Goal: Answer question/provide support: Share knowledge or assist other users

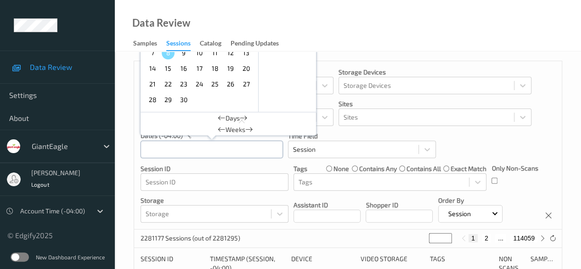
click at [184, 148] on input "text" at bounding box center [212, 149] width 142 height 17
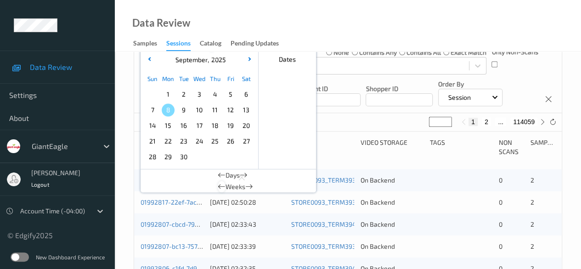
scroll to position [138, 0]
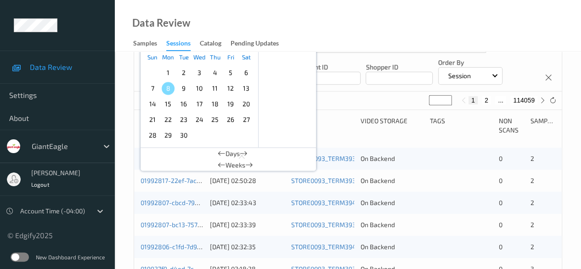
click at [229, 74] on span "5" at bounding box center [230, 72] width 13 height 13
type input "[DATE] 00:00 -> [DATE] 23:59"
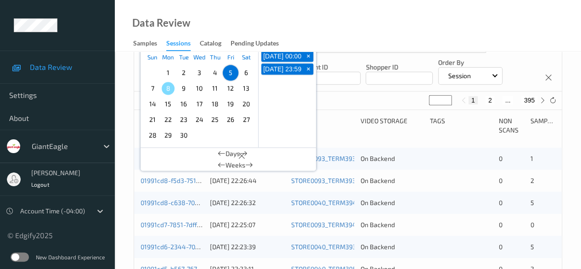
click at [282, 109] on div "[DATE] 00:00 + [DATE] 23:59 +" at bounding box center [287, 98] width 57 height 98
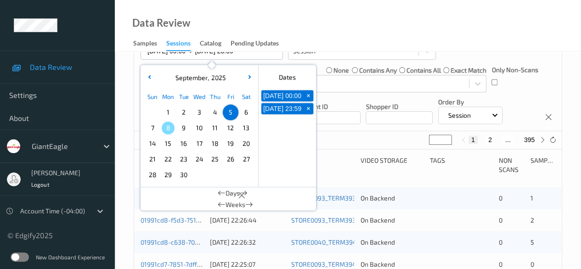
scroll to position [46, 0]
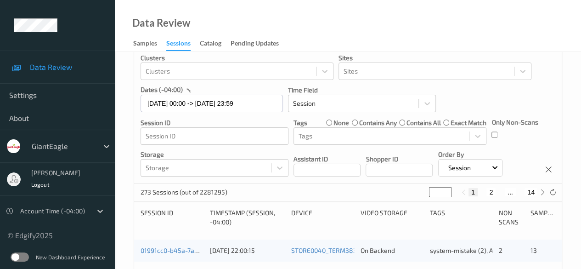
click at [469, 191] on button "2" at bounding box center [491, 192] width 9 height 8
type input "*"
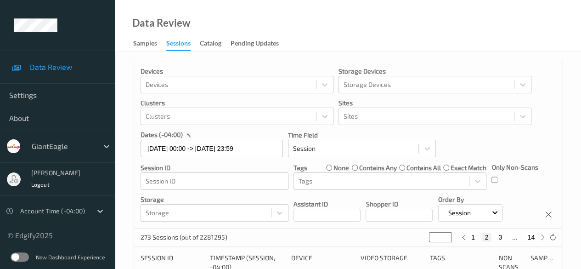
scroll to position [0, 0]
click at [469, 238] on button "3" at bounding box center [500, 238] width 9 height 8
type input "*"
click at [469, 239] on button "4" at bounding box center [505, 238] width 9 height 8
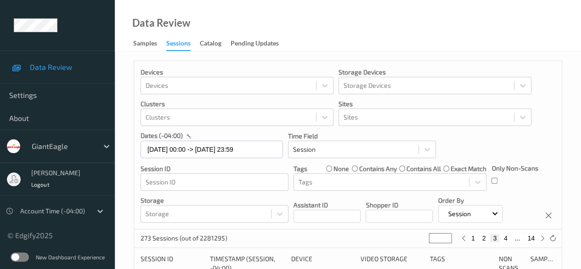
type input "*"
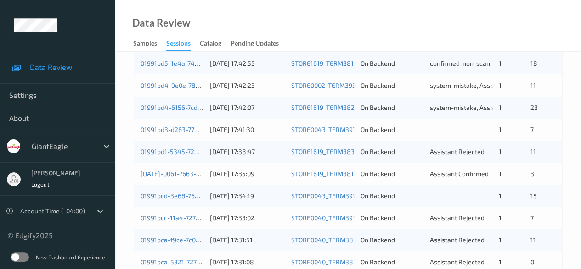
scroll to position [414, 0]
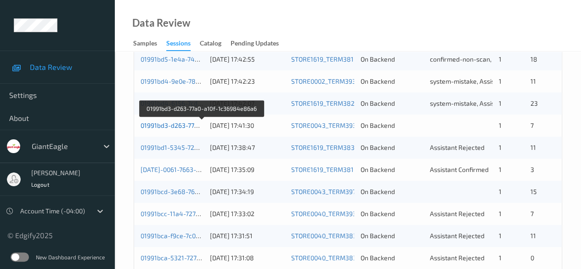
click at [168, 127] on link "01991bd3-d263-77a0-a10f-1c36984e86a6" at bounding box center [202, 125] width 123 height 8
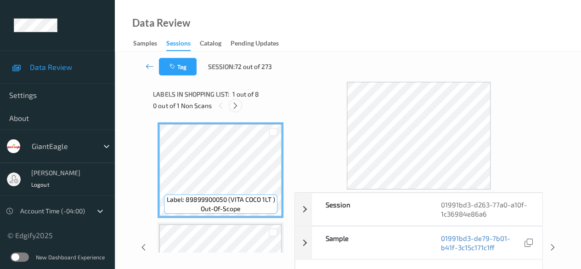
click at [237, 105] on icon at bounding box center [236, 106] width 8 height 8
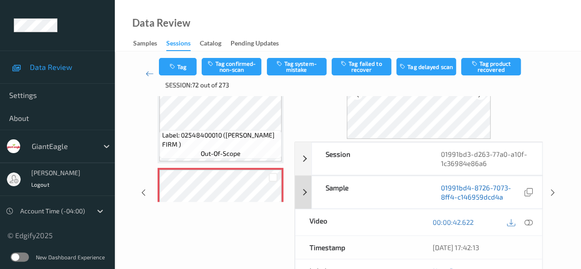
scroll to position [92, 0]
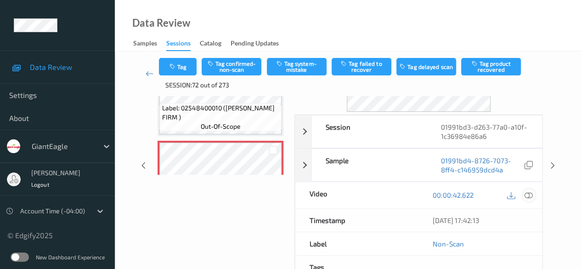
click at [469, 195] on icon at bounding box center [529, 195] width 8 height 8
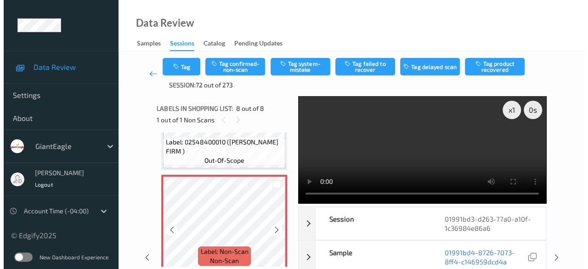
scroll to position [671, 0]
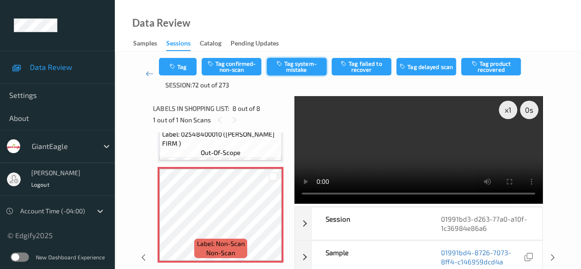
click at [296, 62] on button "Tag system-mistake" at bounding box center [297, 66] width 60 height 17
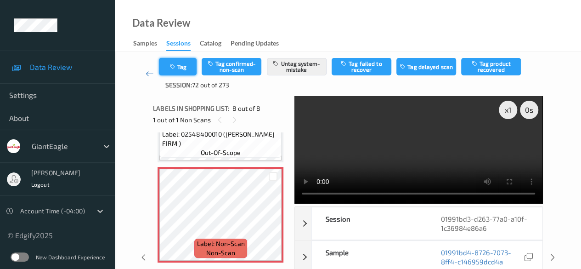
click at [176, 62] on button "Tag" at bounding box center [178, 66] width 38 height 17
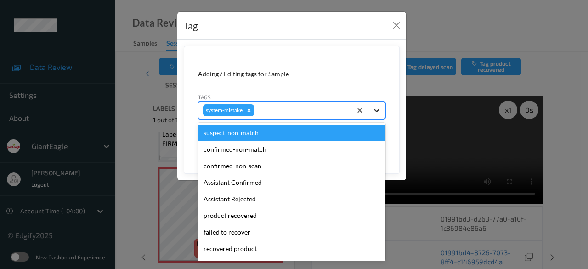
click at [382, 109] on div at bounding box center [377, 110] width 17 height 17
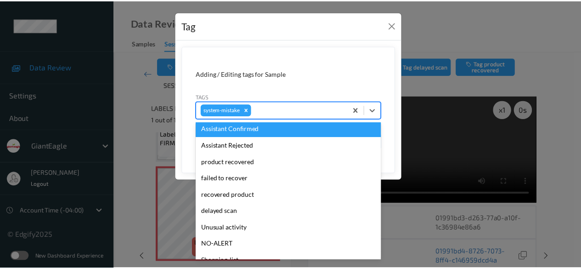
scroll to position [92, 0]
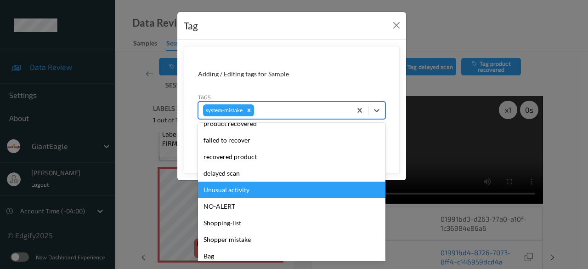
click at [262, 193] on div "Unusual activity" at bounding box center [291, 190] width 187 height 17
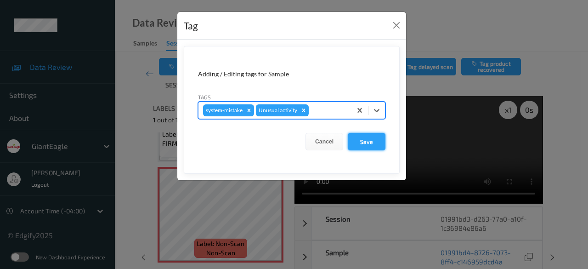
click at [366, 142] on button "Save" at bounding box center [367, 141] width 38 height 17
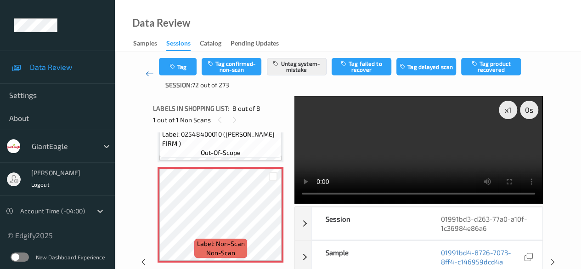
click at [143, 74] on link at bounding box center [149, 74] width 19 height 32
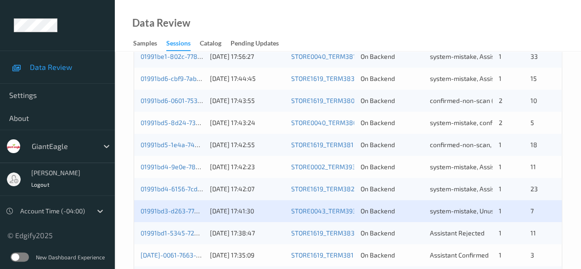
scroll to position [414, 0]
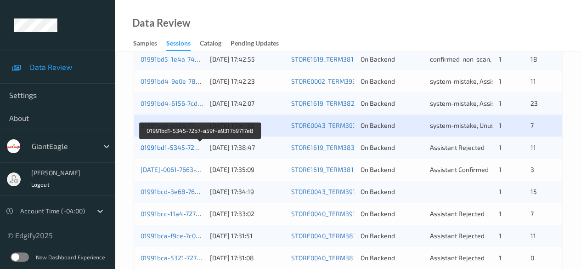
click at [176, 145] on link "01991bd1-5345-72b7-a59f-a9317b9717e8" at bounding box center [201, 147] width 121 height 8
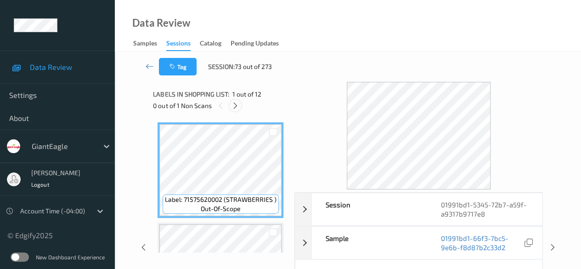
click at [233, 106] on icon at bounding box center [236, 106] width 8 height 8
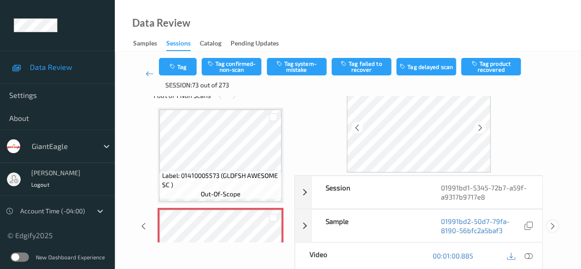
scroll to position [46, 0]
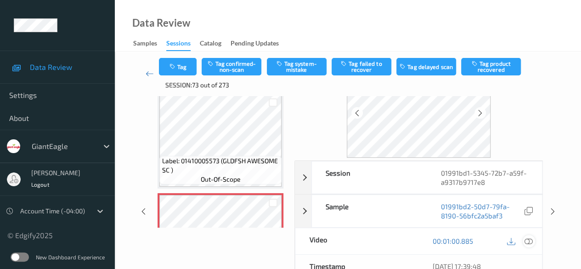
click at [469, 240] on icon at bounding box center [529, 241] width 8 height 8
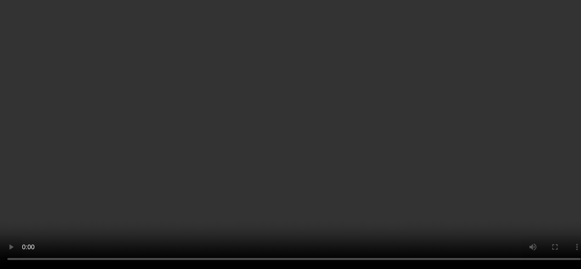
scroll to position [438, 0]
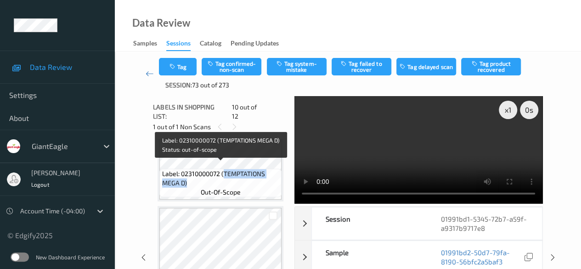
drag, startPoint x: 224, startPoint y: 167, endPoint x: 272, endPoint y: 174, distance: 48.4
click at [272, 174] on span "Label: 02310000072 (TEMPTATIONS MEGA D)" at bounding box center [221, 178] width 118 height 18
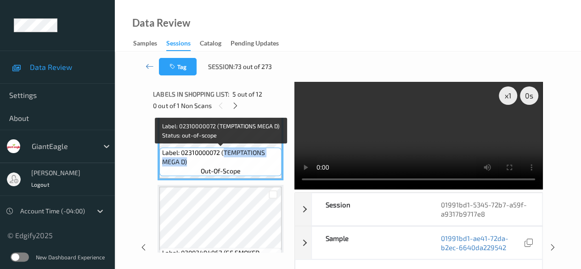
copy span "TEMPTATIONS MEGA D)"
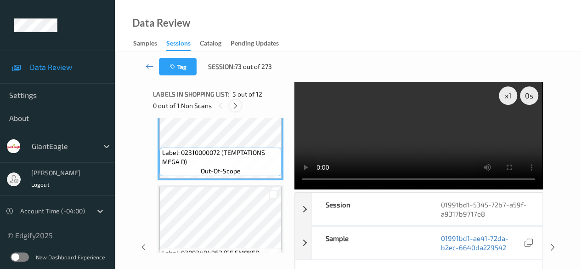
click at [237, 107] on icon at bounding box center [236, 106] width 8 height 8
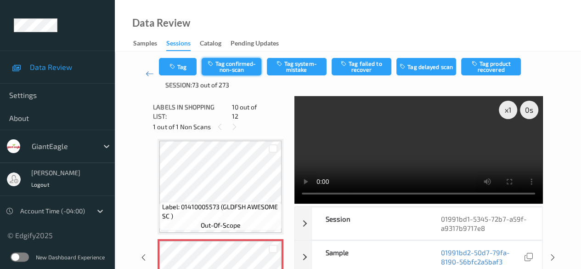
click at [239, 63] on button "Tag confirmed-non-scan" at bounding box center [232, 66] width 60 height 17
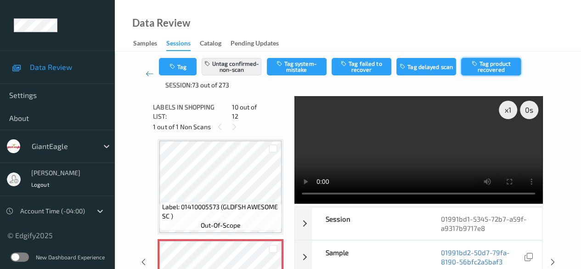
click at [469, 68] on button "Tag product recovered" at bounding box center [491, 66] width 60 height 17
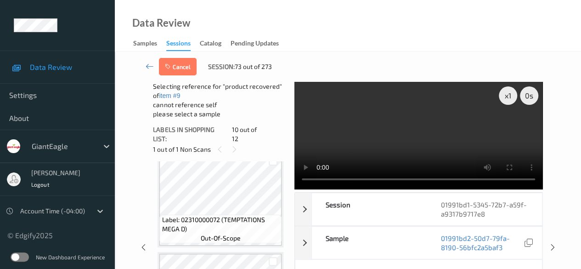
scroll to position [392, 0]
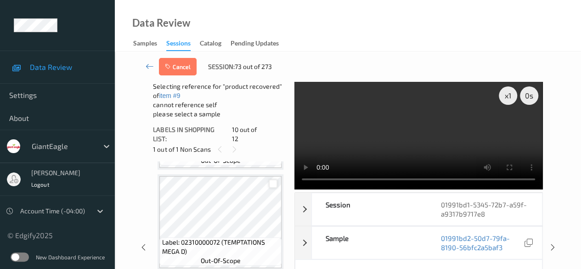
click at [271, 179] on div at bounding box center [273, 183] width 9 height 9
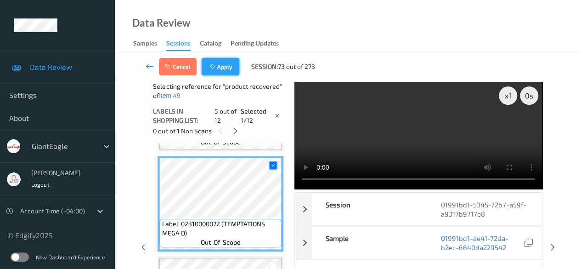
click at [219, 66] on button "Apply" at bounding box center [221, 66] width 38 height 17
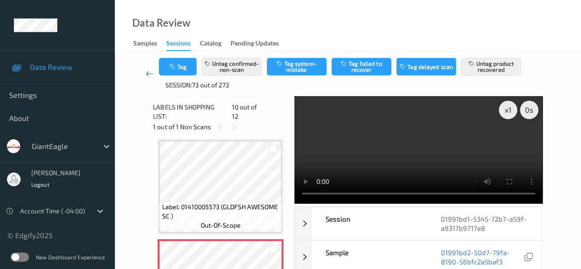
click at [148, 73] on icon at bounding box center [150, 73] width 8 height 9
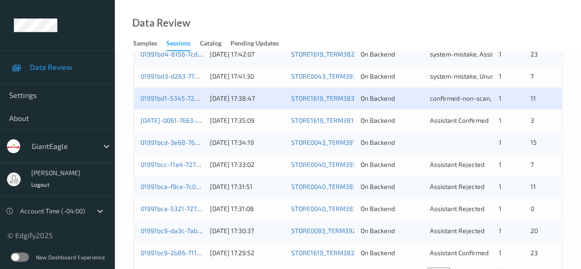
scroll to position [449, 0]
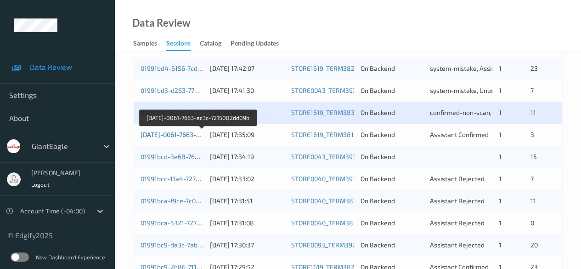
click at [176, 132] on link "[DATE]-0061-7663-ac3c-7215082dd09b" at bounding box center [198, 135] width 115 height 8
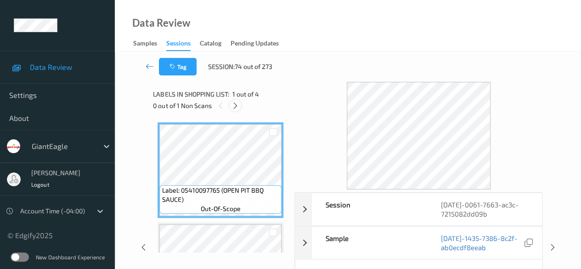
click at [232, 107] on icon at bounding box center [236, 106] width 8 height 8
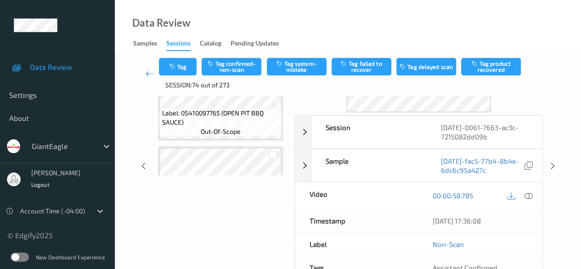
scroll to position [92, 0]
click at [469, 196] on icon at bounding box center [529, 195] width 8 height 8
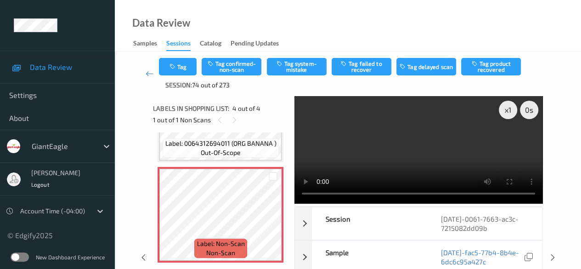
scroll to position [46, 0]
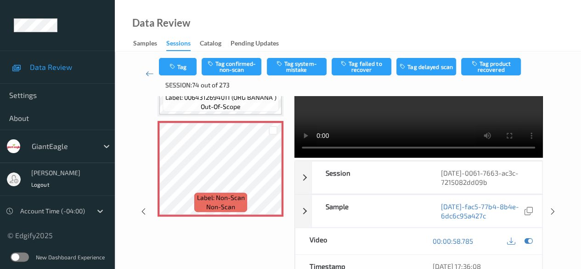
click at [293, 33] on div "Data Review Samples Sessions Catalog Pending Updates" at bounding box center [348, 25] width 466 height 51
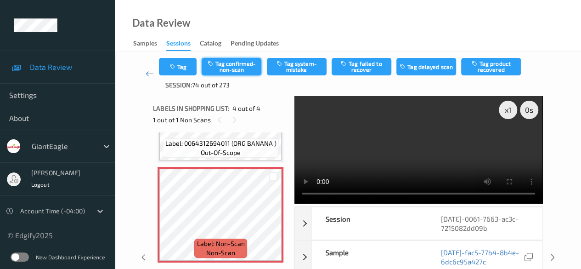
drag, startPoint x: 236, startPoint y: 64, endPoint x: 237, endPoint y: 79, distance: 14.3
click at [236, 64] on button "Tag confirmed-non-scan" at bounding box center [232, 66] width 60 height 17
click at [152, 72] on icon at bounding box center [150, 73] width 8 height 9
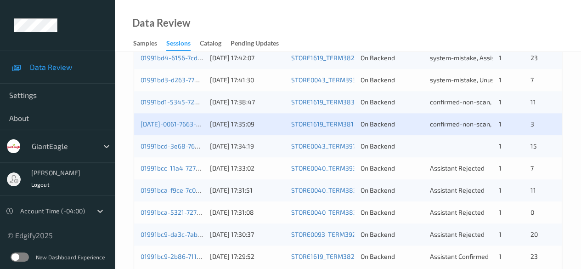
scroll to position [460, 0]
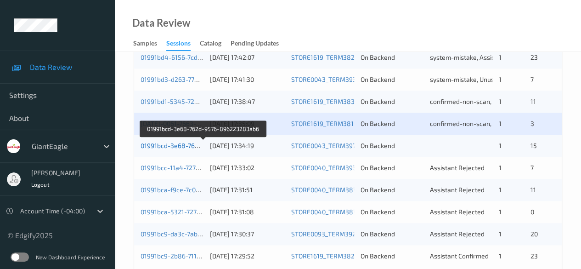
click at [167, 145] on link "01991bcd-3e68-762d-9576-896223283ab6" at bounding box center [204, 146] width 126 height 8
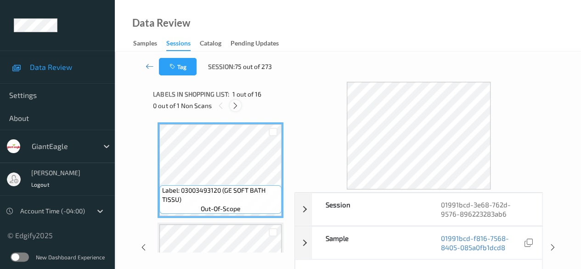
click at [237, 105] on icon at bounding box center [236, 106] width 8 height 8
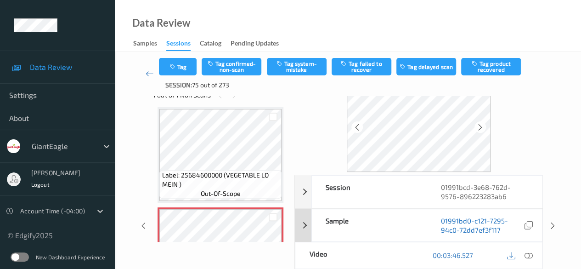
scroll to position [46, 0]
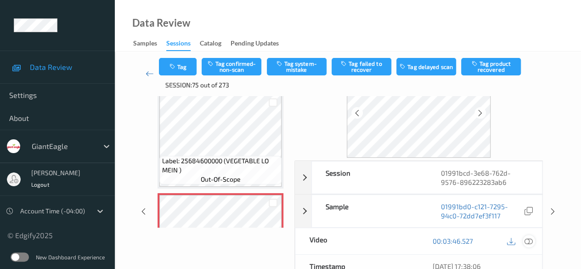
click at [469, 243] on icon at bounding box center [529, 241] width 8 height 8
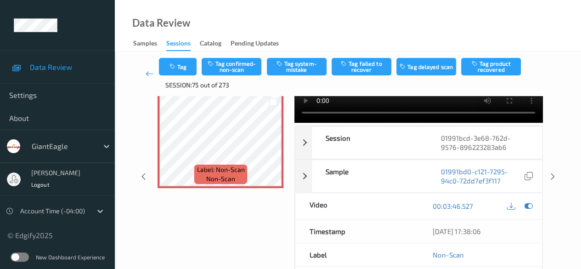
scroll to position [92, 0]
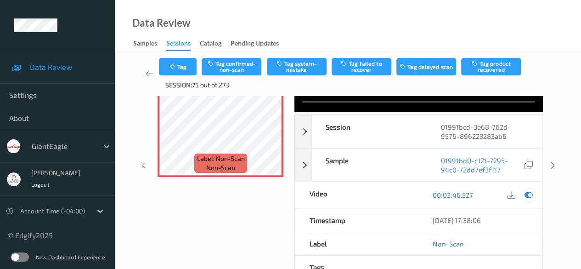
click at [469, 195] on icon at bounding box center [529, 195] width 8 height 8
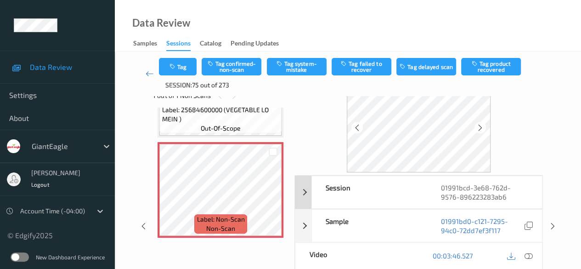
scroll to position [46, 0]
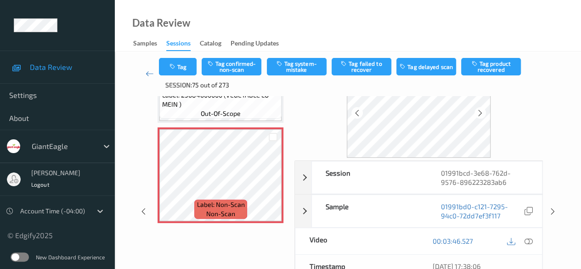
click at [469, 240] on icon at bounding box center [529, 241] width 8 height 8
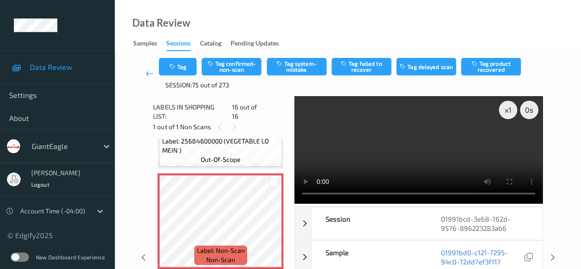
scroll to position [1417, 0]
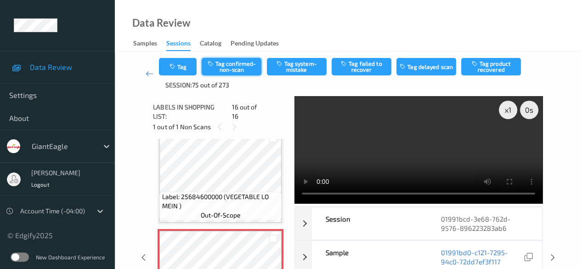
click at [227, 68] on button "Tag confirmed-non-scan" at bounding box center [232, 66] width 60 height 17
click at [146, 76] on icon at bounding box center [150, 73] width 8 height 9
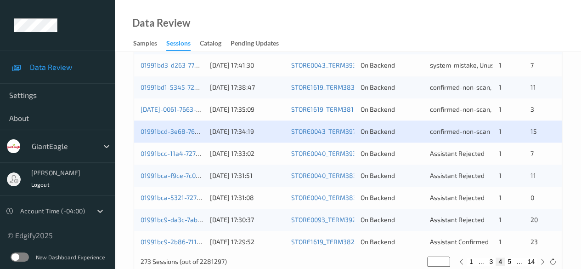
scroll to position [494, 0]
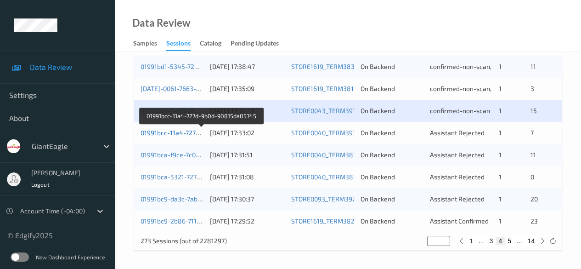
click at [177, 131] on link "01991bcc-11a4-727d-9b0d-90815da05745" at bounding box center [202, 133] width 123 height 8
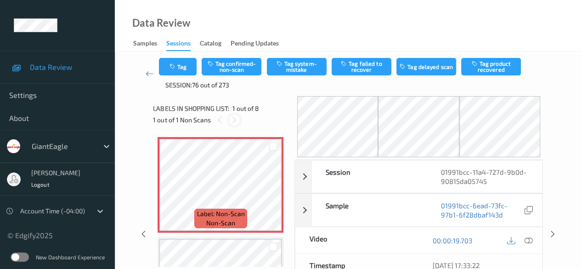
click at [234, 121] on icon at bounding box center [235, 120] width 8 height 8
click at [469, 239] on icon at bounding box center [529, 240] width 8 height 8
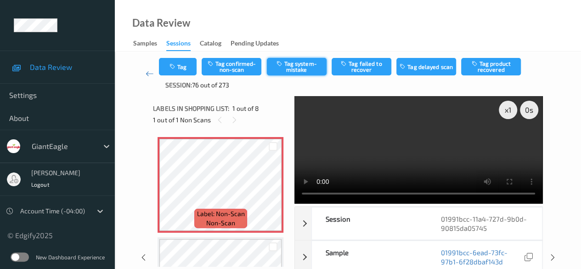
click at [299, 66] on button "Tag system-mistake" at bounding box center [297, 66] width 60 height 17
click at [149, 74] on icon at bounding box center [150, 73] width 8 height 9
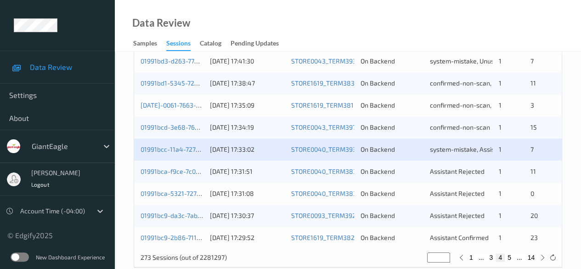
scroll to position [494, 0]
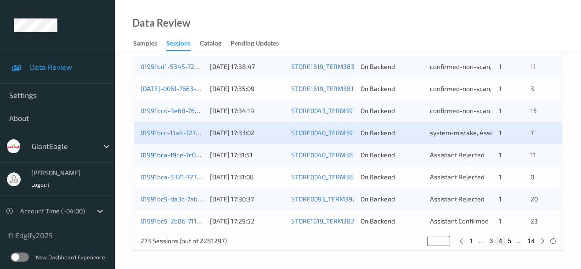
click at [177, 155] on link "01991bca-f9ce-7c08-be9a-b5a4f650e4cf" at bounding box center [201, 155] width 121 height 8
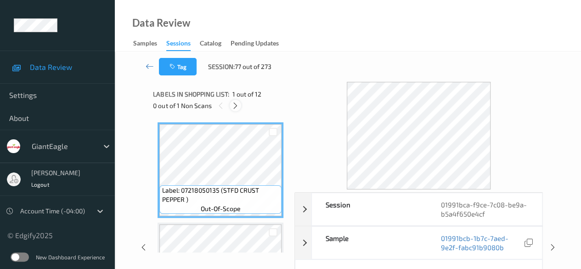
click at [235, 104] on icon at bounding box center [236, 106] width 8 height 8
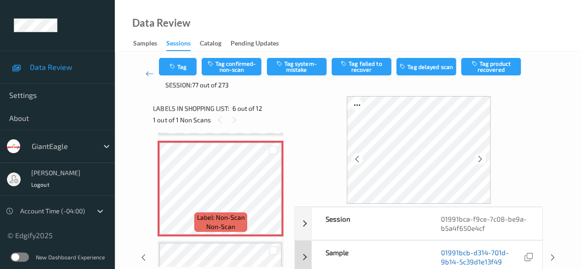
scroll to position [46, 0]
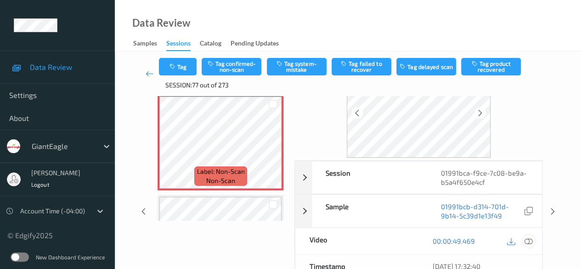
click at [469, 240] on icon at bounding box center [529, 241] width 8 height 8
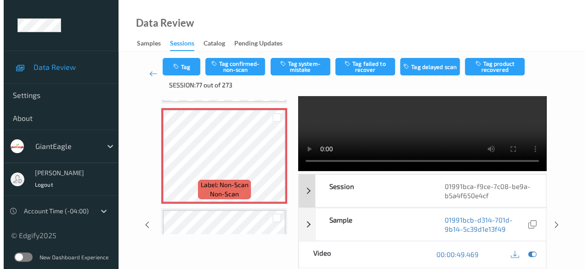
scroll to position [0, 0]
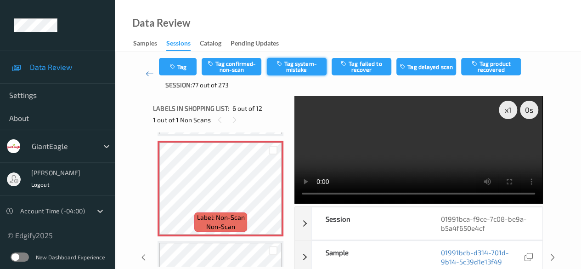
click at [298, 68] on button "Tag system-mistake" at bounding box center [297, 66] width 60 height 17
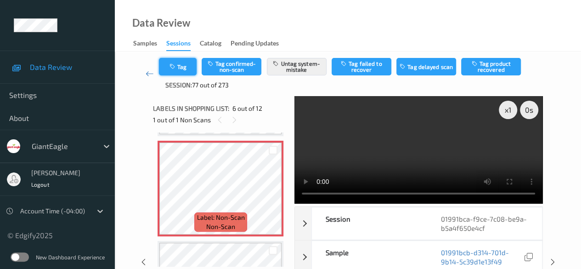
click at [183, 69] on button "Tag" at bounding box center [178, 66] width 38 height 17
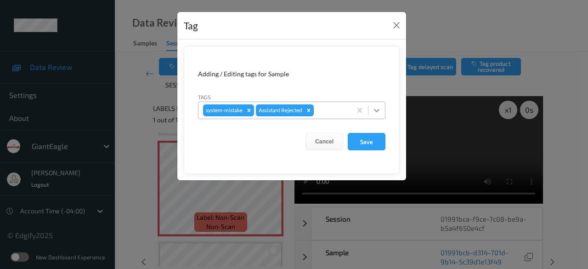
click at [378, 109] on icon at bounding box center [376, 110] width 9 height 9
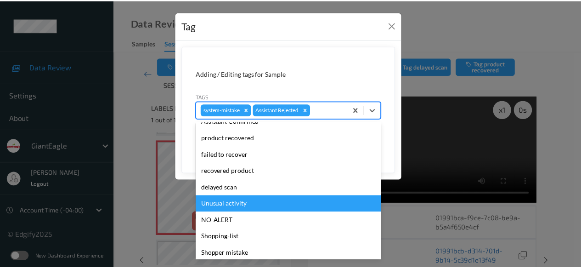
scroll to position [81, 0]
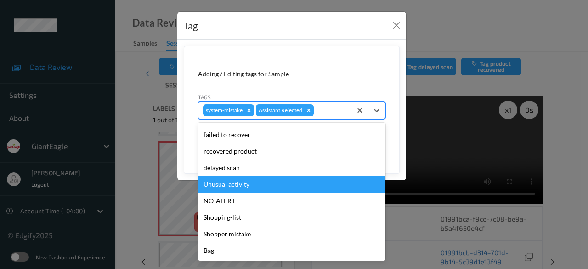
click at [253, 185] on div "Unusual activity" at bounding box center [291, 184] width 187 height 17
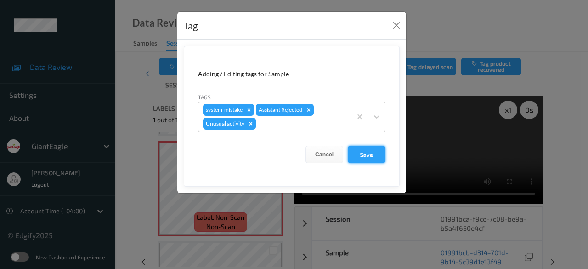
click at [364, 155] on button "Save" at bounding box center [367, 154] width 38 height 17
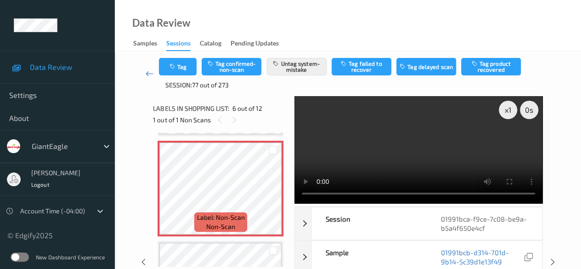
click at [148, 72] on icon at bounding box center [150, 73] width 8 height 9
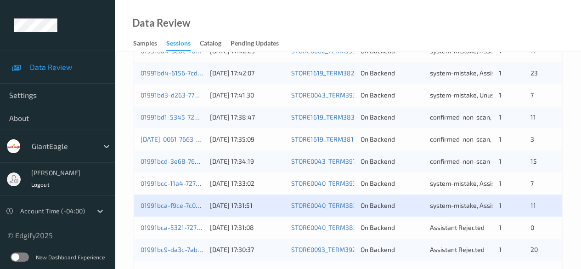
scroll to position [494, 0]
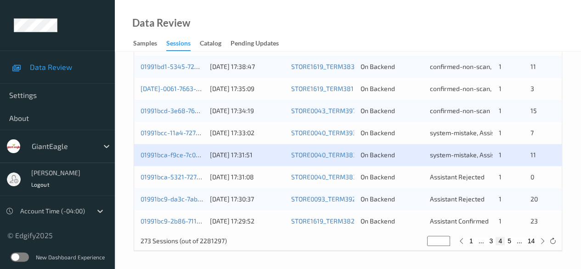
click at [193, 180] on div "01991bca-5321-7279-9a4c-6eaec5de39d8" at bounding box center [172, 176] width 63 height 9
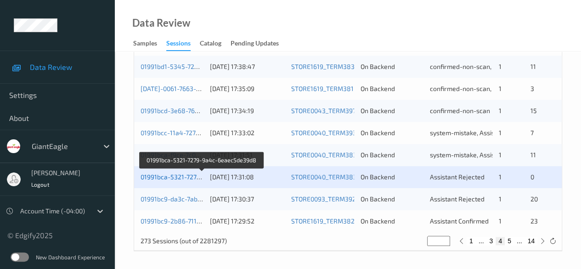
click at [169, 178] on link "01991bca-5321-7279-9a4c-6eaec5de39d8" at bounding box center [203, 177] width 124 height 8
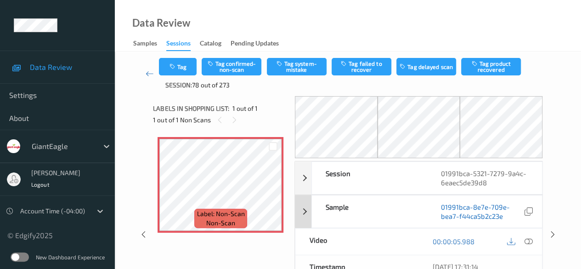
scroll to position [92, 0]
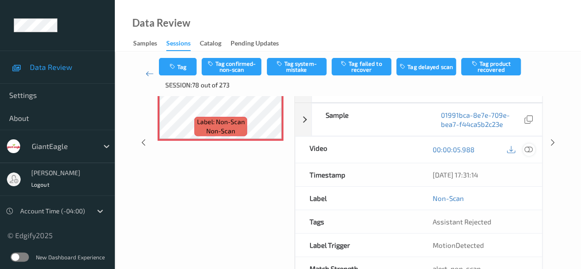
click at [469, 150] on icon at bounding box center [529, 149] width 8 height 8
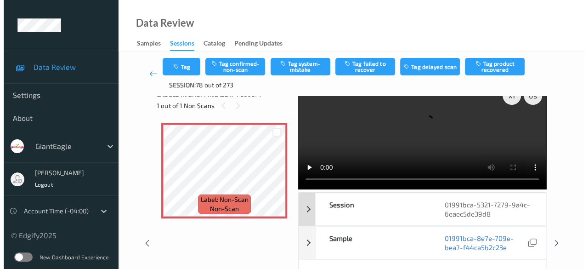
scroll to position [0, 0]
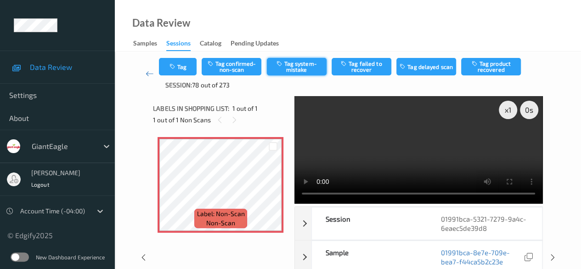
click at [283, 68] on button "Tag system-mistake" at bounding box center [297, 66] width 60 height 17
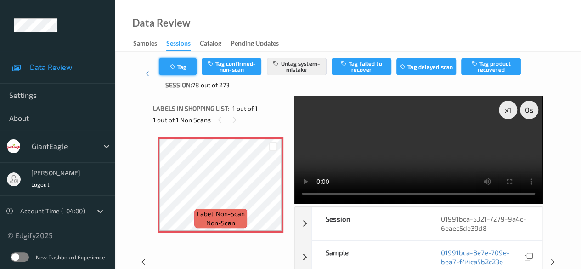
click at [179, 67] on button "Tag" at bounding box center [178, 66] width 38 height 17
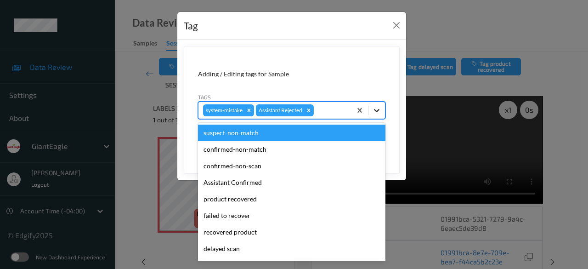
click at [375, 113] on icon at bounding box center [376, 110] width 9 height 9
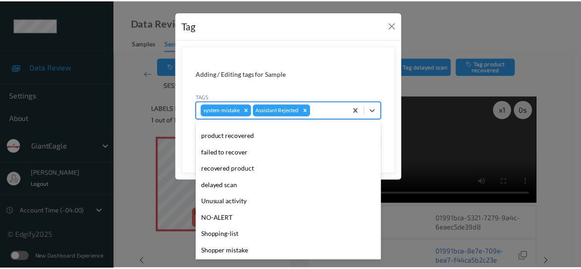
scroll to position [81, 0]
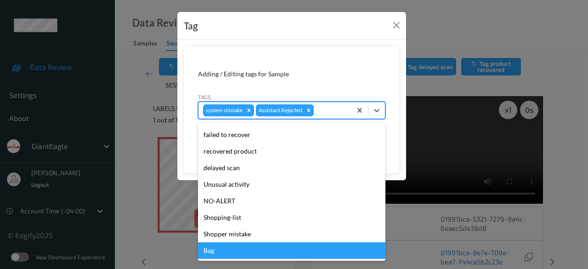
click at [243, 248] on div "Bag" at bounding box center [291, 250] width 187 height 17
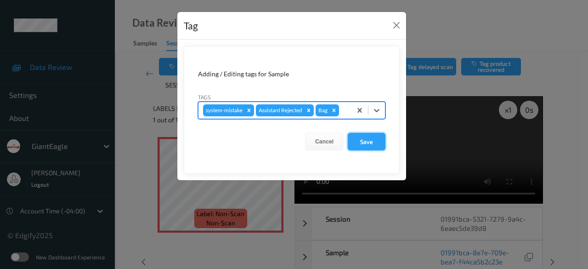
click at [361, 146] on button "Save" at bounding box center [367, 141] width 38 height 17
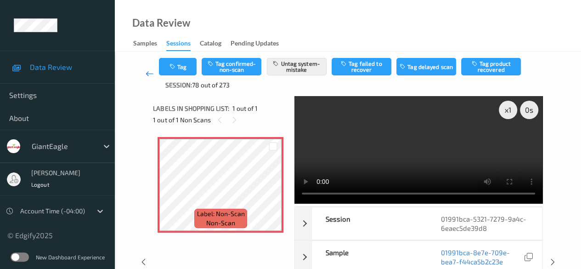
click at [146, 73] on icon at bounding box center [150, 73] width 8 height 9
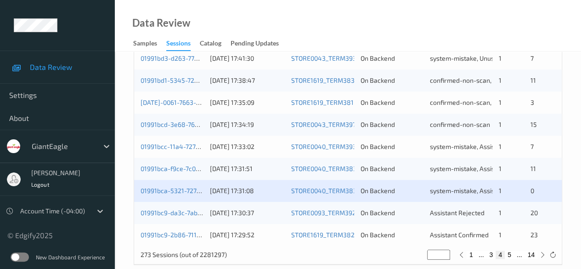
scroll to position [494, 0]
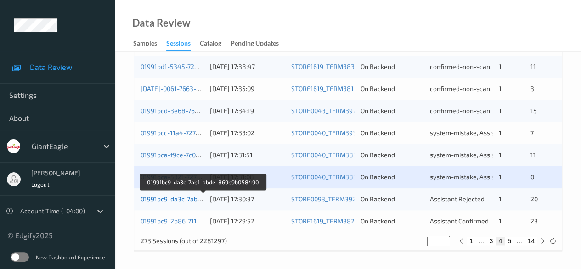
click at [189, 196] on link "01991bc9-da3c-7ab1-abde-869b9b058490" at bounding box center [203, 199] width 125 height 8
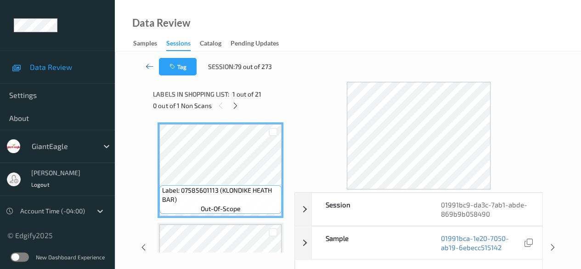
click at [146, 68] on icon at bounding box center [150, 66] width 8 height 9
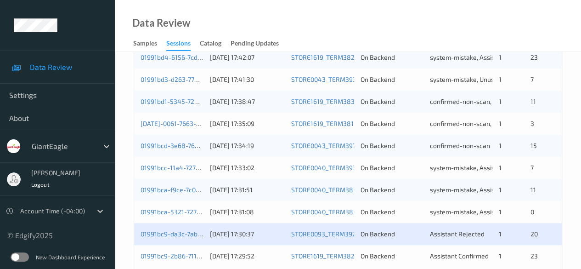
scroll to position [494, 0]
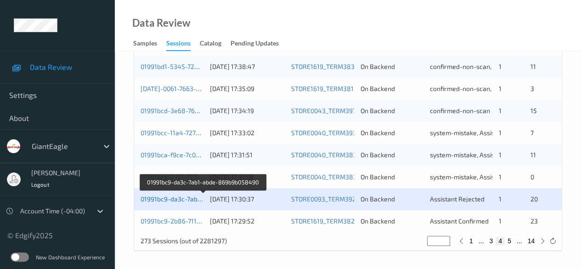
click at [173, 198] on link "01991bc9-da3c-7ab1-abde-869b9b058490" at bounding box center [203, 199] width 125 height 8
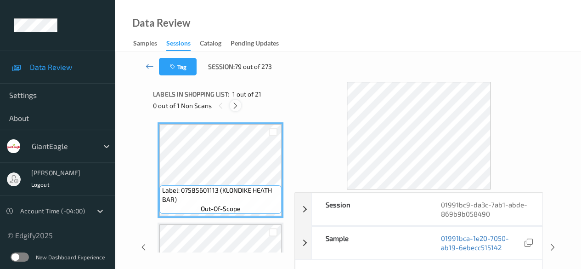
click at [236, 107] on icon at bounding box center [236, 106] width 8 height 8
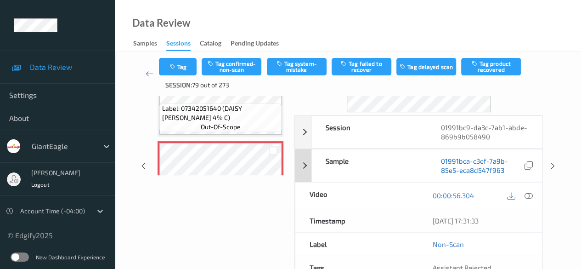
scroll to position [92, 0]
click at [469, 194] on icon at bounding box center [529, 195] width 8 height 8
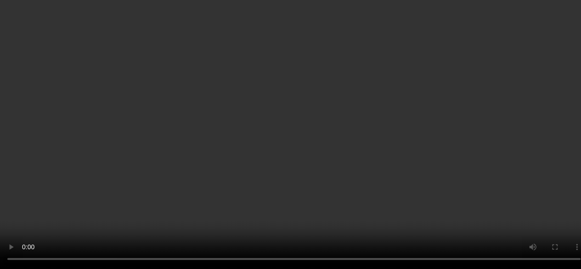
scroll to position [927, 0]
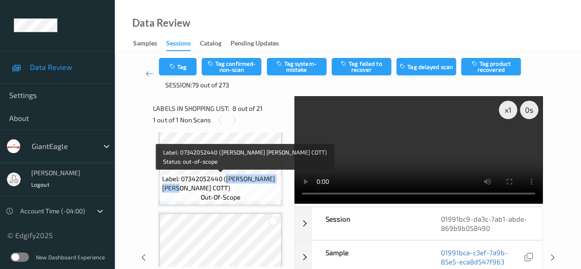
drag, startPoint x: 225, startPoint y: 179, endPoint x: 274, endPoint y: 186, distance: 50.2
click at [274, 186] on span "Label: 07342052440 ([PERSON_NAME] [PERSON_NAME] COTT)" at bounding box center [221, 183] width 118 height 18
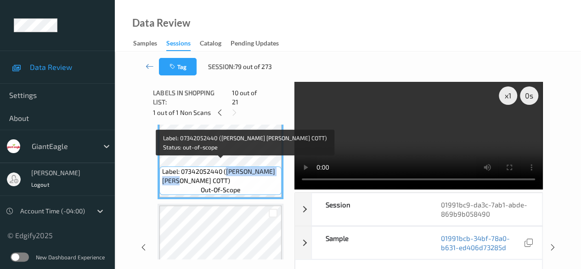
copy span "[PERSON_NAME] [PERSON_NAME] COTT)"
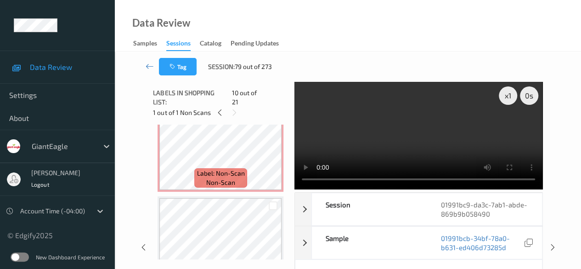
scroll to position [652, 0]
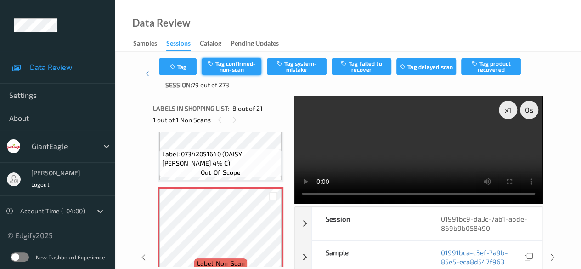
click at [224, 68] on button "Tag confirmed-non-scan" at bounding box center [232, 66] width 60 height 17
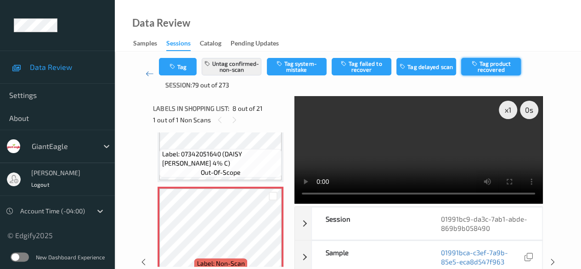
click at [469, 65] on button "Tag product recovered" at bounding box center [491, 66] width 60 height 17
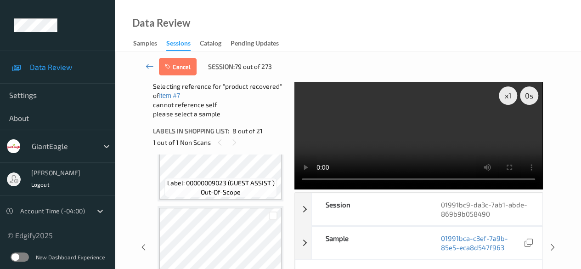
scroll to position [881, 0]
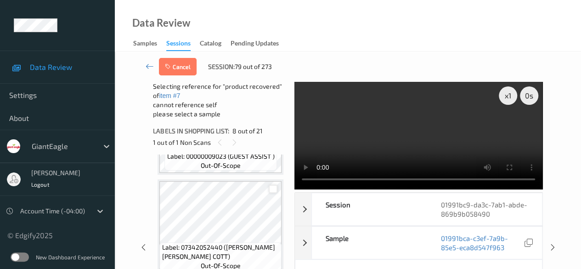
click at [273, 191] on div at bounding box center [273, 189] width 9 height 9
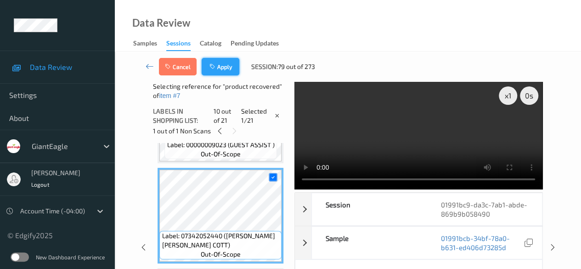
click at [223, 68] on button "Apply" at bounding box center [221, 66] width 38 height 17
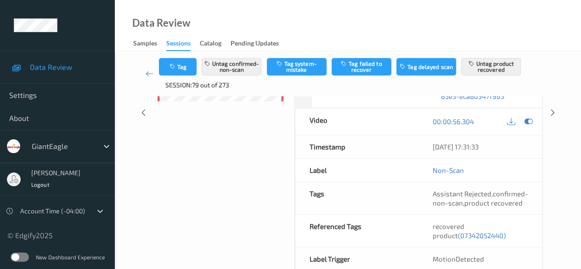
scroll to position [178, 0]
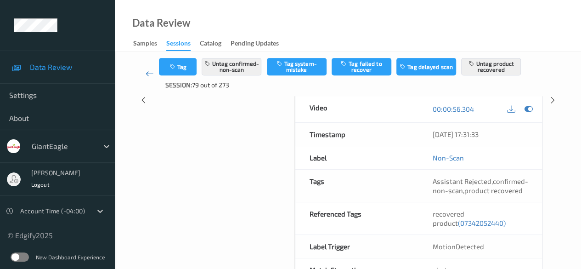
click at [151, 75] on icon at bounding box center [150, 73] width 8 height 9
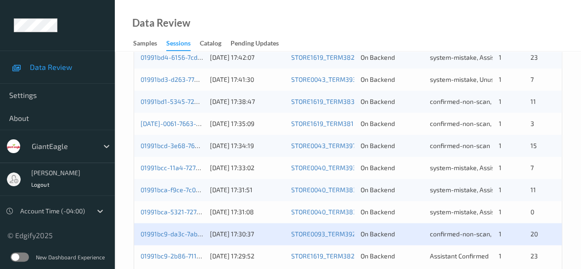
scroll to position [494, 0]
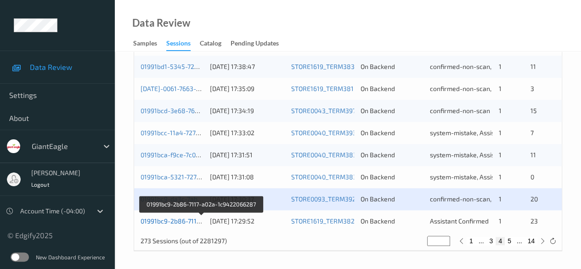
click at [183, 220] on link "01991bc9-2b86-7117-a02a-1c9422066287" at bounding box center [202, 221] width 123 height 8
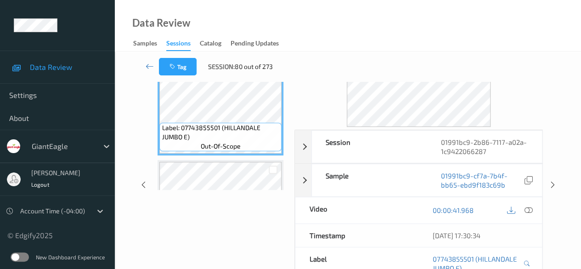
scroll to position [23, 0]
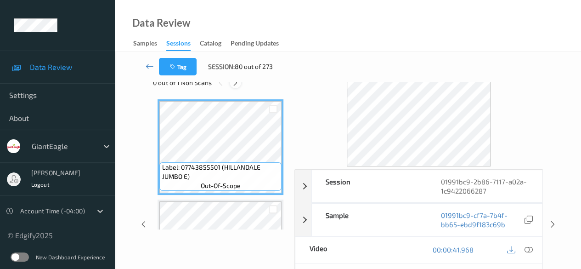
click at [236, 84] on icon at bounding box center [236, 83] width 8 height 8
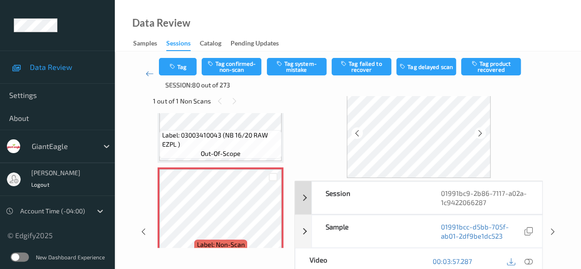
scroll to position [46, 0]
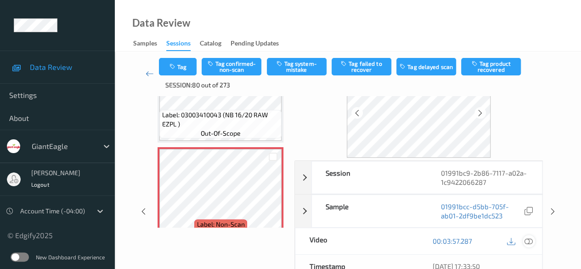
click at [469, 239] on icon at bounding box center [529, 241] width 8 height 8
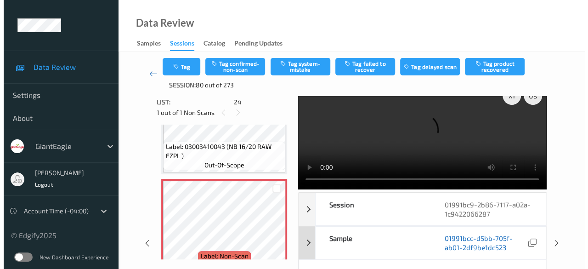
scroll to position [0, 0]
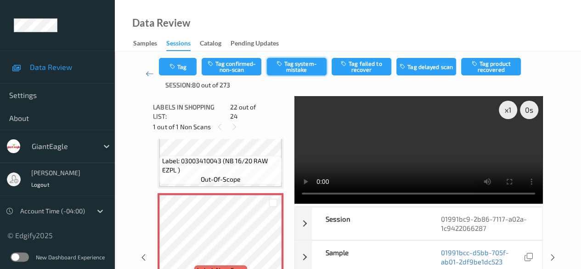
click at [293, 65] on button "Tag system-mistake" at bounding box center [297, 66] width 60 height 17
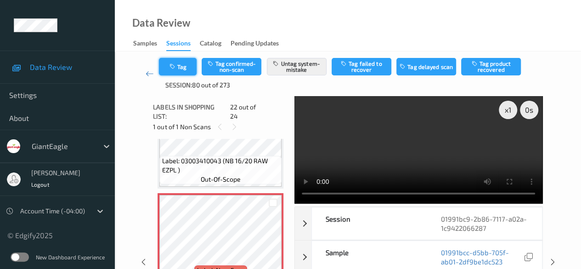
click at [187, 68] on button "Tag" at bounding box center [178, 66] width 38 height 17
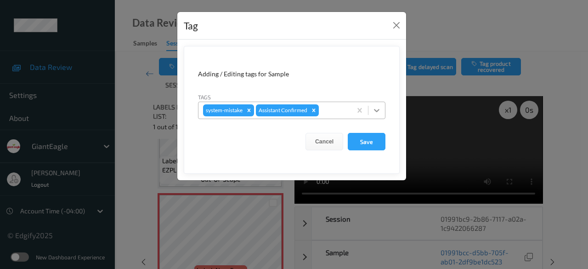
click at [375, 110] on icon at bounding box center [376, 110] width 9 height 9
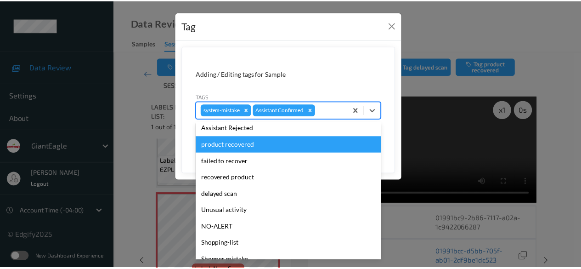
scroll to position [81, 0]
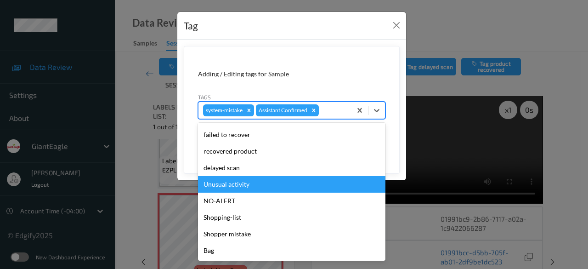
click at [250, 185] on div "Unusual activity" at bounding box center [291, 184] width 187 height 17
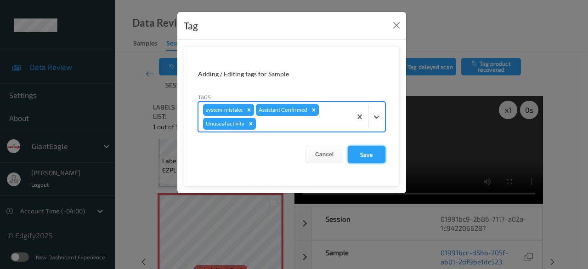
click at [373, 157] on button "Save" at bounding box center [367, 154] width 38 height 17
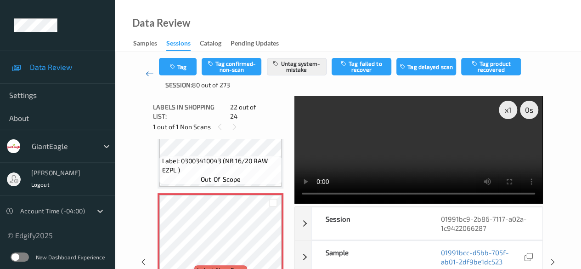
click at [148, 74] on icon at bounding box center [150, 73] width 8 height 9
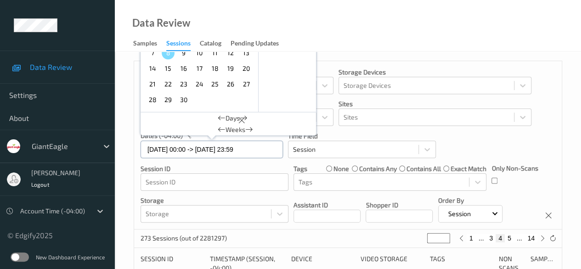
click at [264, 150] on input "[DATE] 00:00 -> [DATE] 23:59" at bounding box center [212, 149] width 142 height 17
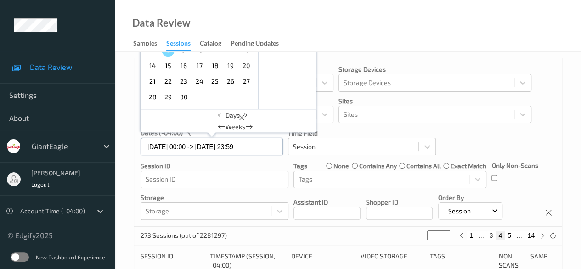
scroll to position [92, 0]
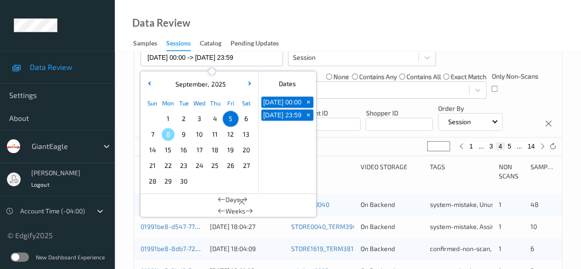
click at [247, 120] on span "6" at bounding box center [246, 118] width 13 height 13
type input "[DATE] 00:00"
type input "*"
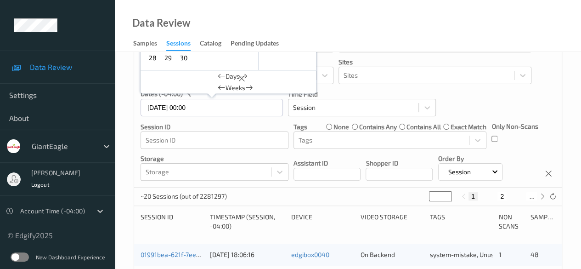
scroll to position [0, 0]
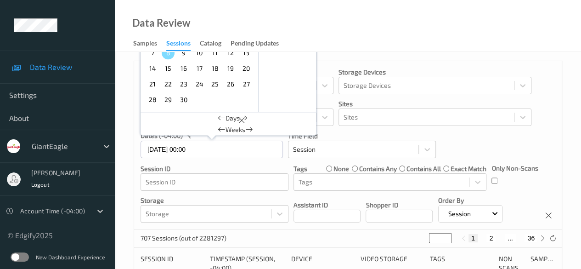
click at [214, 150] on div at bounding box center [211, 143] width 9 height 17
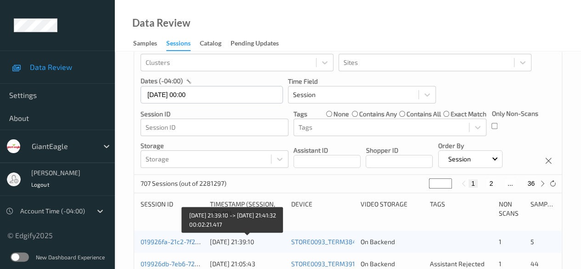
scroll to position [46, 0]
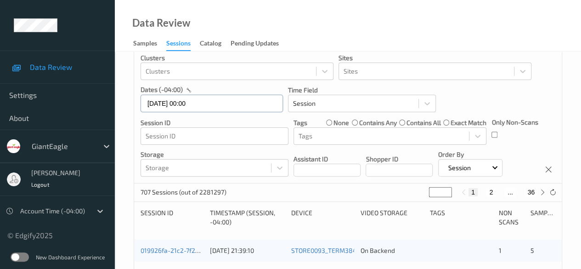
click at [205, 102] on input "[DATE] 00:00" at bounding box center [212, 103] width 142 height 17
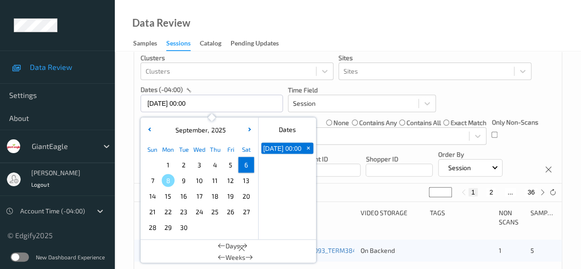
click at [249, 165] on span "6" at bounding box center [246, 164] width 13 height 13
type input "[DATE] 00:00 -> [DATE] 23:59"
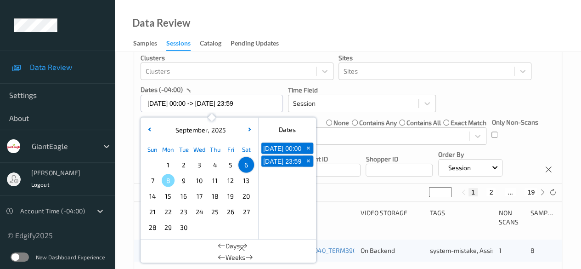
click at [333, 209] on div "Device" at bounding box center [322, 217] width 63 height 18
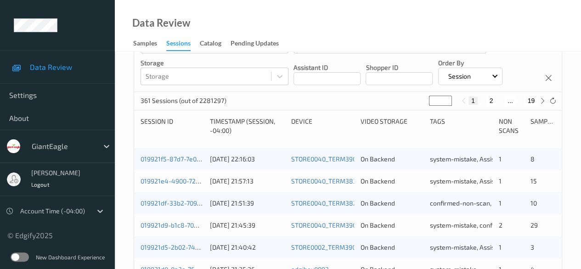
scroll to position [138, 0]
click at [469, 101] on button "19" at bounding box center [531, 100] width 13 height 8
type input "**"
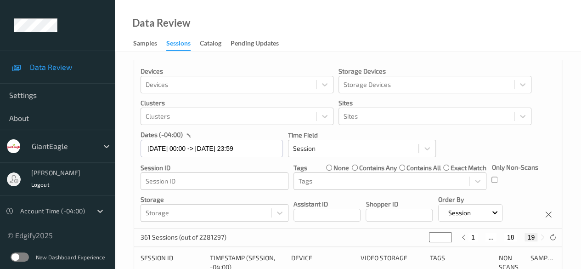
scroll to position [0, 0]
click at [469, 238] on button "18" at bounding box center [511, 238] width 13 height 8
type input "**"
click at [469, 239] on button "17" at bounding box center [500, 238] width 13 height 8
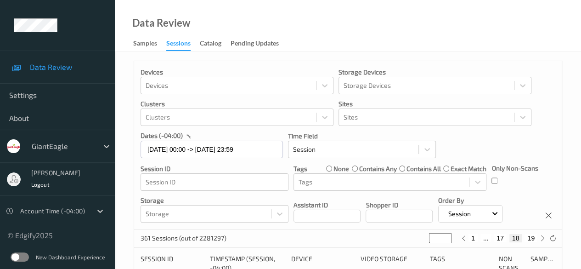
type input "**"
click at [469, 240] on button "16" at bounding box center [493, 238] width 13 height 8
type input "**"
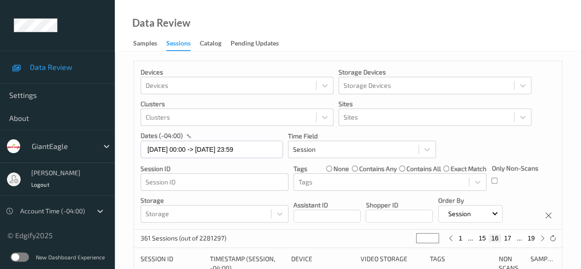
click at [469, 241] on button "15" at bounding box center [482, 238] width 13 height 8
type input "**"
click at [469, 240] on button "14" at bounding box center [482, 238] width 13 height 8
type input "**"
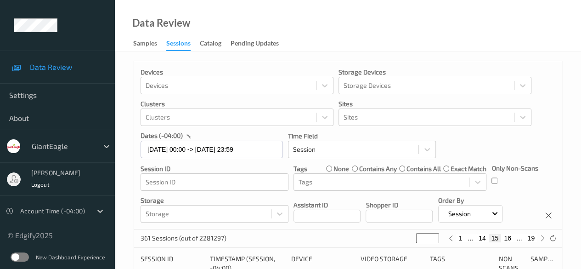
type input "**"
click at [469, 240] on button "13" at bounding box center [482, 238] width 13 height 8
type input "**"
click at [469, 240] on button "12" at bounding box center [482, 238] width 13 height 8
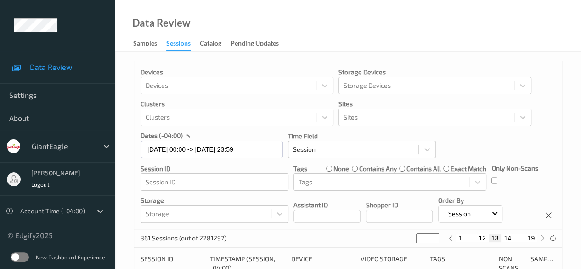
type input "**"
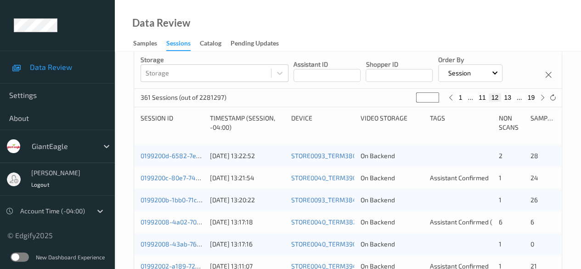
scroll to position [138, 0]
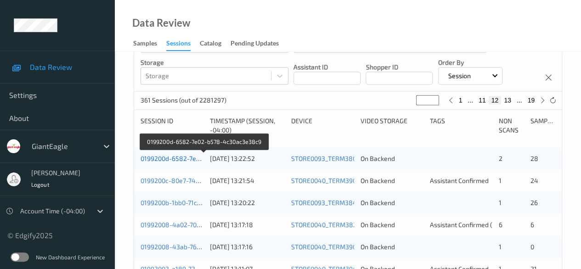
click at [175, 159] on link "0199200d-6582-7e02-b578-4c30ac3e38c9" at bounding box center [204, 158] width 127 height 8
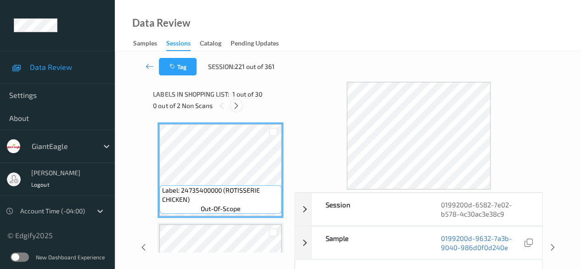
click at [237, 105] on icon at bounding box center [237, 106] width 8 height 8
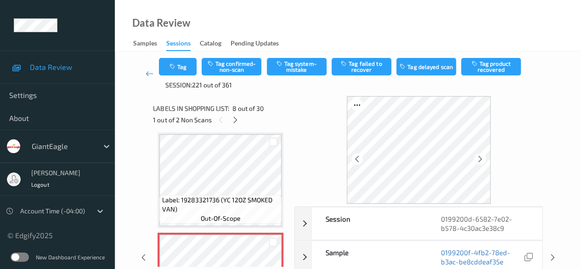
scroll to position [46, 0]
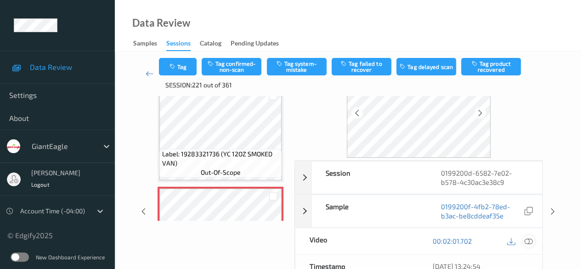
click at [469, 239] on icon at bounding box center [529, 241] width 8 height 8
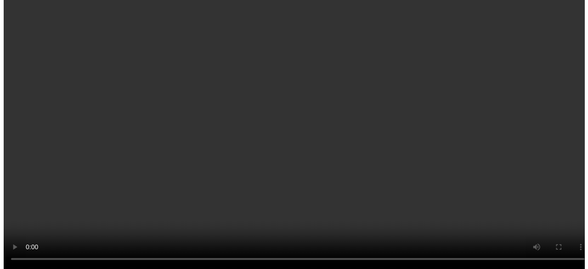
scroll to position [698, 0]
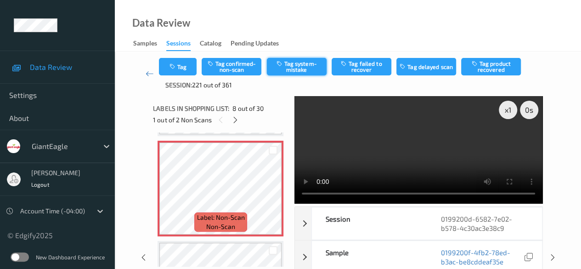
click at [302, 71] on button "Tag system-mistake" at bounding box center [297, 66] width 60 height 17
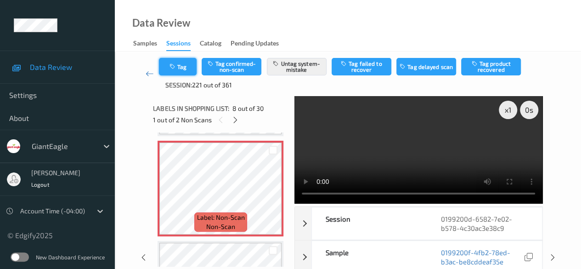
click at [177, 68] on button "Tag" at bounding box center [178, 66] width 38 height 17
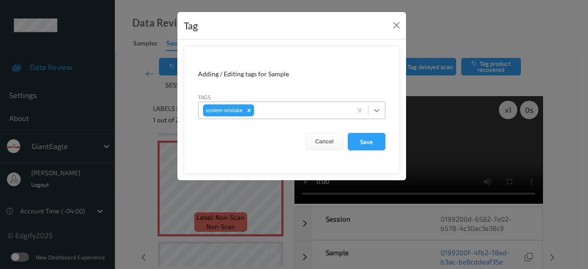
click at [377, 109] on icon at bounding box center [376, 110] width 9 height 9
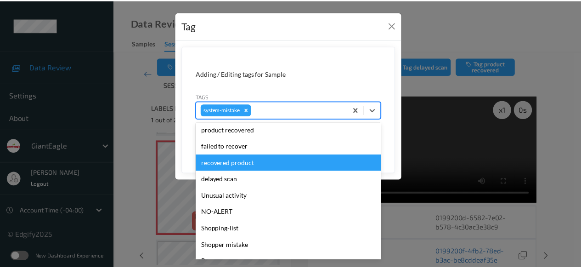
scroll to position [97, 0]
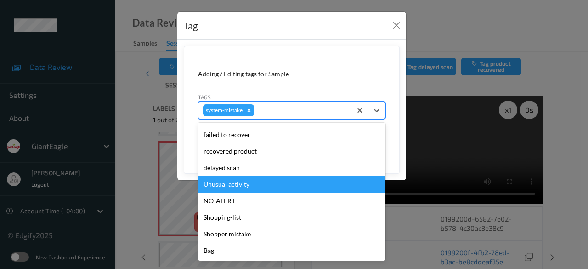
click at [249, 185] on div "Unusual activity" at bounding box center [291, 184] width 187 height 17
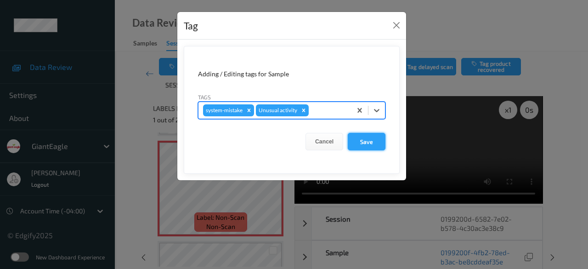
click at [376, 137] on button "Save" at bounding box center [367, 141] width 38 height 17
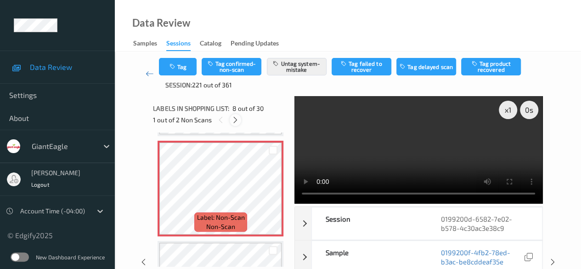
click at [235, 119] on icon at bounding box center [236, 120] width 8 height 8
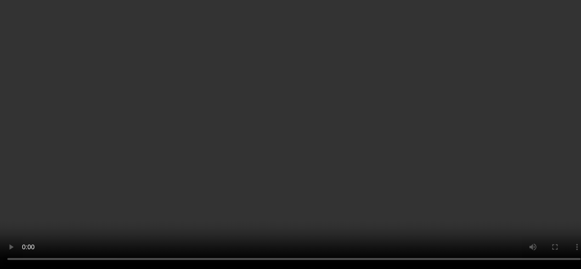
scroll to position [2484, 0]
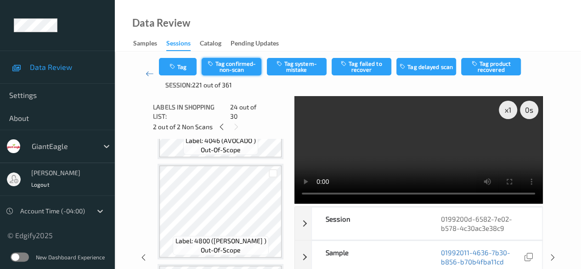
click at [233, 64] on button "Tag confirmed-non-scan" at bounding box center [232, 66] width 60 height 17
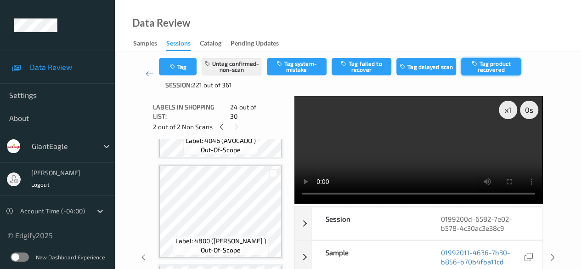
click at [469, 68] on button "Tag product recovered" at bounding box center [491, 66] width 60 height 17
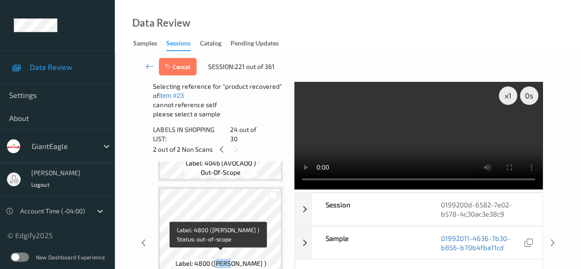
drag, startPoint x: 212, startPoint y: 258, endPoint x: 230, endPoint y: 254, distance: 18.3
click at [230, 256] on span "Label: 4800 ([PERSON_NAME] )" at bounding box center [220, 263] width 91 height 9
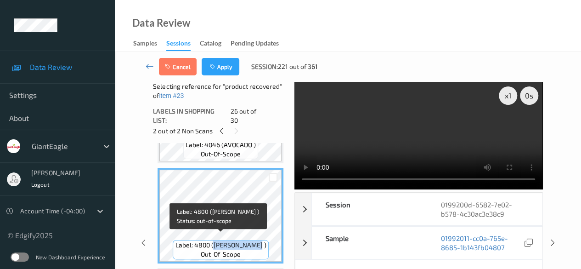
drag, startPoint x: 210, startPoint y: 239, endPoint x: 265, endPoint y: 242, distance: 54.8
click at [265, 242] on span "Label: 4800 ([PERSON_NAME] )" at bounding box center [220, 244] width 91 height 9
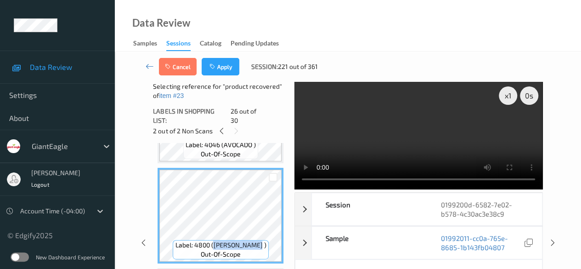
copy span "[PERSON_NAME] HOMEGROWN"
click at [276, 173] on div at bounding box center [273, 177] width 9 height 9
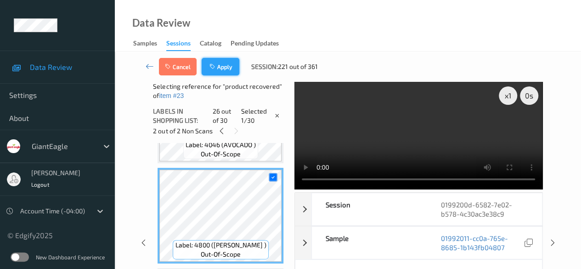
click at [225, 65] on button "Apply" at bounding box center [221, 66] width 38 height 17
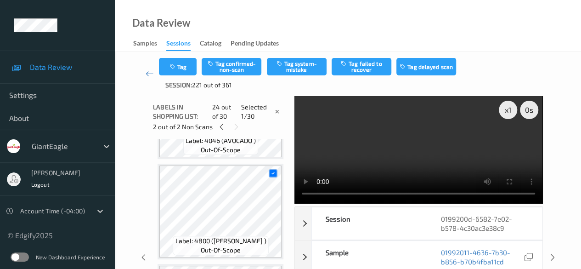
scroll to position [2209, 0]
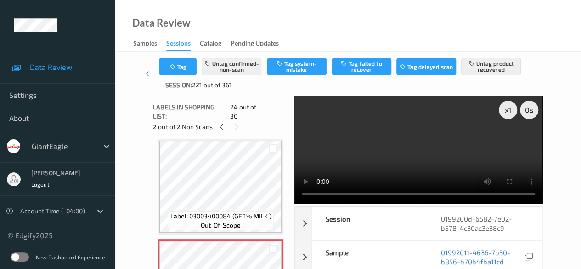
click at [151, 74] on icon at bounding box center [150, 73] width 8 height 9
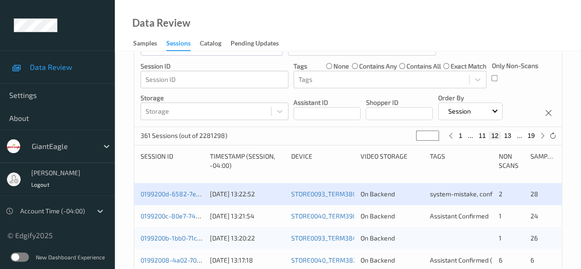
scroll to position [138, 0]
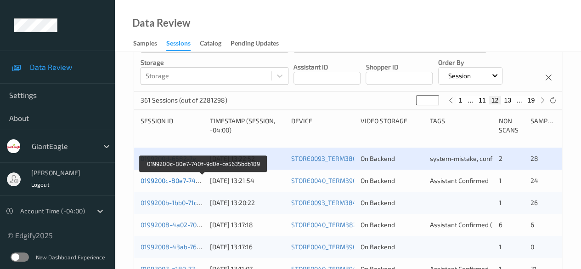
click at [180, 181] on link "0199200c-80e7-740f-9d0e-ce5635bdb189" at bounding box center [203, 180] width 125 height 8
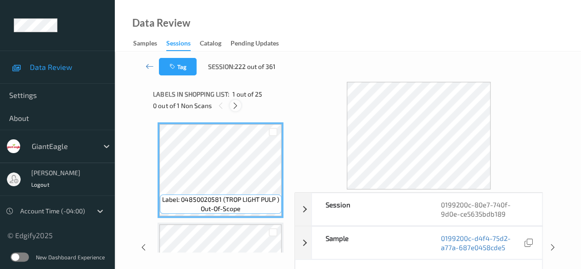
click at [234, 108] on icon at bounding box center [236, 106] width 8 height 8
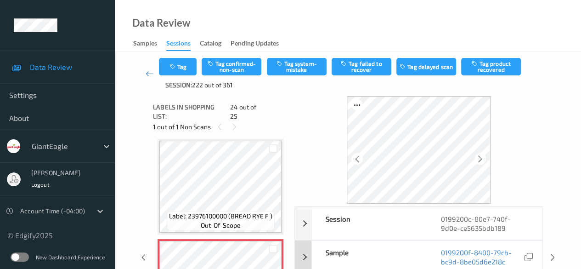
scroll to position [46, 0]
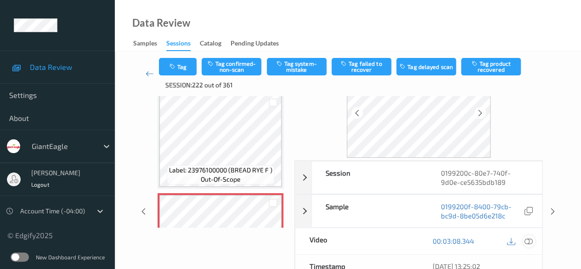
click at [469, 240] on icon at bounding box center [529, 241] width 8 height 8
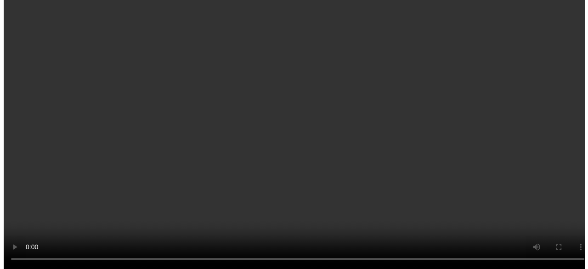
scroll to position [2117, 0]
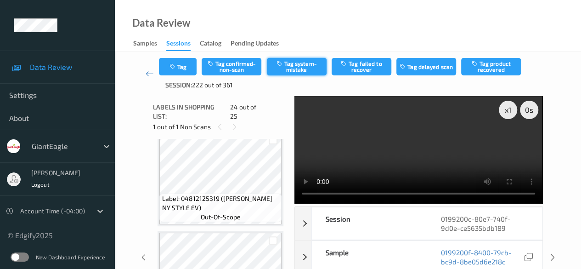
click at [312, 71] on button "Tag system-mistake" at bounding box center [297, 66] width 60 height 17
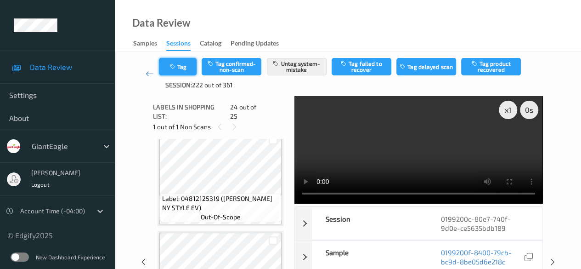
click at [182, 71] on button "Tag" at bounding box center [178, 66] width 38 height 17
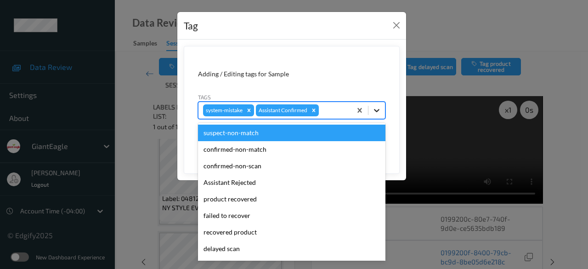
click at [378, 114] on icon at bounding box center [376, 110] width 9 height 9
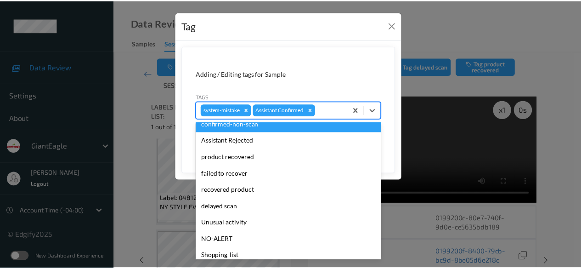
scroll to position [81, 0]
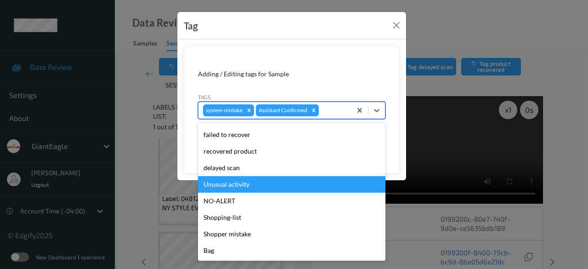
click at [257, 185] on div "Unusual activity" at bounding box center [291, 184] width 187 height 17
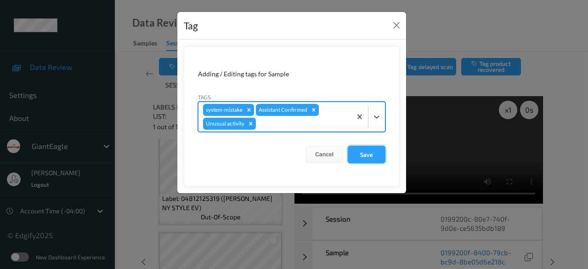
click at [369, 157] on button "Save" at bounding box center [367, 154] width 38 height 17
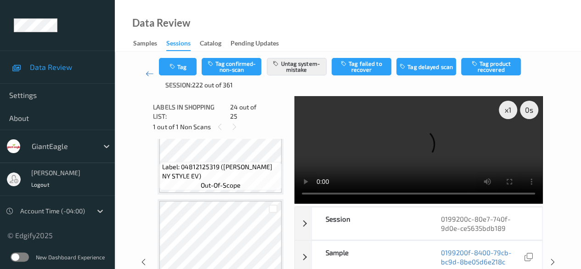
scroll to position [2163, 0]
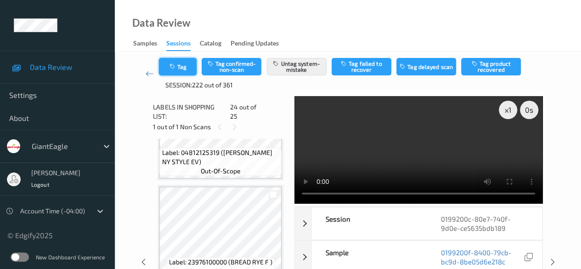
click at [182, 65] on button "Tag" at bounding box center [178, 66] width 38 height 17
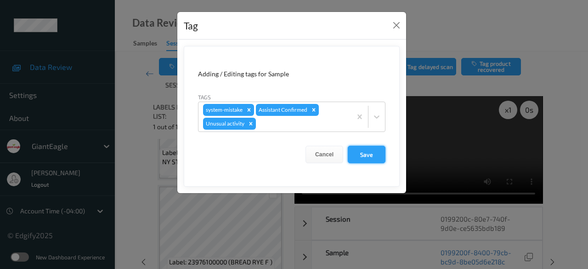
click at [367, 153] on button "Save" at bounding box center [367, 154] width 38 height 17
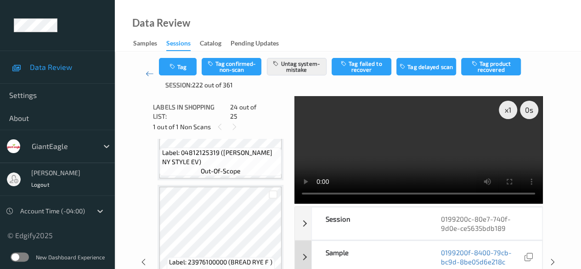
click at [159, 58] on button "Tag" at bounding box center [178, 66] width 38 height 17
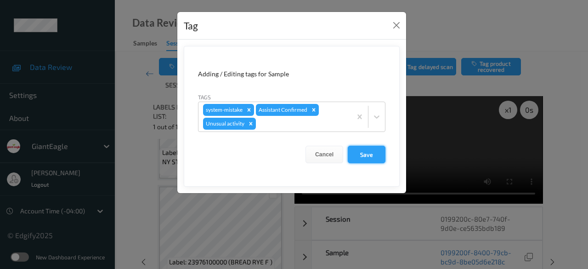
click at [374, 153] on button "Save" at bounding box center [367, 154] width 38 height 17
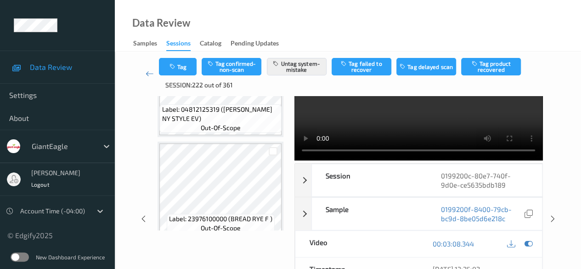
scroll to position [0, 0]
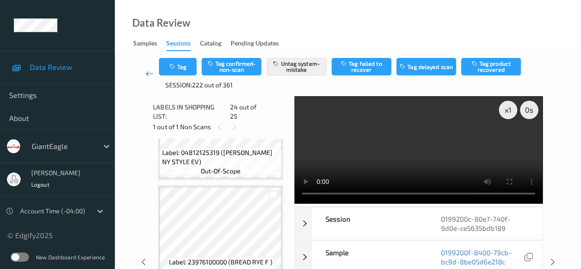
click at [149, 74] on icon at bounding box center [150, 73] width 8 height 9
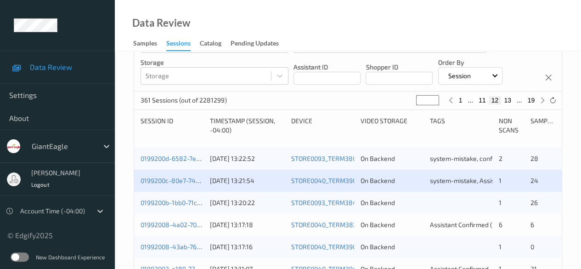
scroll to position [184, 0]
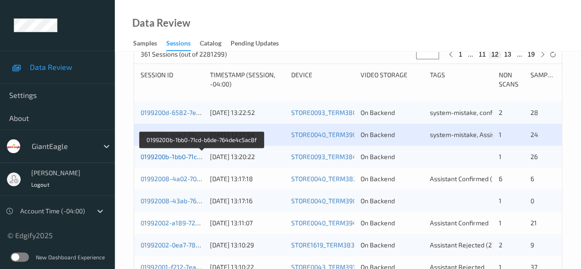
click at [164, 155] on link "0199200b-1bb0-71cd-b6de-764de4c5ac8f" at bounding box center [202, 157] width 123 height 8
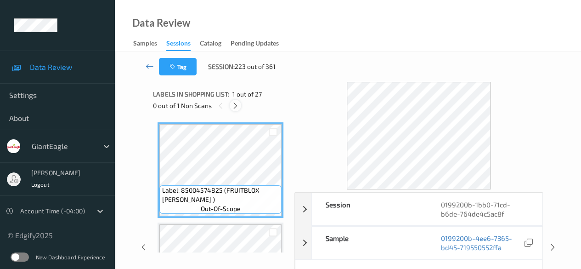
click at [235, 103] on icon at bounding box center [236, 106] width 8 height 8
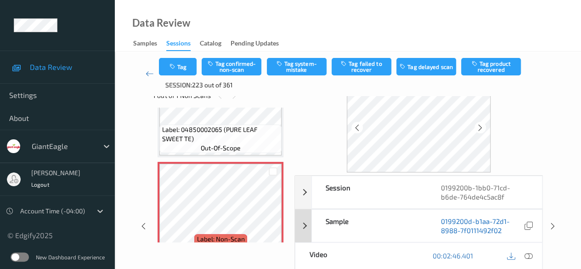
scroll to position [46, 0]
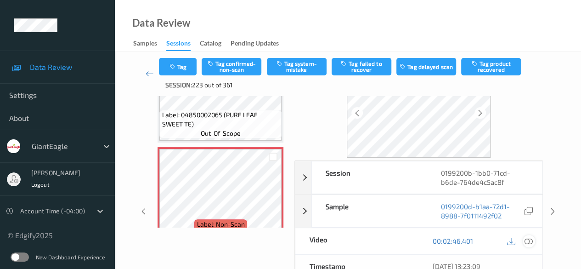
click at [469, 239] on icon at bounding box center [529, 241] width 8 height 8
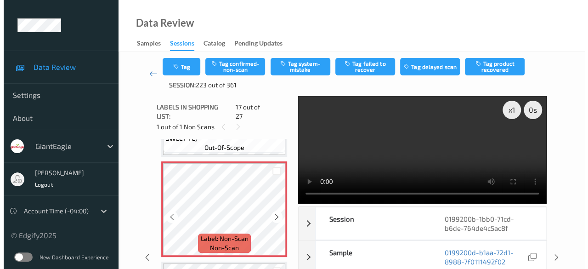
scroll to position [1599, 0]
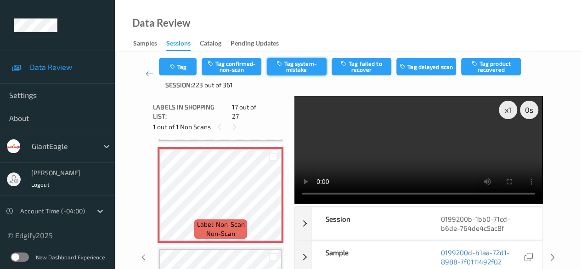
click at [296, 73] on button "Tag system-mistake" at bounding box center [297, 66] width 60 height 17
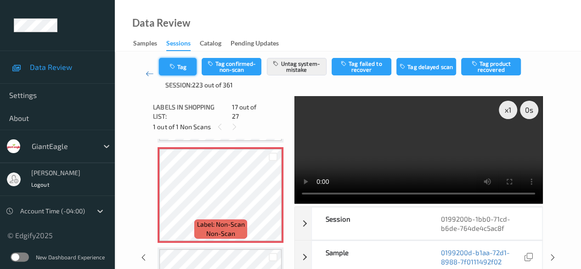
click at [186, 68] on button "Tag" at bounding box center [178, 66] width 38 height 17
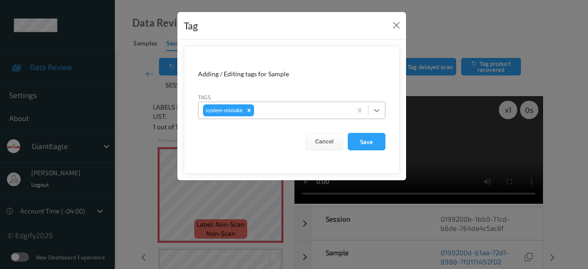
click at [379, 111] on icon at bounding box center [376, 110] width 9 height 9
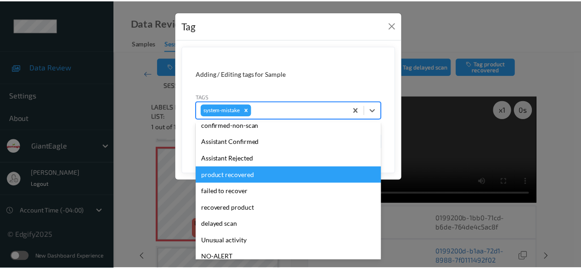
scroll to position [92, 0]
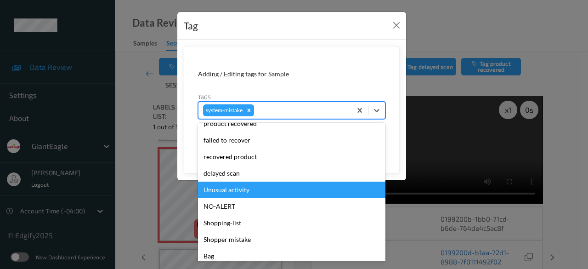
click at [259, 193] on div "Unusual activity" at bounding box center [291, 190] width 187 height 17
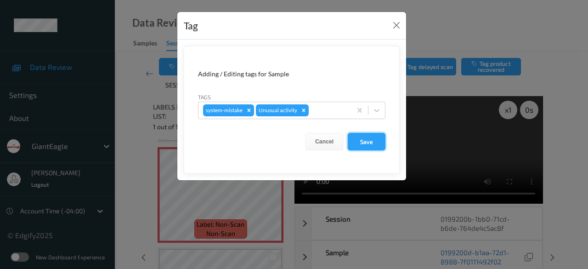
click at [366, 142] on button "Save" at bounding box center [367, 141] width 38 height 17
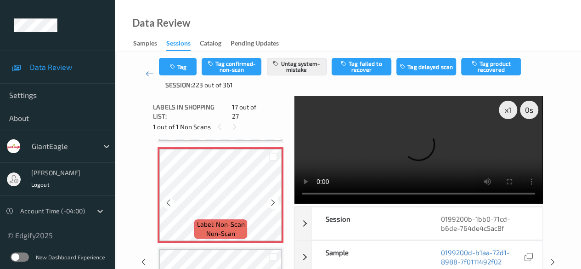
scroll to position [1645, 0]
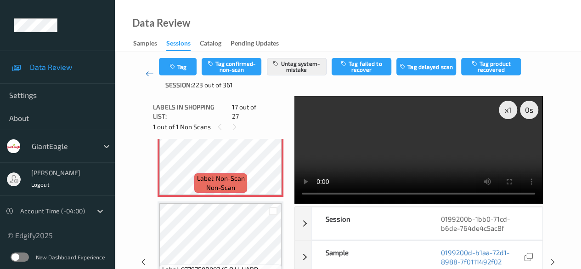
click at [147, 75] on icon at bounding box center [150, 73] width 8 height 9
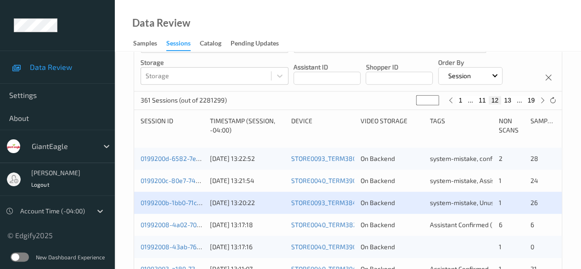
scroll to position [184, 0]
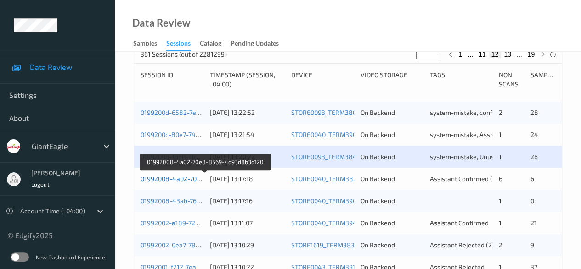
click at [189, 179] on link "01992008-4a02-70e8-8569-4d93d8b3d120" at bounding box center [205, 179] width 129 height 8
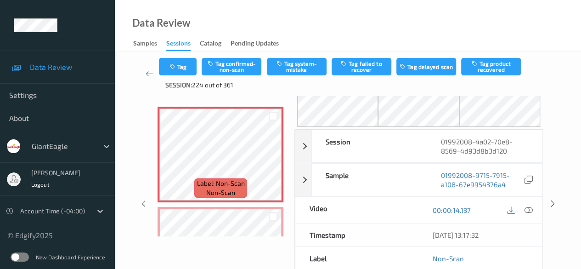
scroll to position [27, 0]
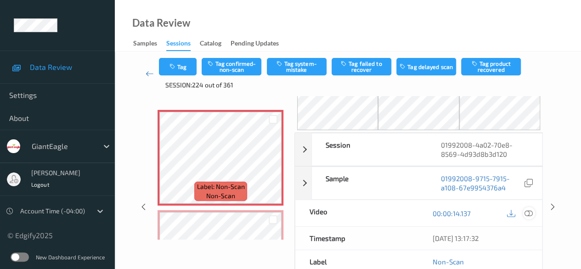
click at [469, 213] on icon at bounding box center [529, 213] width 8 height 8
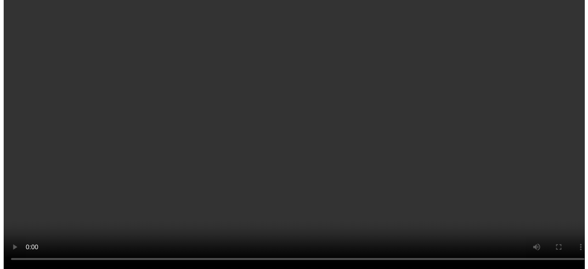
scroll to position [971, 0]
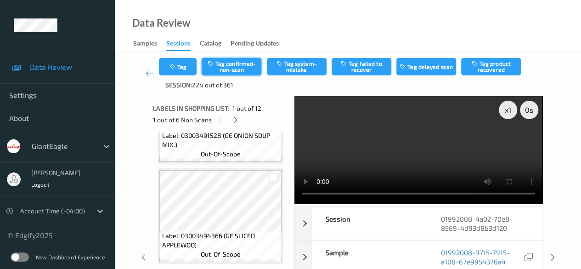
click at [229, 67] on button "Tag confirmed-non-scan" at bounding box center [232, 66] width 60 height 17
click at [229, 67] on button "Untag confirmed-non-scan" at bounding box center [232, 66] width 60 height 17
click at [296, 71] on button "Tag system-mistake" at bounding box center [297, 66] width 60 height 17
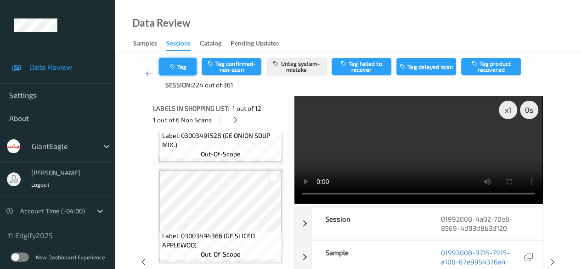
click at [191, 71] on button "Tag" at bounding box center [178, 66] width 38 height 17
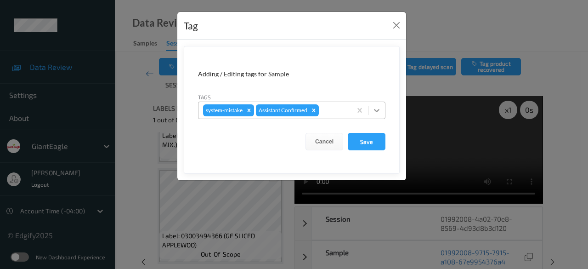
click at [380, 114] on icon at bounding box center [376, 110] width 9 height 9
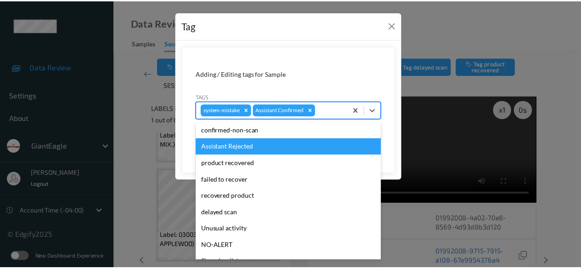
scroll to position [81, 0]
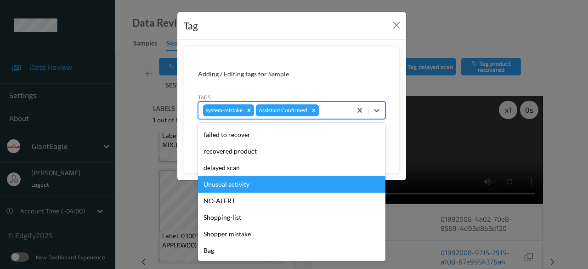
click at [243, 185] on div "Unusual activity" at bounding box center [291, 184] width 187 height 17
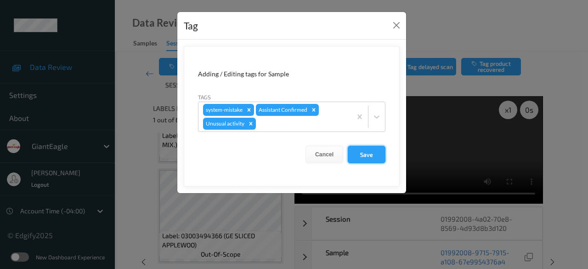
click at [362, 156] on button "Save" at bounding box center [367, 154] width 38 height 17
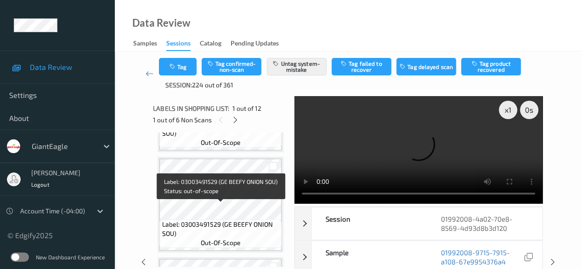
scroll to position [603, 0]
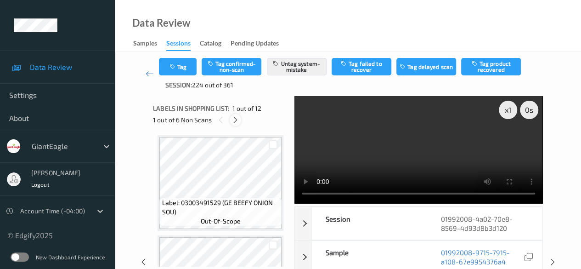
click at [237, 123] on icon at bounding box center [236, 120] width 8 height 8
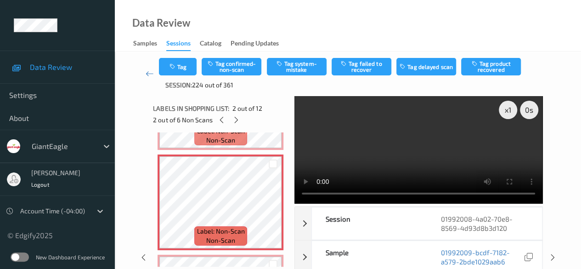
scroll to position [97, 0]
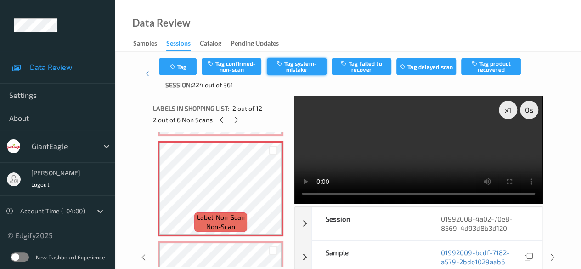
click at [294, 68] on button "Tag system-mistake" at bounding box center [297, 66] width 60 height 17
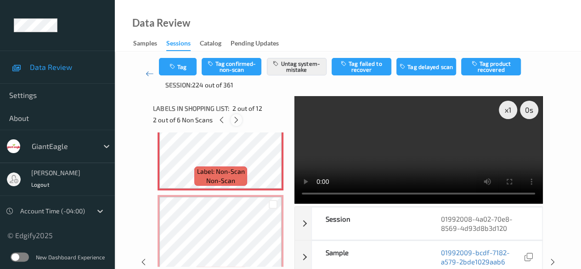
click at [238, 121] on icon at bounding box center [237, 120] width 8 height 8
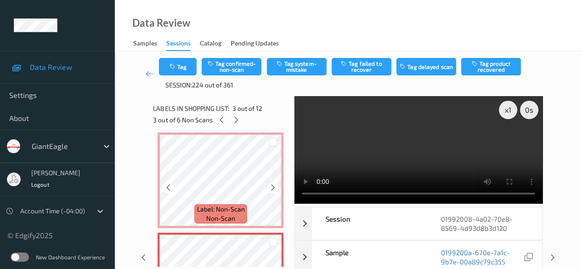
scroll to position [197, 0]
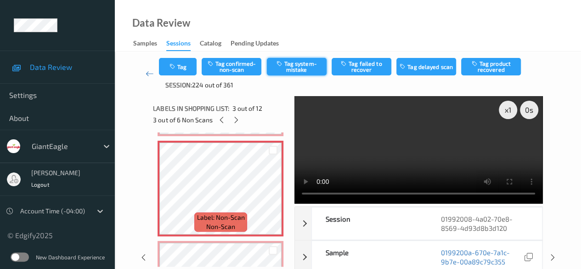
click at [295, 62] on button "Tag system-mistake" at bounding box center [297, 66] width 60 height 17
click at [236, 121] on icon at bounding box center [237, 120] width 8 height 8
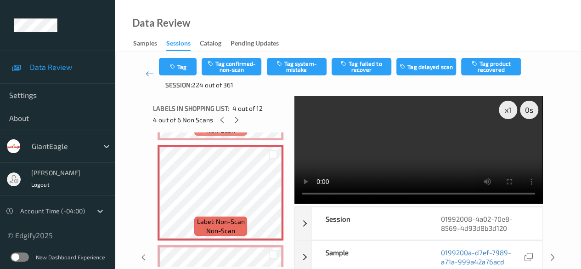
scroll to position [297, 0]
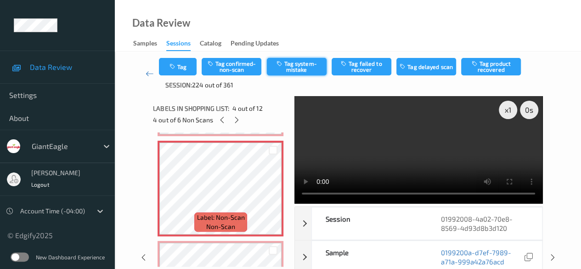
click at [297, 68] on button "Tag system-mistake" at bounding box center [297, 66] width 60 height 17
click at [235, 120] on icon at bounding box center [237, 120] width 8 height 8
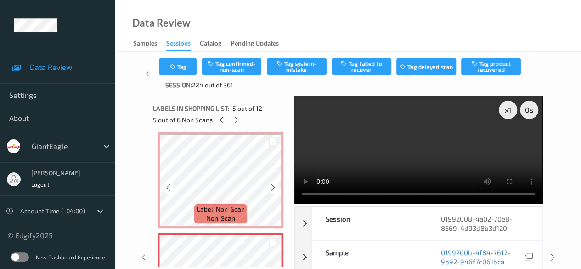
scroll to position [397, 0]
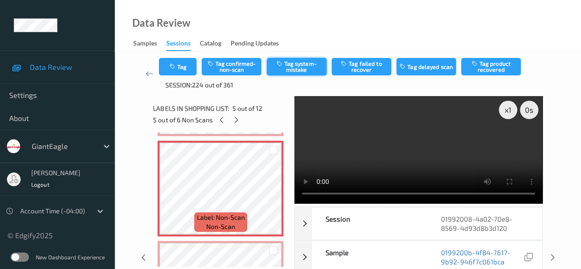
click at [296, 63] on button "Tag system-mistake" at bounding box center [297, 66] width 60 height 17
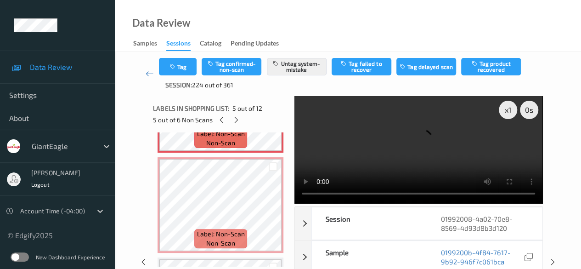
scroll to position [489, 0]
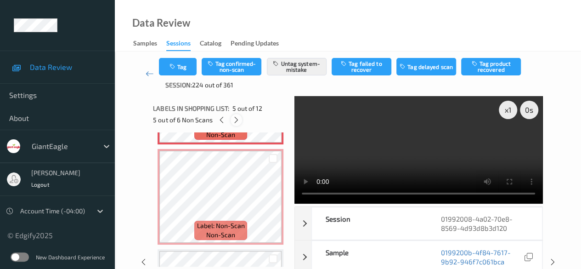
click at [239, 121] on icon at bounding box center [237, 120] width 8 height 8
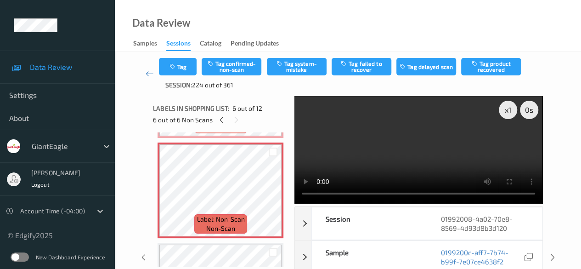
scroll to position [497, 0]
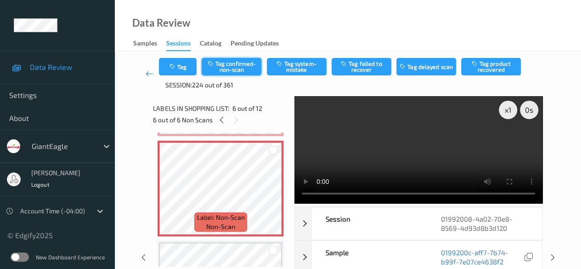
click at [231, 68] on button "Tag confirmed-non-scan" at bounding box center [232, 66] width 60 height 17
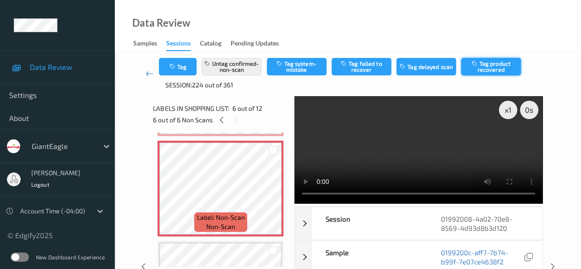
click at [469, 68] on button "Tag product recovered" at bounding box center [491, 66] width 60 height 17
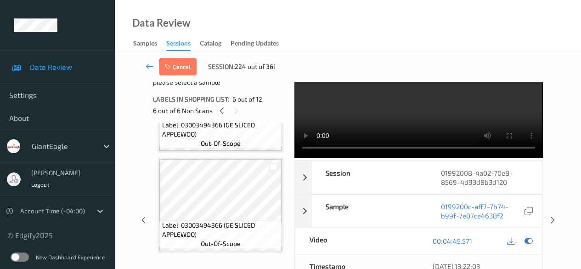
scroll to position [46, 0]
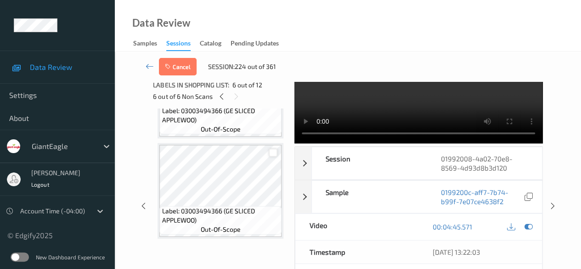
click at [274, 153] on div at bounding box center [273, 152] width 9 height 9
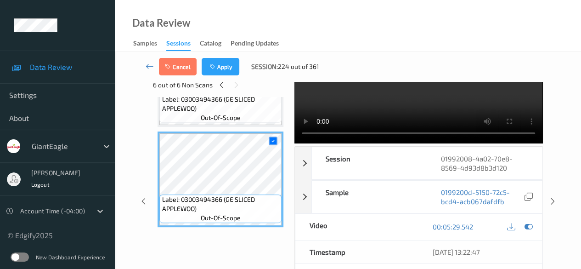
scroll to position [980, 0]
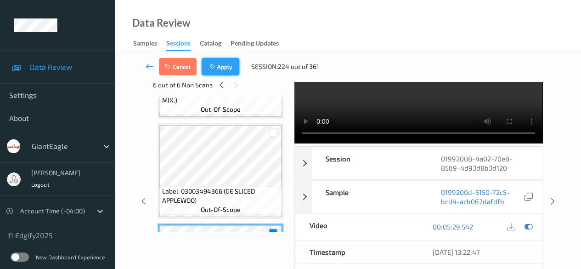
click at [218, 65] on button "Apply" at bounding box center [221, 66] width 38 height 17
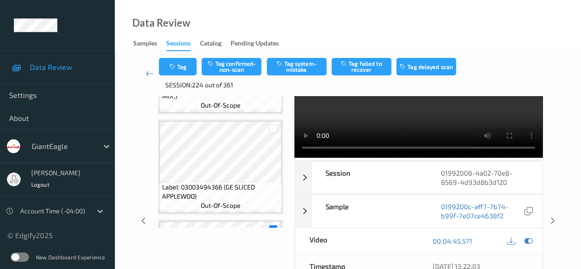
scroll to position [405, 0]
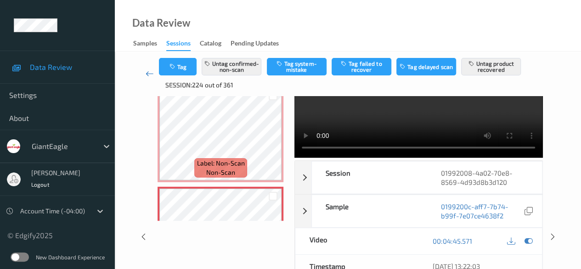
click at [147, 75] on icon at bounding box center [150, 73] width 8 height 9
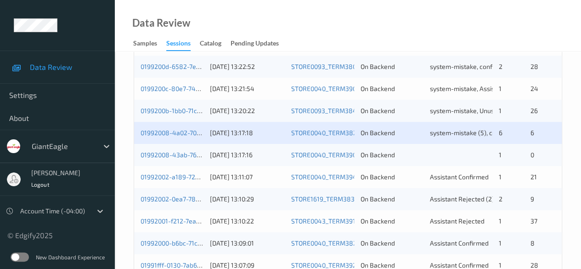
scroll to position [276, 0]
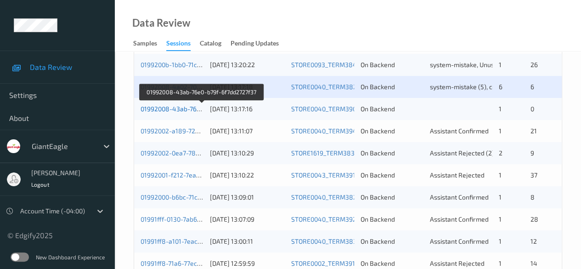
click at [170, 108] on link "01992008-43ab-76e0-b79f-6f7dd2727f37" at bounding box center [201, 109] width 121 height 8
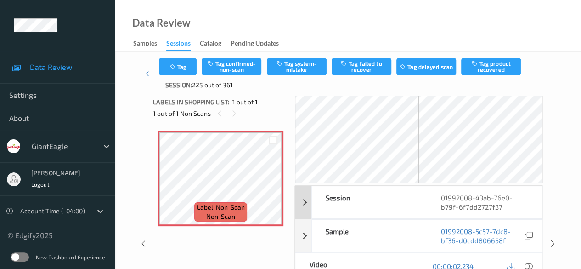
scroll to position [46, 0]
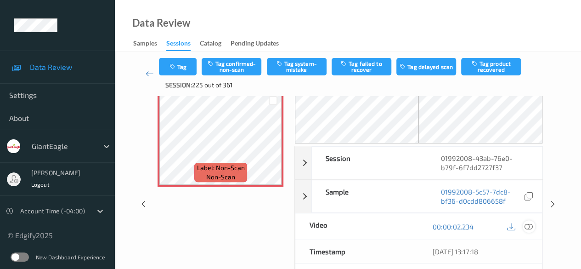
click at [469, 225] on icon at bounding box center [529, 226] width 8 height 8
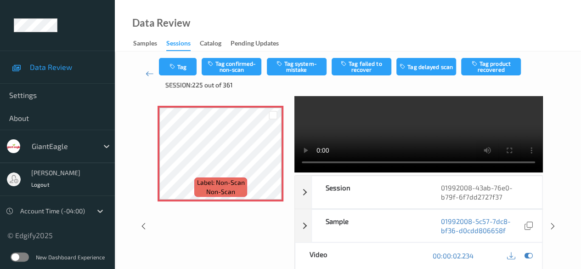
scroll to position [0, 0]
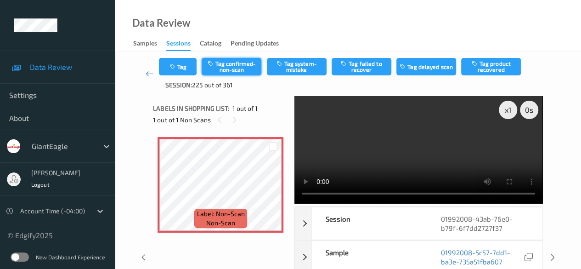
click at [235, 68] on button "Tag confirmed-non-scan" at bounding box center [232, 66] width 60 height 17
click at [149, 76] on icon at bounding box center [150, 73] width 8 height 9
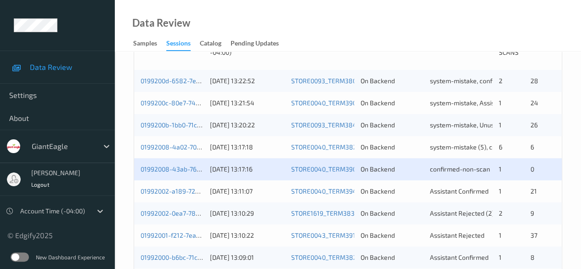
scroll to position [230, 0]
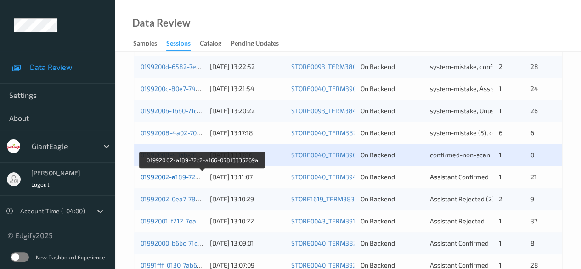
click at [183, 179] on link "01992002-a189-72c2-a166-07813335269a" at bounding box center [203, 177] width 124 height 8
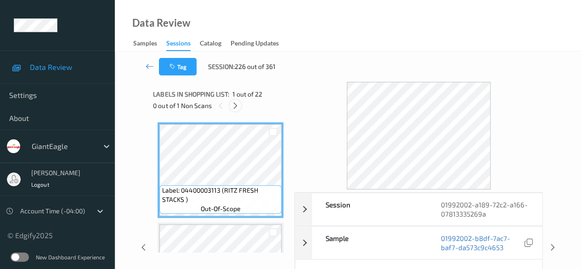
click at [238, 103] on icon at bounding box center [236, 106] width 8 height 8
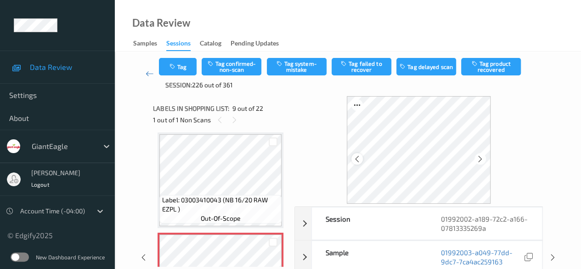
scroll to position [46, 0]
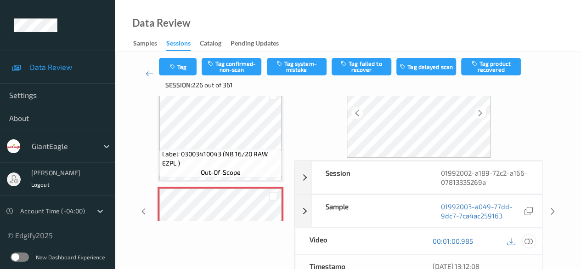
click at [469, 241] on icon at bounding box center [529, 241] width 8 height 8
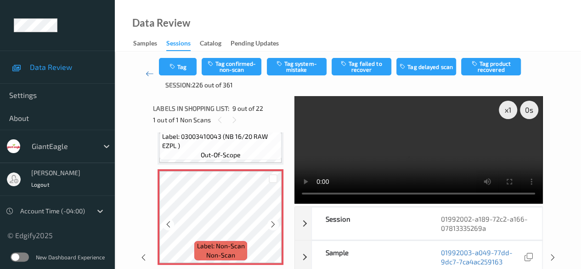
scroll to position [798, 0]
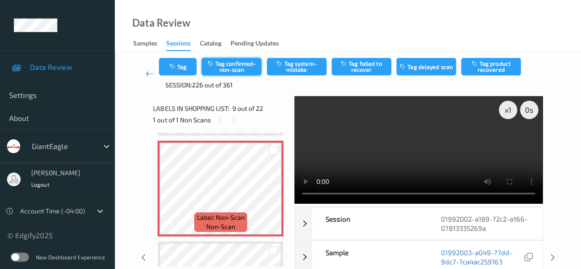
click at [225, 66] on button "Tag confirmed-non-scan" at bounding box center [232, 66] width 60 height 17
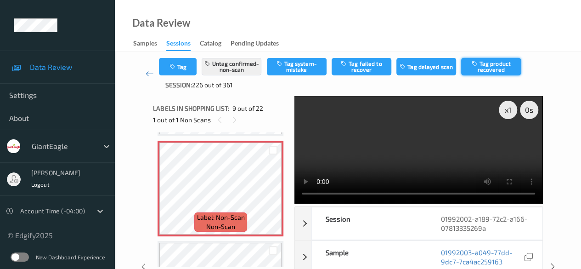
click at [469, 64] on button "Tag product recovered" at bounding box center [491, 66] width 60 height 17
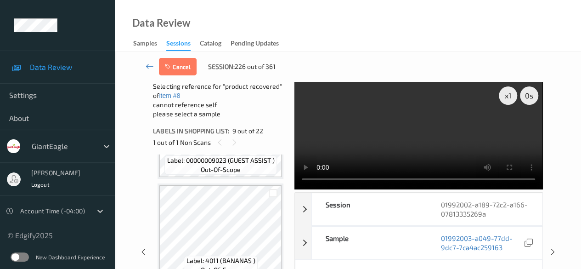
scroll to position [982, 0]
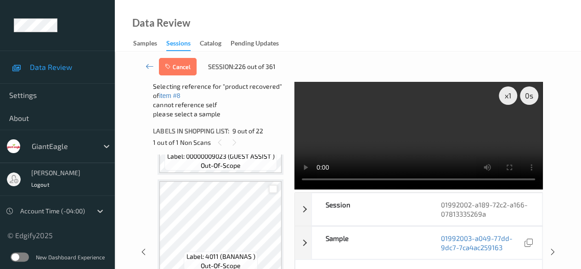
click at [269, 189] on div at bounding box center [273, 189] width 9 height 9
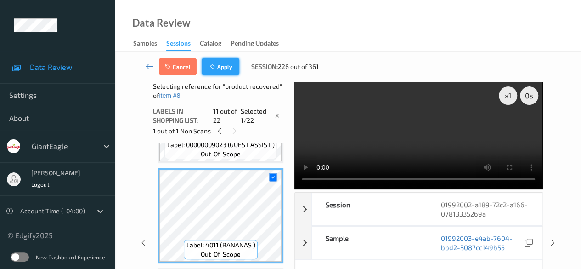
click at [220, 60] on button "Apply" at bounding box center [221, 66] width 38 height 17
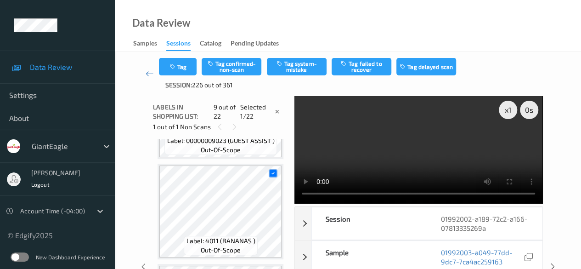
scroll to position [706, 0]
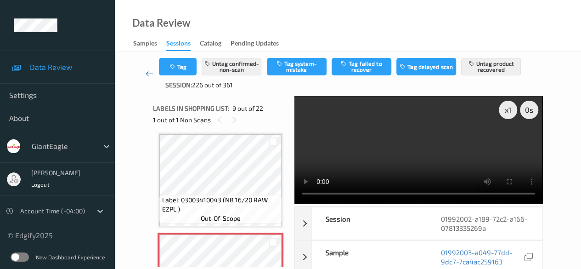
click at [147, 74] on icon at bounding box center [150, 73] width 8 height 9
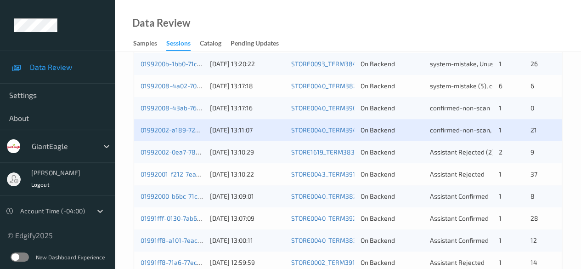
scroll to position [322, 0]
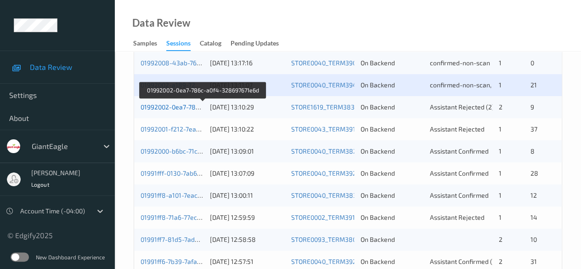
click at [177, 106] on link "01992002-0ea7-786c-a0f4-328697671e6d" at bounding box center [203, 107] width 124 height 8
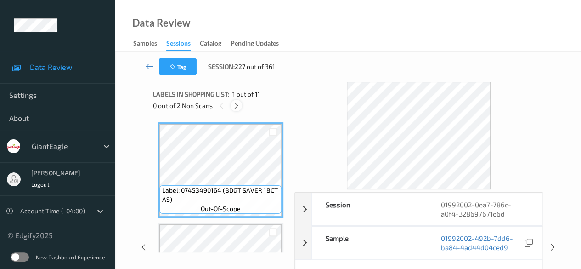
click at [236, 108] on icon at bounding box center [237, 106] width 8 height 8
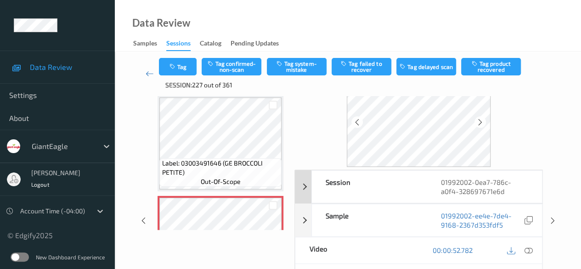
scroll to position [92, 0]
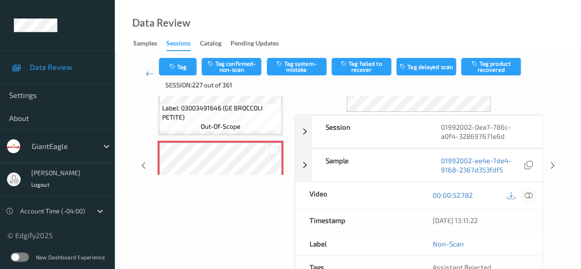
click at [469, 194] on icon at bounding box center [529, 195] width 8 height 8
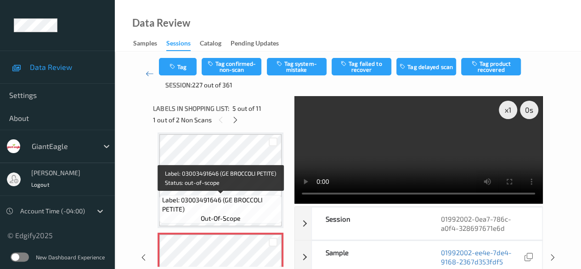
scroll to position [351, 0]
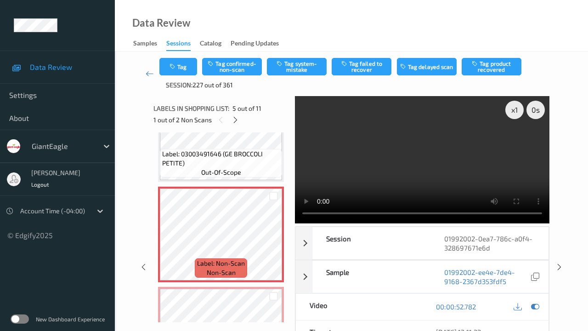
click at [295, 223] on video at bounding box center [422, 159] width 255 height 127
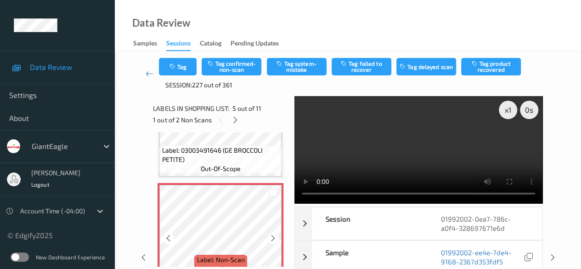
scroll to position [375, 0]
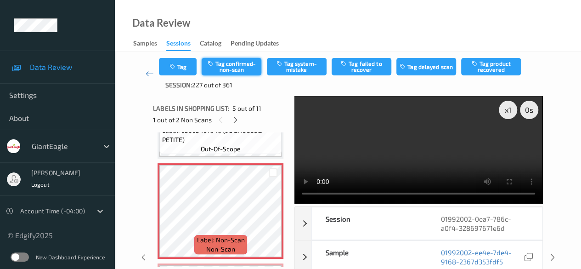
click at [241, 63] on button "Tag confirmed-non-scan" at bounding box center [232, 66] width 60 height 17
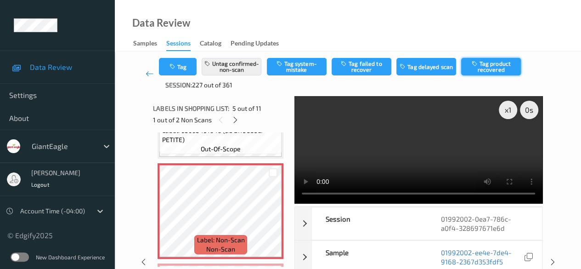
click at [469, 65] on button "Tag product recovered" at bounding box center [491, 66] width 60 height 17
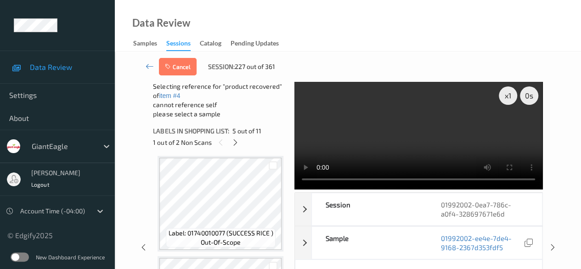
scroll to position [558, 0]
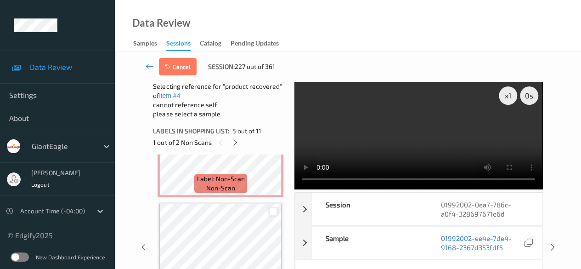
click at [273, 212] on div at bounding box center [273, 211] width 9 height 9
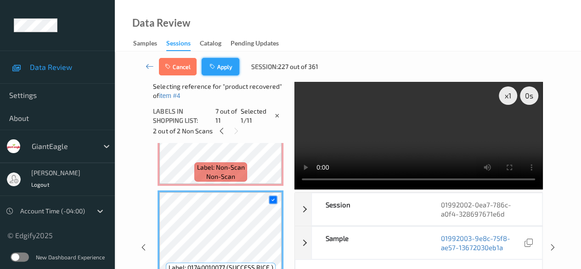
click at [222, 66] on button "Apply" at bounding box center [221, 66] width 38 height 17
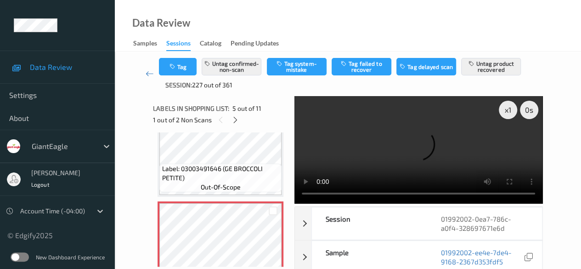
scroll to position [351, 0]
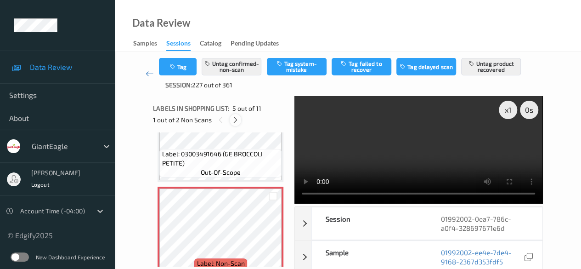
click at [238, 119] on icon at bounding box center [236, 120] width 8 height 8
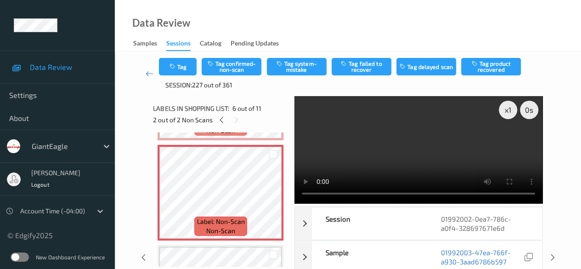
scroll to position [497, 0]
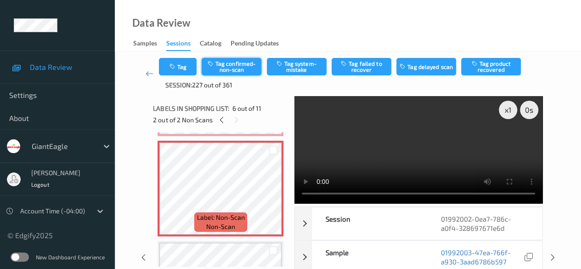
click at [237, 61] on button "Tag confirmed-non-scan" at bounding box center [232, 66] width 60 height 17
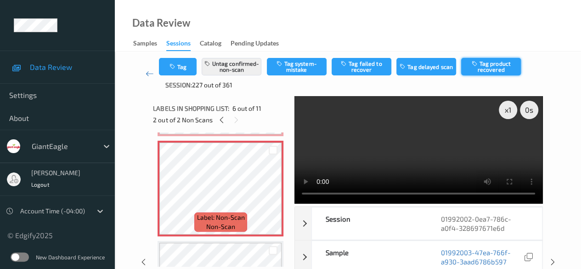
click at [469, 72] on button "Tag product recovered" at bounding box center [491, 66] width 60 height 17
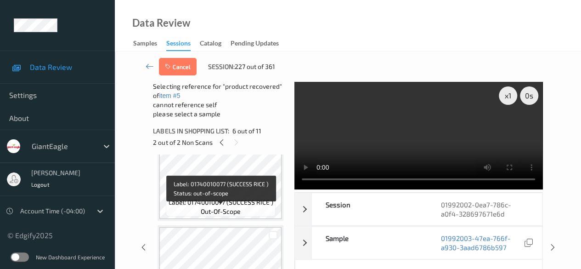
scroll to position [635, 0]
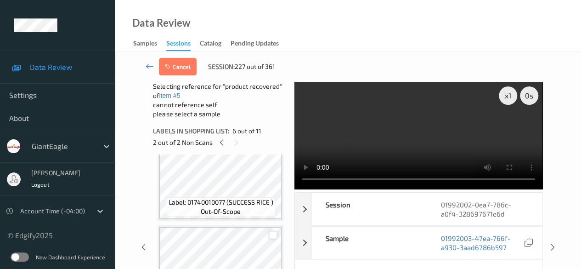
click at [273, 234] on div at bounding box center [273, 235] width 9 height 9
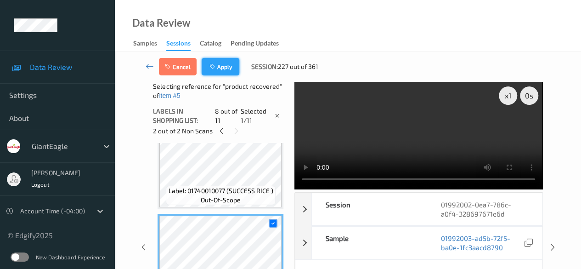
click at [230, 70] on button "Apply" at bounding box center [221, 66] width 38 height 17
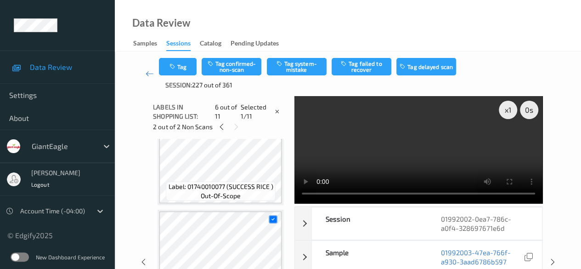
scroll to position [405, 0]
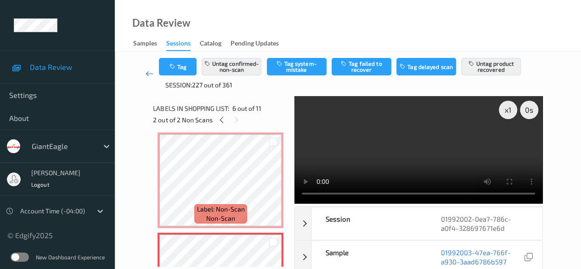
click at [151, 74] on icon at bounding box center [150, 73] width 8 height 9
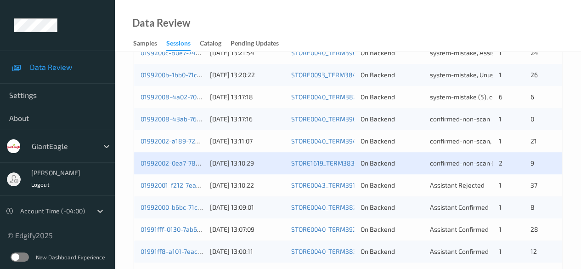
scroll to position [322, 0]
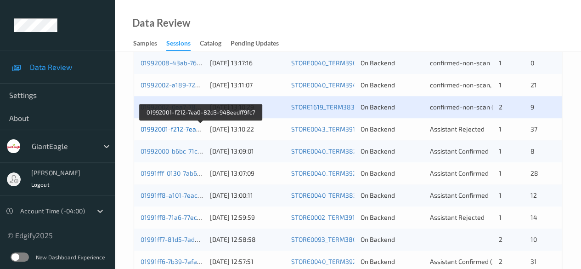
click at [187, 130] on link "01992001-f212-7ea0-82d3-948eedff9fc7" at bounding box center [201, 129] width 120 height 8
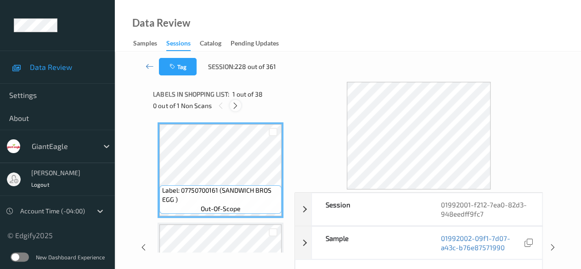
click at [238, 106] on icon at bounding box center [236, 106] width 8 height 8
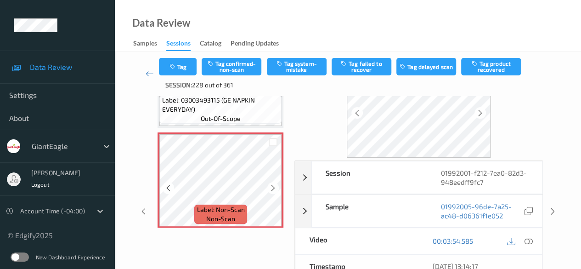
scroll to position [3603, 0]
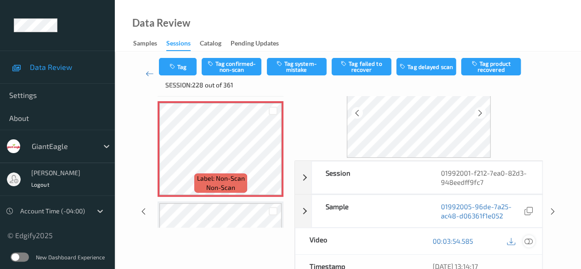
click at [469, 239] on icon at bounding box center [529, 241] width 8 height 8
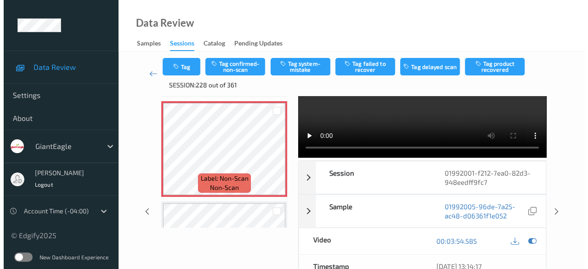
scroll to position [0, 0]
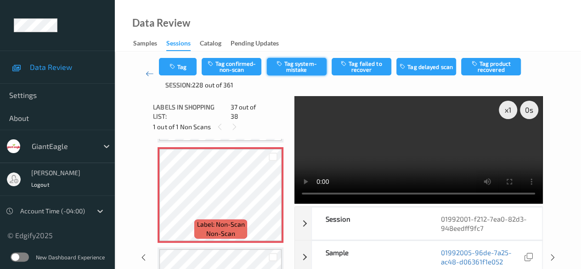
click at [284, 67] on button "Tag system-mistake" at bounding box center [297, 66] width 60 height 17
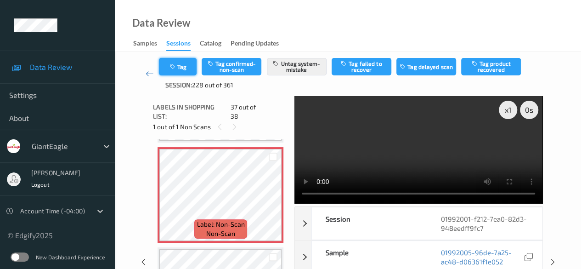
click at [184, 71] on button "Tag" at bounding box center [178, 66] width 38 height 17
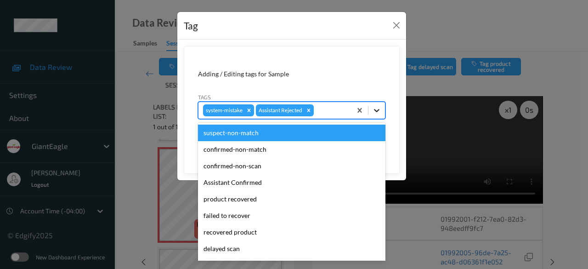
click at [377, 111] on icon at bounding box center [377, 110] width 6 height 3
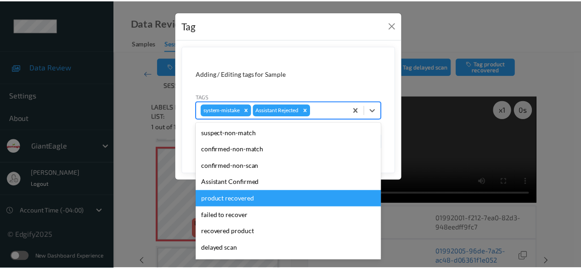
scroll to position [81, 0]
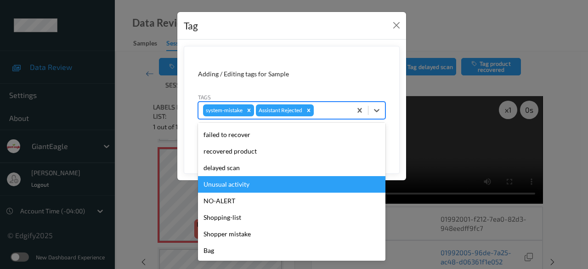
click at [248, 187] on div "Unusual activity" at bounding box center [291, 184] width 187 height 17
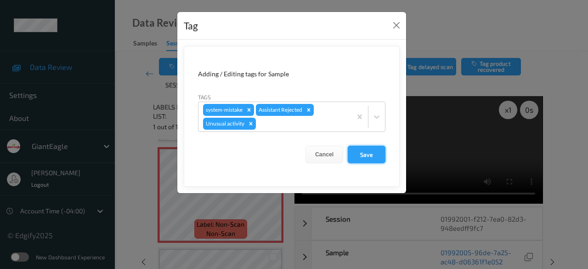
click at [366, 155] on button "Save" at bounding box center [367, 154] width 38 height 17
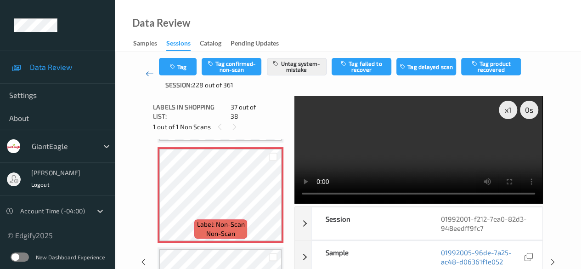
click at [148, 75] on icon at bounding box center [150, 73] width 8 height 9
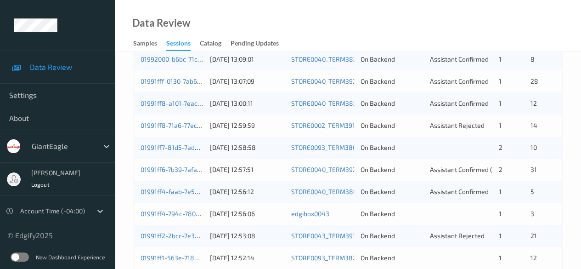
scroll to position [322, 0]
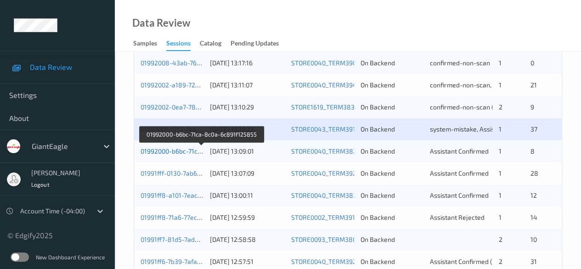
click at [195, 152] on link "01992000-b6bc-71ca-8c0a-6c891f125855" at bounding box center [202, 151] width 122 height 8
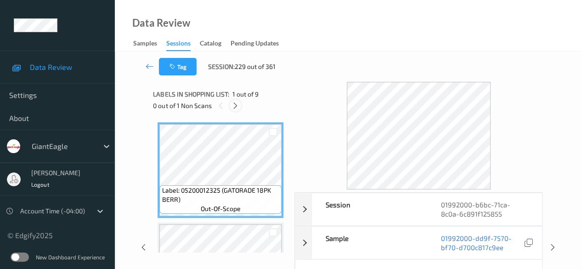
click at [238, 103] on icon at bounding box center [236, 106] width 8 height 8
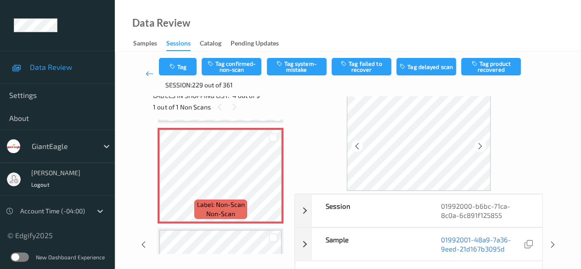
scroll to position [46, 0]
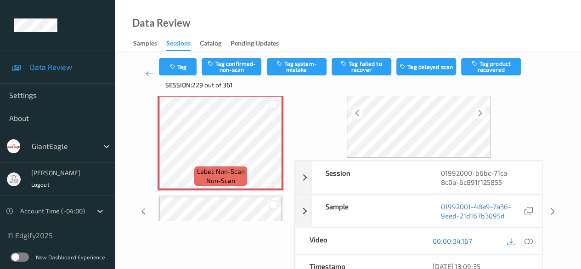
click at [469, 241] on icon at bounding box center [529, 241] width 8 height 8
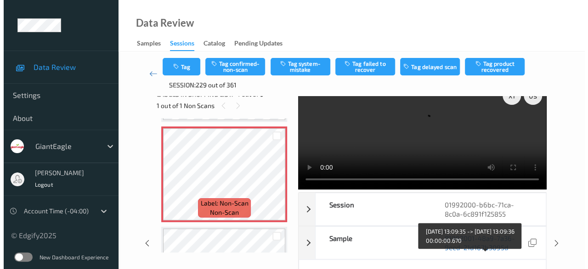
scroll to position [0, 0]
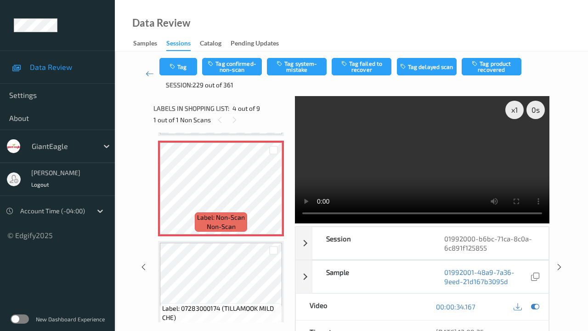
click at [295, 223] on video at bounding box center [422, 159] width 255 height 127
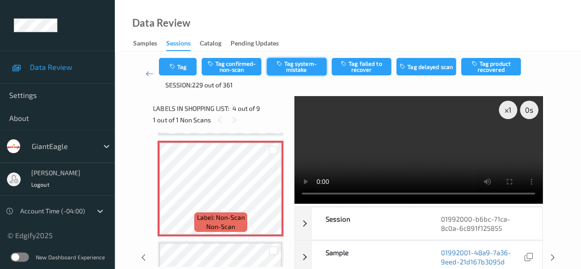
click at [291, 66] on button "Tag system-mistake" at bounding box center [297, 66] width 60 height 17
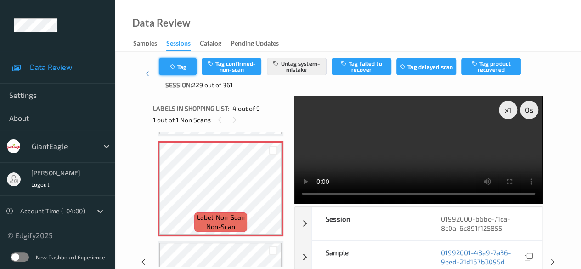
click at [184, 69] on button "Tag" at bounding box center [178, 66] width 38 height 17
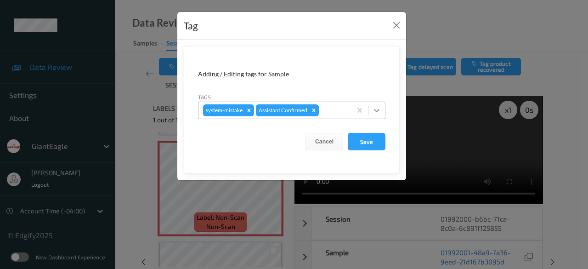
click at [380, 108] on icon at bounding box center [376, 110] width 9 height 9
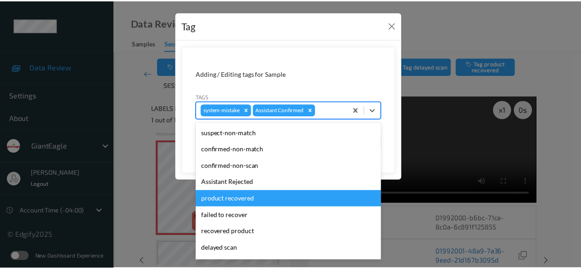
scroll to position [81, 0]
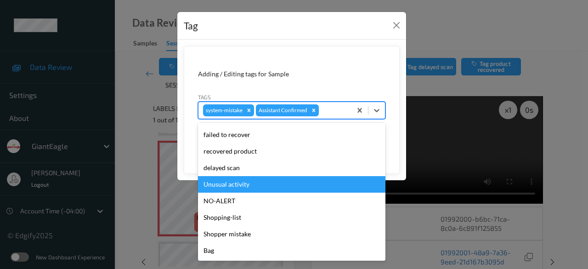
click at [243, 186] on div "Unusual activity" at bounding box center [291, 184] width 187 height 17
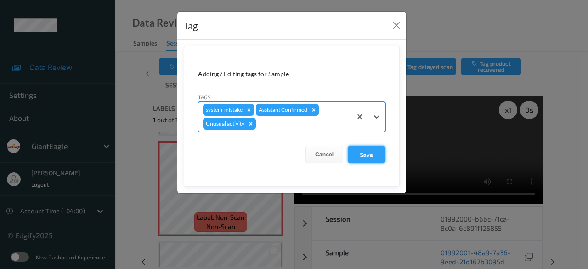
click at [370, 160] on button "Save" at bounding box center [367, 154] width 38 height 17
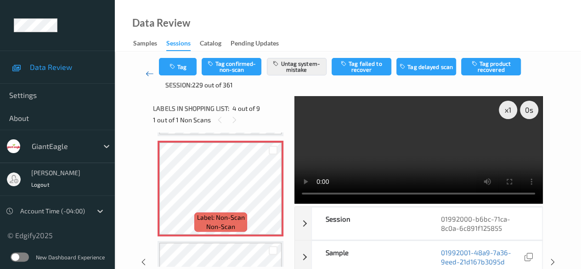
click at [148, 75] on icon at bounding box center [150, 73] width 8 height 9
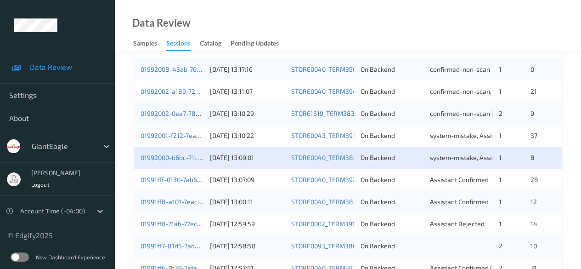
scroll to position [368, 0]
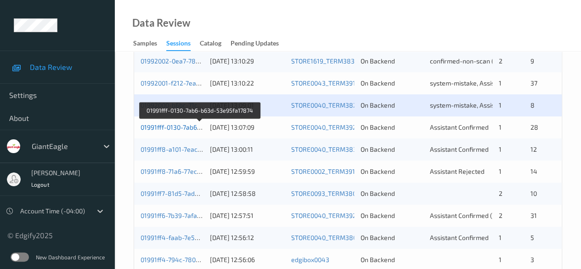
click at [190, 127] on link "01991fff-0130-7ab6-b63d-53e95fa17874" at bounding box center [200, 127] width 119 height 8
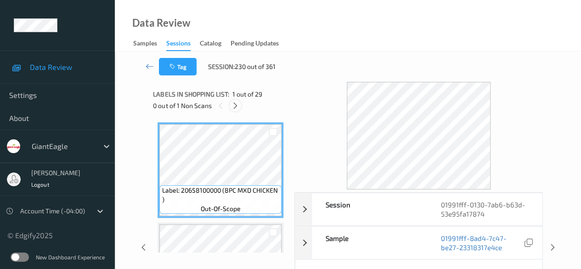
click at [235, 108] on icon at bounding box center [236, 106] width 8 height 8
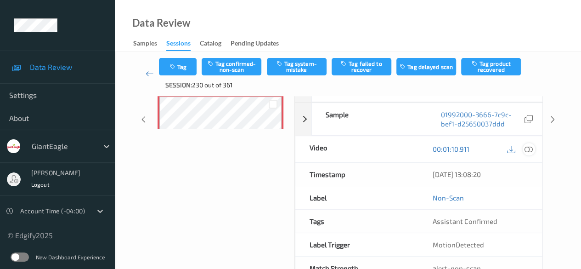
click at [469, 148] on icon at bounding box center [529, 149] width 8 height 8
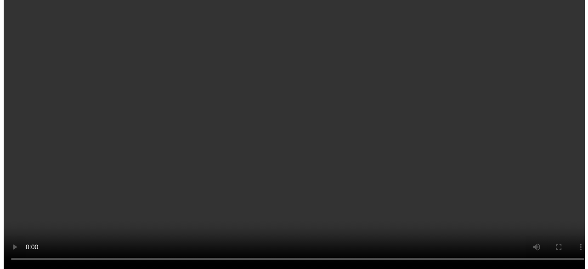
scroll to position [443, 0]
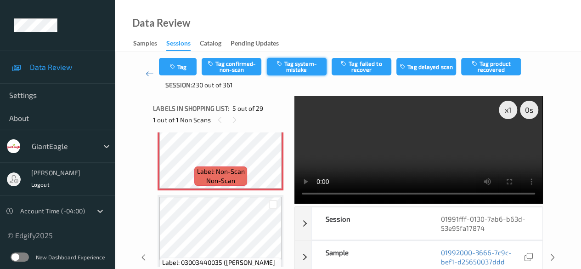
click at [302, 64] on button "Tag system-mistake" at bounding box center [297, 66] width 60 height 17
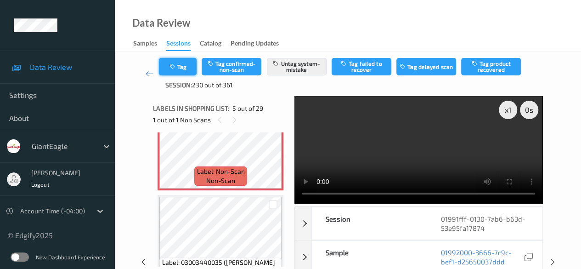
click at [184, 67] on button "Tag" at bounding box center [178, 66] width 38 height 17
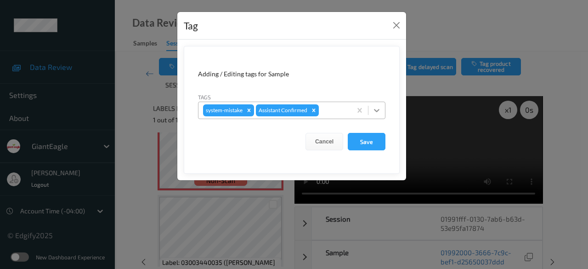
click at [381, 111] on icon at bounding box center [376, 110] width 9 height 9
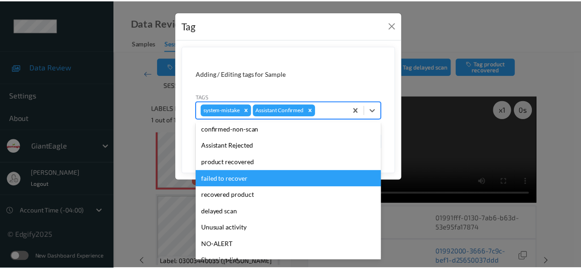
scroll to position [81, 0]
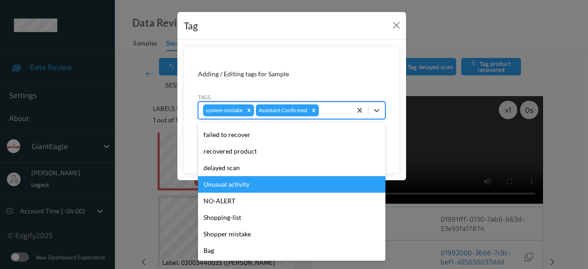
click at [253, 187] on div "Unusual activity" at bounding box center [291, 184] width 187 height 17
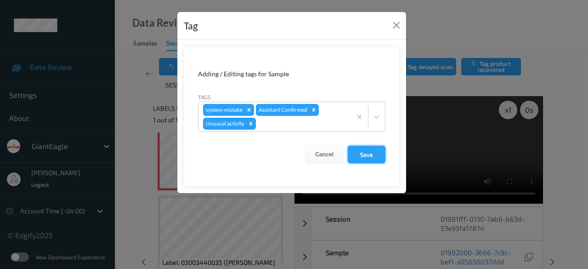
click at [367, 156] on button "Save" at bounding box center [367, 154] width 38 height 17
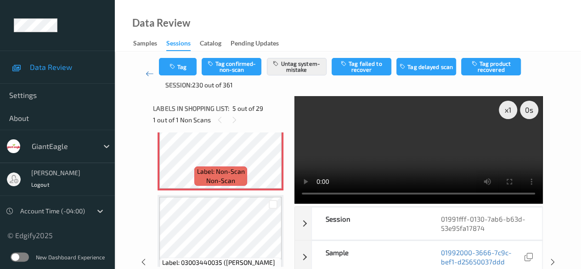
click at [310, 145] on video at bounding box center [419, 150] width 248 height 108
click at [149, 74] on icon at bounding box center [150, 73] width 8 height 9
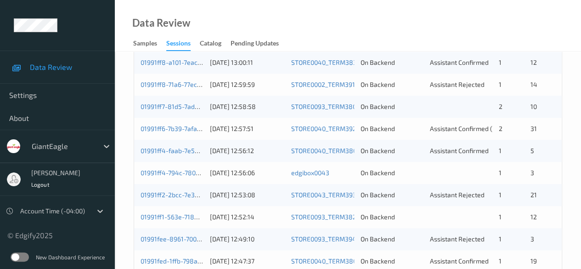
scroll to position [403, 0]
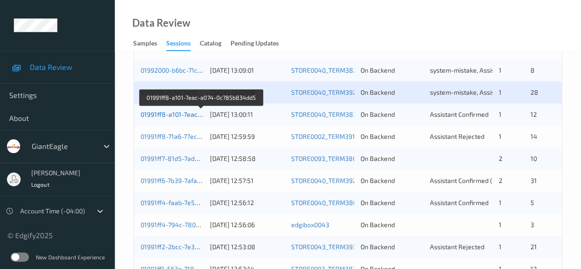
click at [184, 114] on link "01991ff8-a101-7eac-a074-0c785b834dd5" at bounding box center [202, 114] width 122 height 8
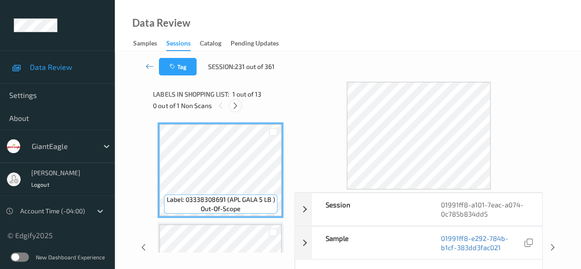
click at [235, 105] on icon at bounding box center [236, 106] width 8 height 8
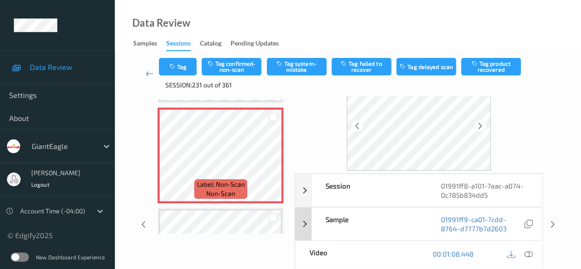
scroll to position [46, 0]
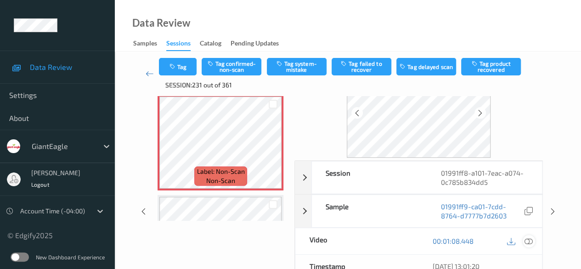
click at [469, 243] on icon at bounding box center [529, 241] width 8 height 8
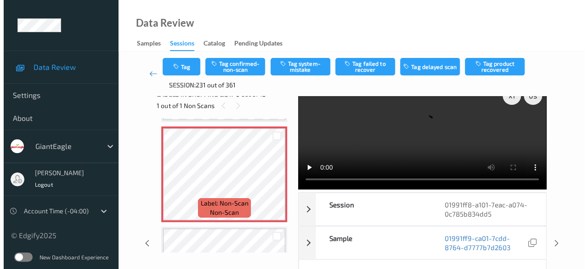
scroll to position [0, 0]
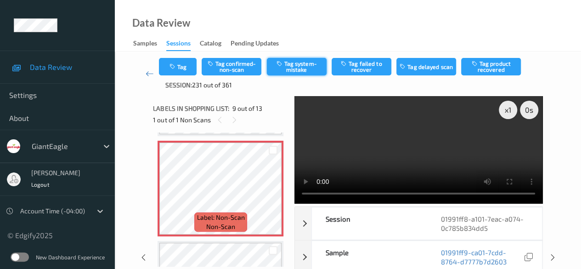
click at [287, 68] on button "Tag system-mistake" at bounding box center [297, 66] width 60 height 17
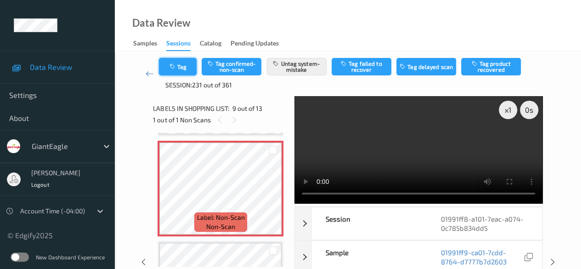
click at [181, 69] on button "Tag" at bounding box center [178, 66] width 38 height 17
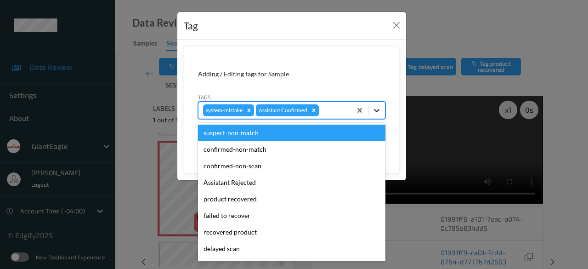
click at [378, 110] on icon at bounding box center [377, 110] width 6 height 3
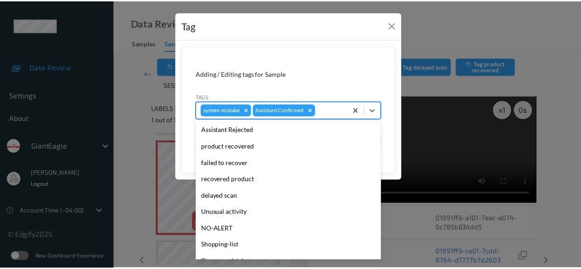
scroll to position [81, 0]
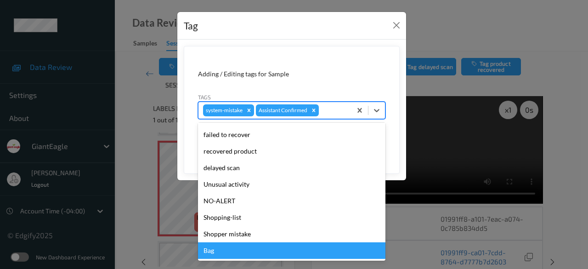
click at [286, 250] on div "Bag" at bounding box center [291, 250] width 187 height 17
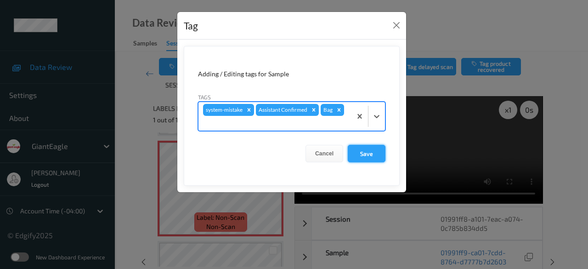
click at [370, 153] on button "Save" at bounding box center [367, 153] width 38 height 17
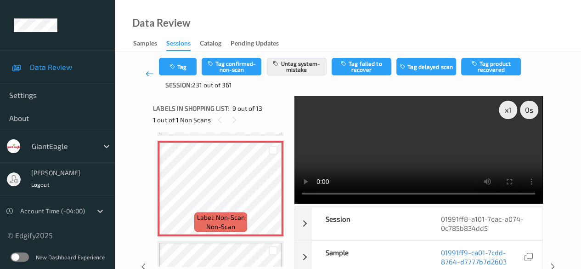
click at [148, 73] on icon at bounding box center [150, 73] width 8 height 9
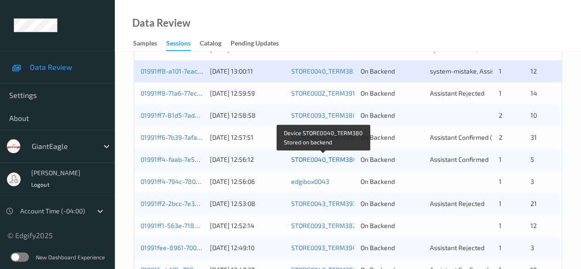
scroll to position [460, 0]
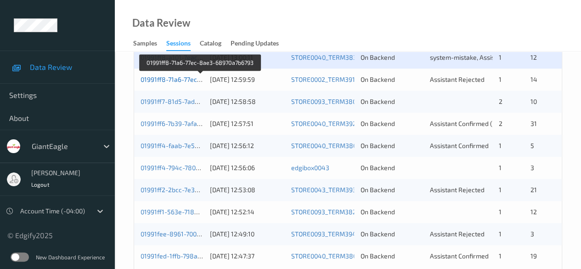
click at [183, 77] on link "01991ff8-71a6-77ec-8ae3-68970a7b6793" at bounding box center [201, 79] width 120 height 8
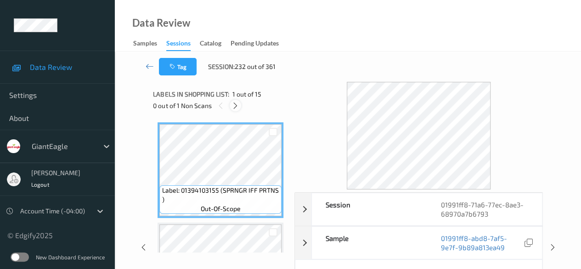
click at [237, 106] on icon at bounding box center [236, 106] width 8 height 8
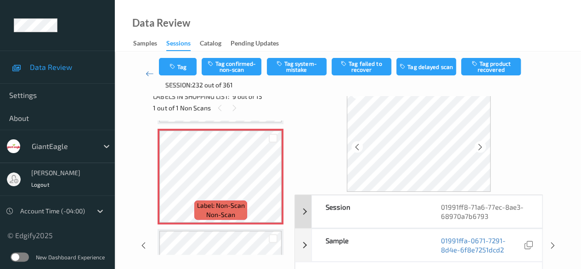
scroll to position [92, 0]
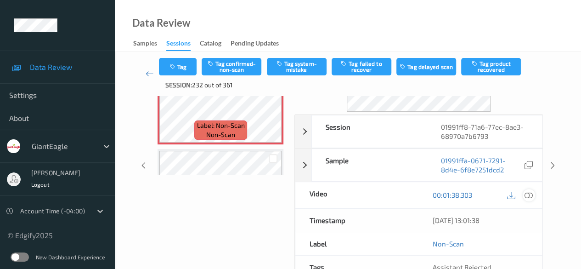
click at [469, 196] on icon at bounding box center [529, 195] width 8 height 8
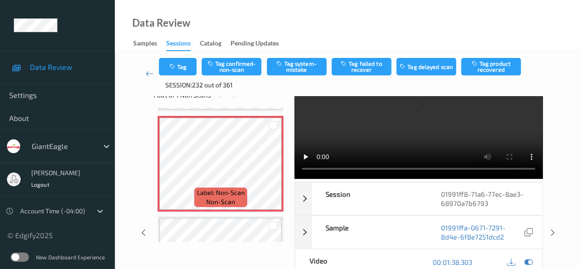
scroll to position [0, 0]
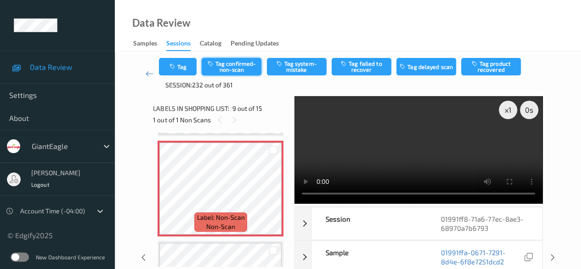
click at [233, 68] on button "Tag confirmed-non-scan" at bounding box center [232, 66] width 60 height 17
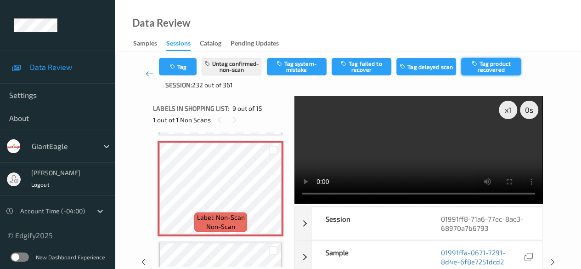
click at [469, 68] on button "Tag product recovered" at bounding box center [491, 66] width 60 height 17
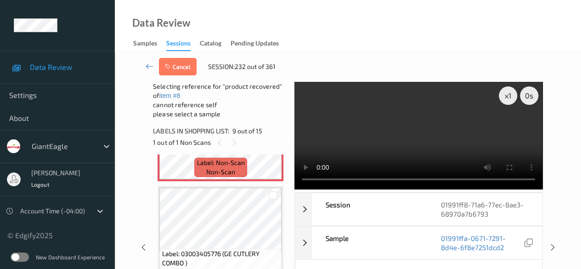
scroll to position [890, 0]
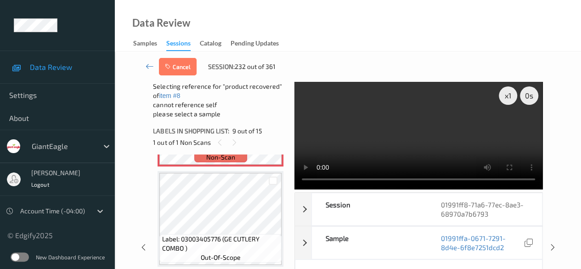
click at [273, 186] on div at bounding box center [272, 180] width 17 height 15
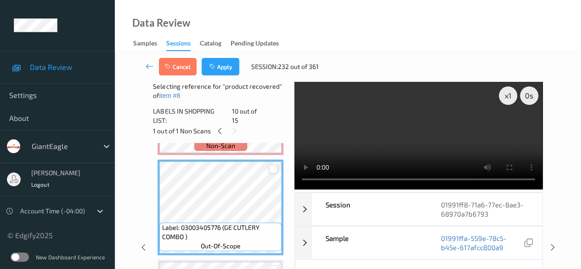
click at [269, 165] on div at bounding box center [273, 169] width 9 height 9
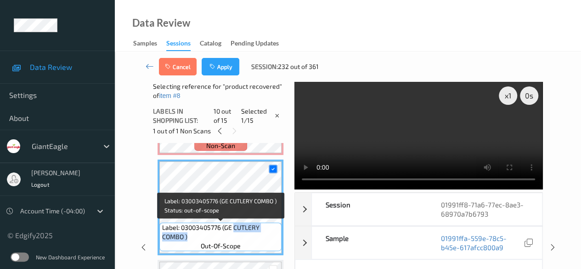
drag, startPoint x: 235, startPoint y: 226, endPoint x: 273, endPoint y: 237, distance: 40.1
click at [273, 237] on span "Label: 03003405776 (GE CUTLERY COMBO )" at bounding box center [221, 232] width 118 height 18
copy span "CUTLERY COMBO )"
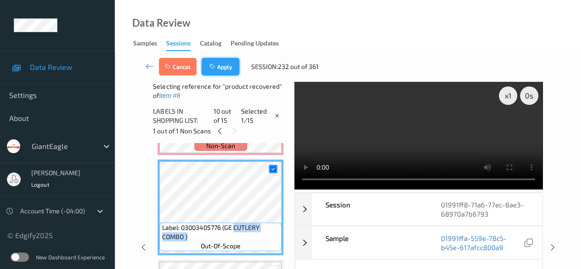
click at [216, 69] on icon "button" at bounding box center [214, 66] width 8 height 6
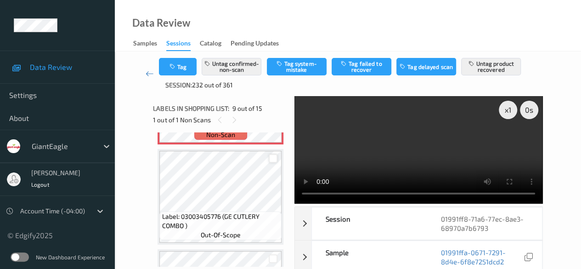
click at [273, 158] on div at bounding box center [273, 158] width 9 height 9
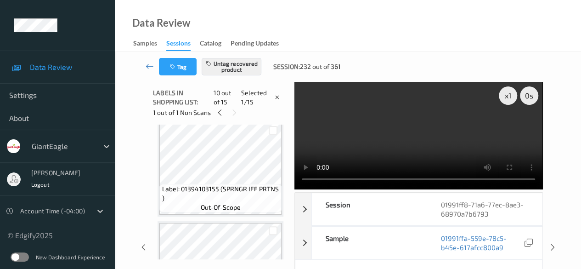
scroll to position [0, 0]
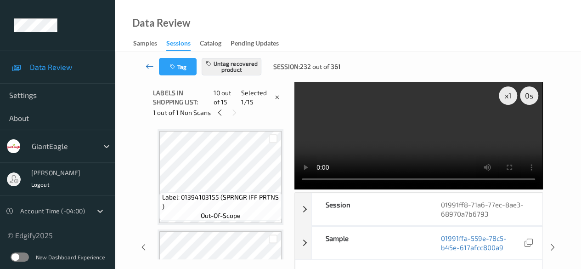
click at [145, 66] on link at bounding box center [149, 66] width 19 height 17
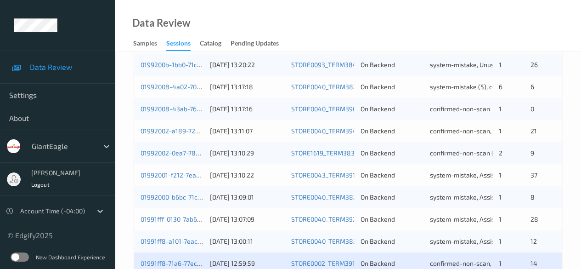
scroll to position [368, 0]
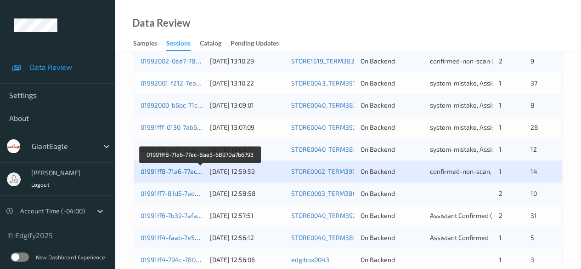
click at [184, 174] on link "01991ff8-71a6-77ec-8ae3-68970a7b6793" at bounding box center [201, 171] width 120 height 8
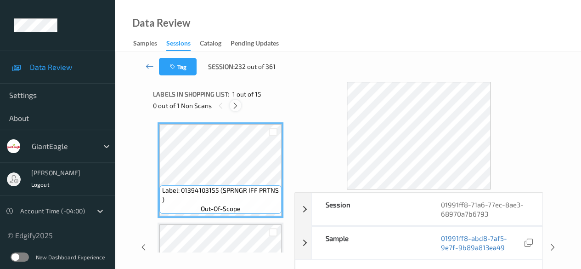
click at [239, 107] on icon at bounding box center [236, 106] width 8 height 8
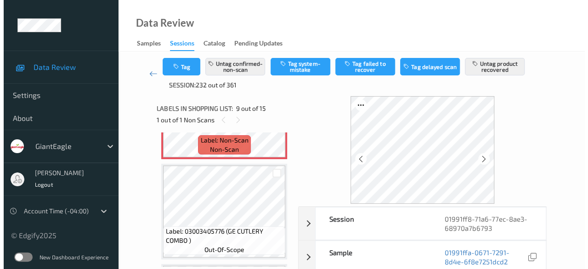
scroll to position [890, 0]
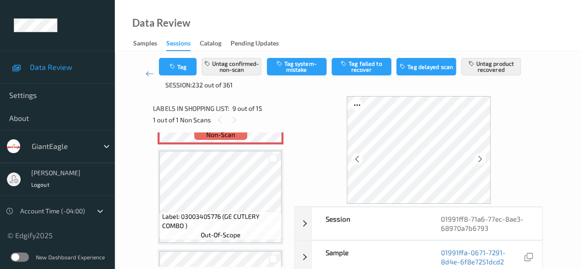
click at [267, 161] on div at bounding box center [272, 158] width 17 height 15
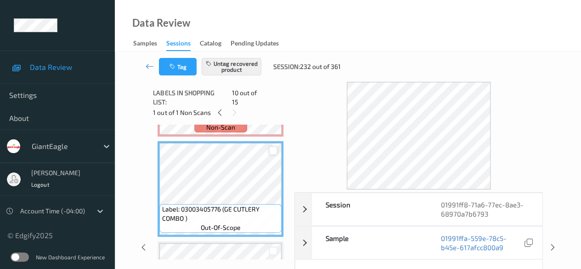
click at [273, 146] on div at bounding box center [273, 150] width 9 height 9
click at [223, 66] on button "Untag recovered product" at bounding box center [232, 66] width 60 height 17
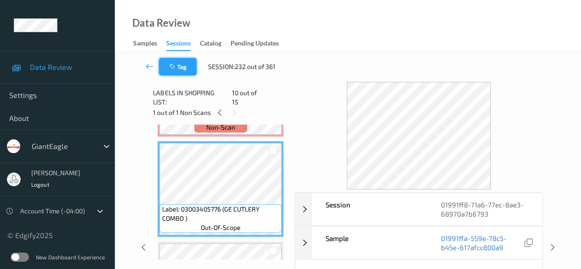
click at [186, 68] on button "Tag" at bounding box center [178, 66] width 38 height 17
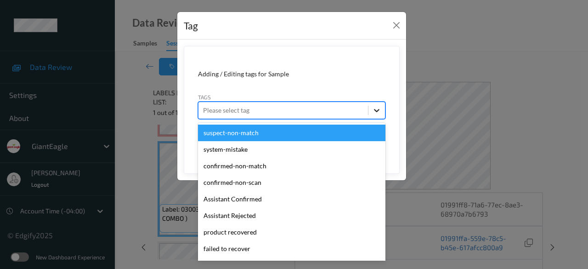
click at [381, 112] on icon at bounding box center [376, 110] width 9 height 9
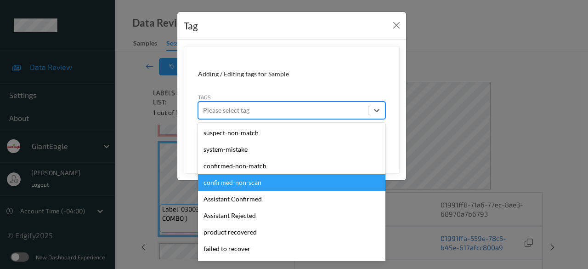
click at [271, 181] on div "confirmed-non-scan" at bounding box center [291, 182] width 187 height 17
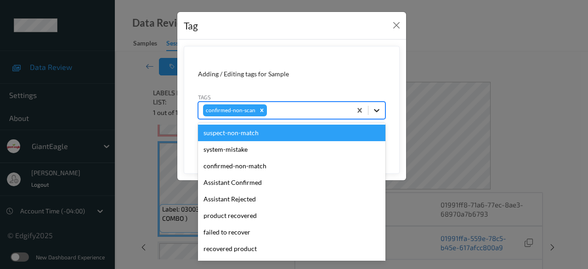
click at [378, 111] on icon at bounding box center [377, 110] width 6 height 3
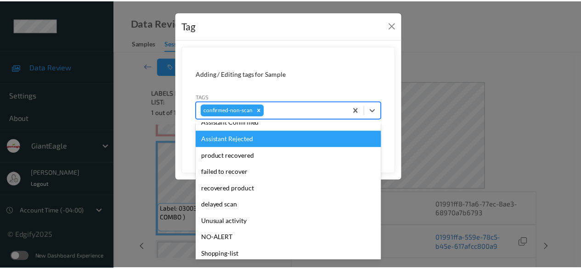
scroll to position [97, 0]
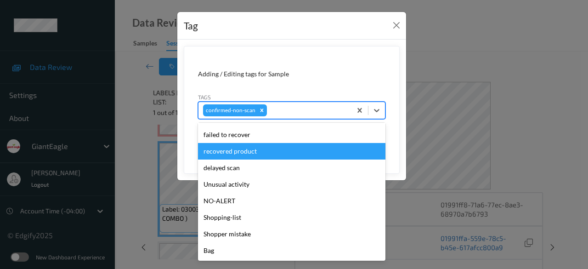
click at [263, 154] on div "recovered product" at bounding box center [291, 151] width 187 height 17
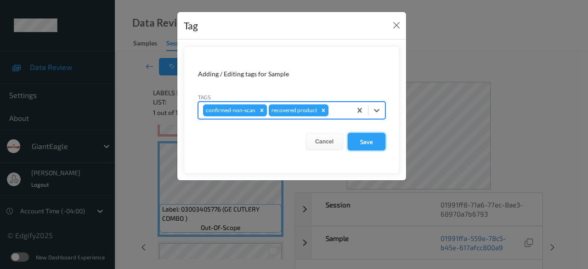
click at [372, 140] on button "Save" at bounding box center [367, 141] width 38 height 17
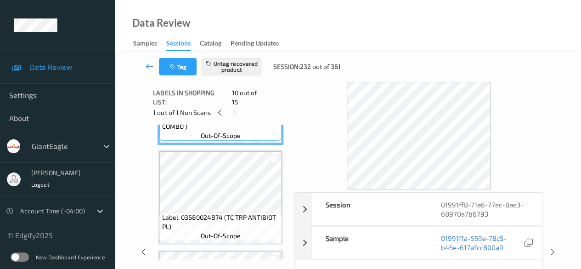
scroll to position [890, 0]
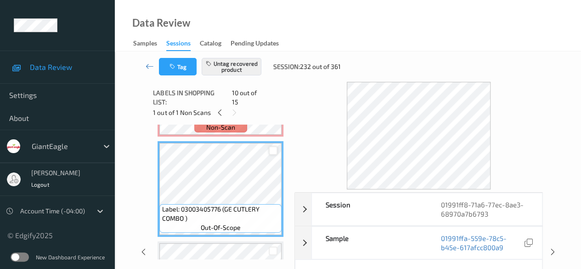
click at [273, 146] on div at bounding box center [273, 150] width 9 height 9
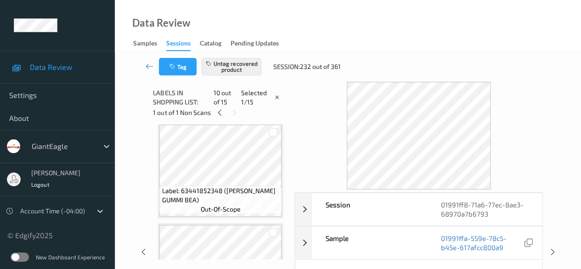
scroll to position [568, 0]
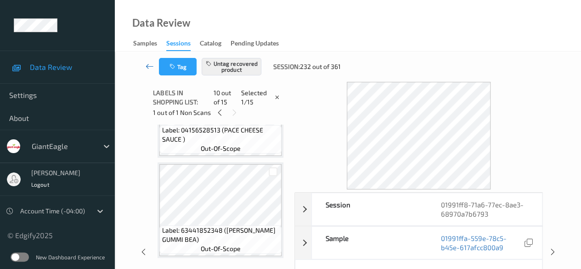
click at [149, 67] on icon at bounding box center [150, 66] width 8 height 9
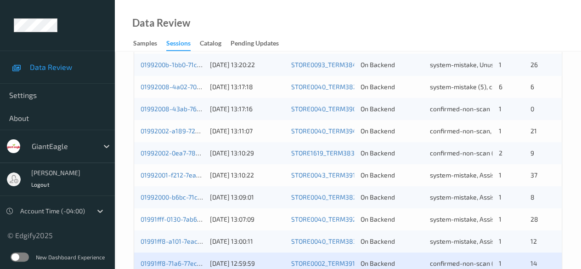
scroll to position [368, 0]
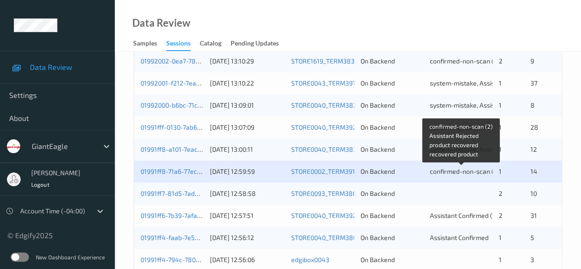
click at [469, 171] on span "confirmed-non-scan (2), Assistant Rejected, product recovered, recovered product" at bounding box center [551, 171] width 242 height 8
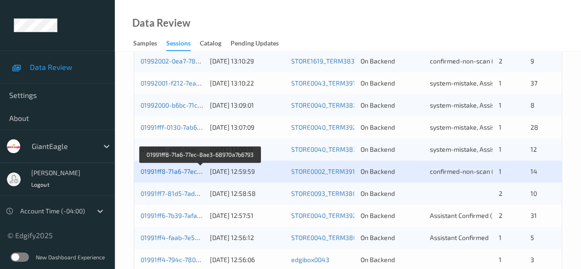
click at [165, 172] on link "01991ff8-71a6-77ec-8ae3-68970a7b6793" at bounding box center [201, 171] width 120 height 8
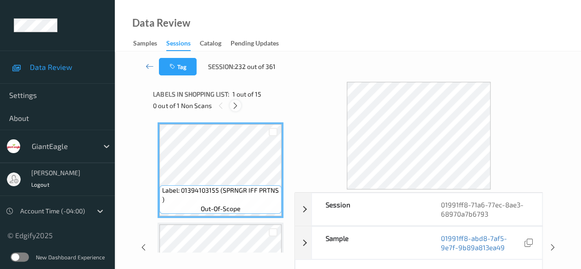
click at [235, 107] on icon at bounding box center [236, 106] width 8 height 8
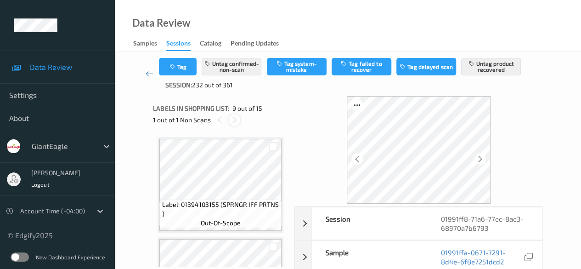
scroll to position [706, 0]
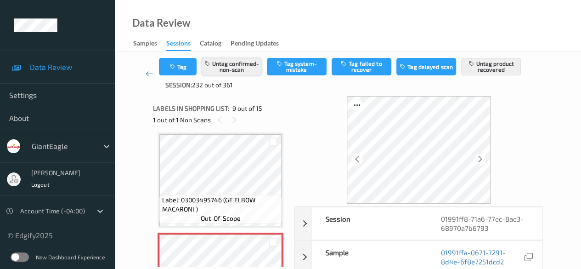
click at [235, 69] on button "Untag confirmed-non-scan" at bounding box center [232, 66] width 60 height 17
click at [469, 63] on button "Untag product recovered" at bounding box center [491, 66] width 60 height 17
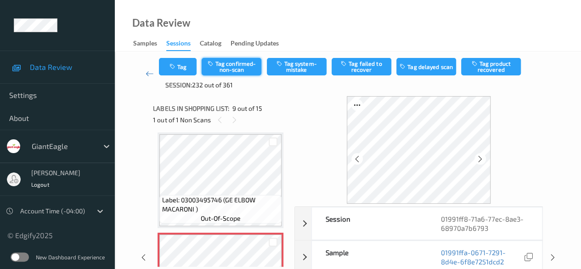
click at [234, 65] on button "Tag confirmed-non-scan" at bounding box center [232, 66] width 60 height 17
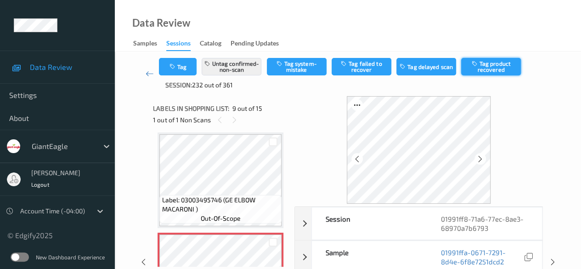
click at [469, 67] on button "Tag product recovered" at bounding box center [491, 66] width 60 height 17
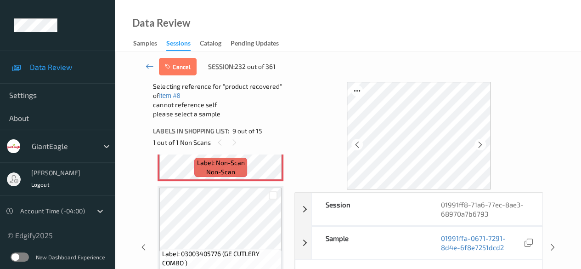
scroll to position [890, 0]
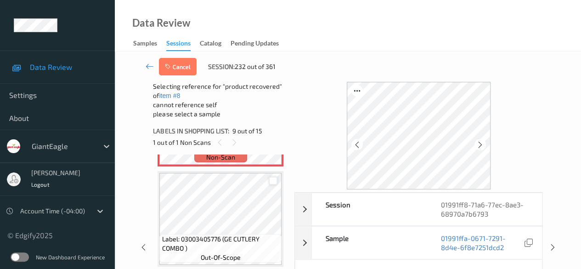
click at [274, 182] on div at bounding box center [273, 180] width 9 height 9
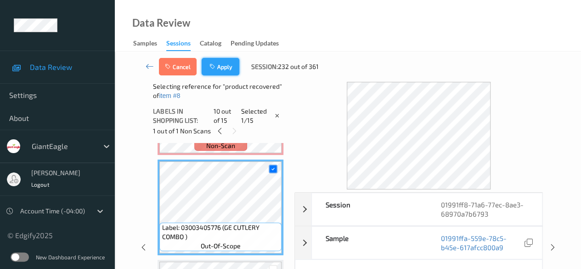
click at [227, 71] on button "Apply" at bounding box center [221, 66] width 38 height 17
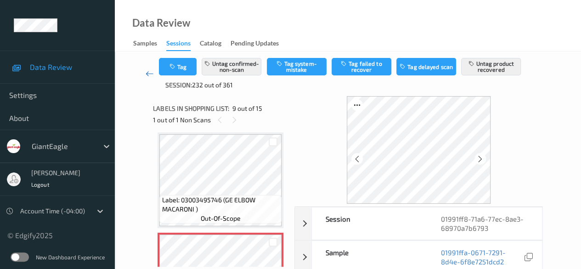
click at [148, 71] on icon at bounding box center [150, 73] width 8 height 9
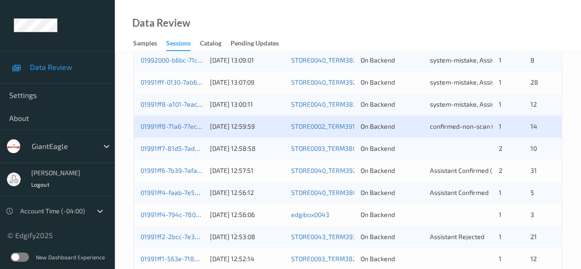
scroll to position [414, 0]
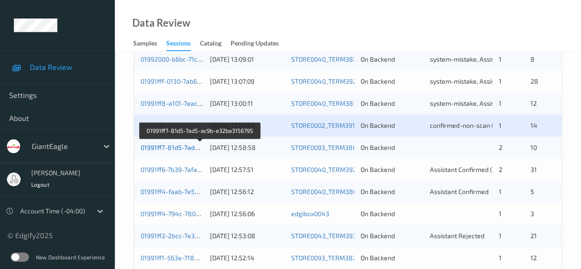
click at [175, 146] on link "01991ff7-81d5-7ad5-ac9b-e32ba3156795" at bounding box center [201, 147] width 120 height 8
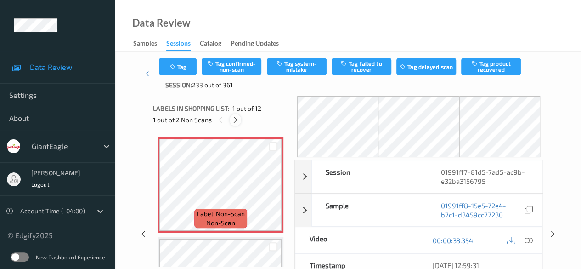
click at [237, 119] on icon at bounding box center [236, 120] width 8 height 8
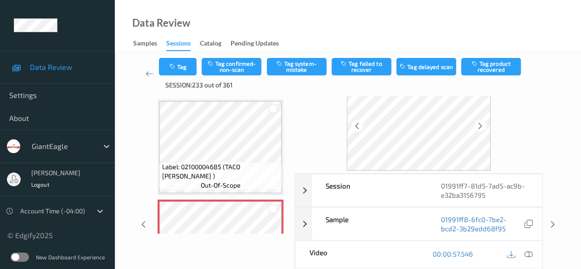
scroll to position [46, 0]
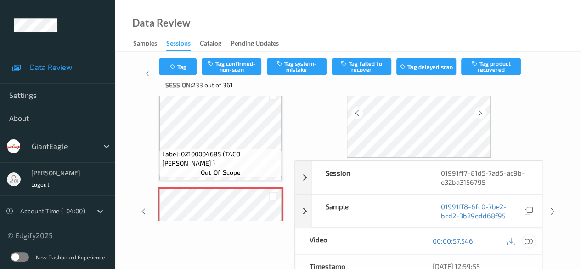
click at [469, 240] on icon at bounding box center [529, 241] width 8 height 8
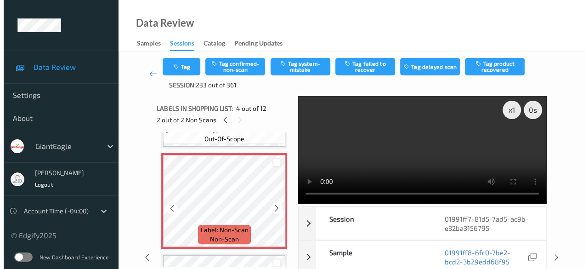
scroll to position [297, 0]
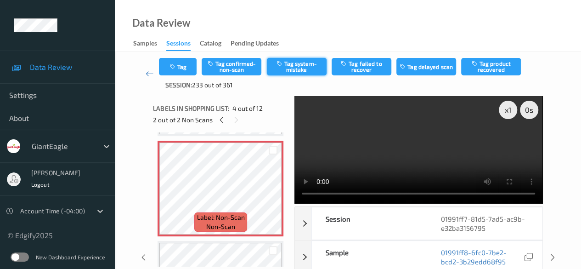
click at [294, 69] on button "Tag system-mistake" at bounding box center [297, 66] width 60 height 17
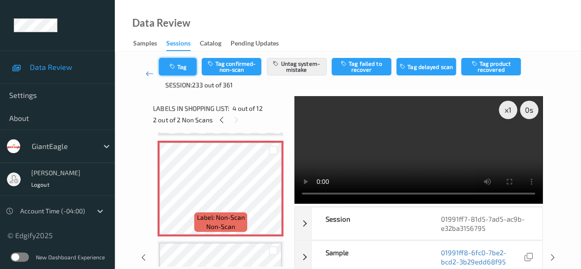
click at [182, 72] on button "Tag" at bounding box center [178, 66] width 38 height 17
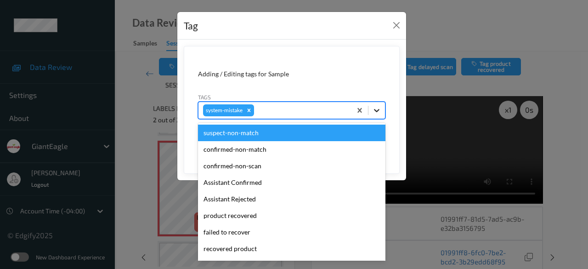
click at [377, 114] on icon at bounding box center [376, 110] width 9 height 9
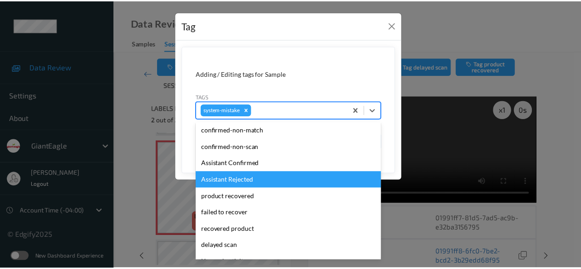
scroll to position [27, 0]
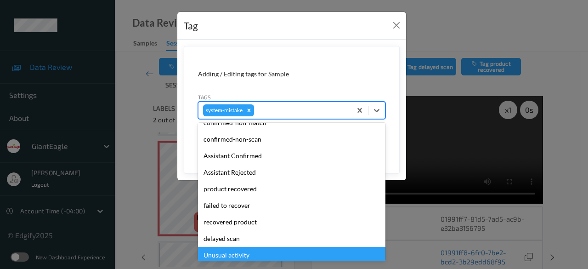
click at [247, 253] on div "Unusual activity" at bounding box center [291, 255] width 187 height 17
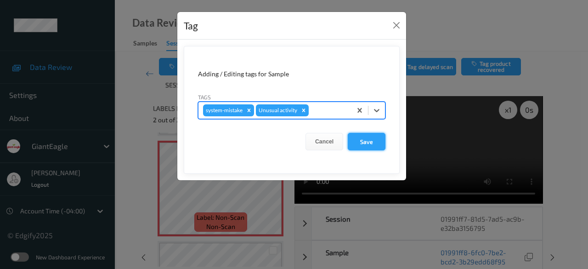
click at [364, 142] on button "Save" at bounding box center [367, 141] width 38 height 17
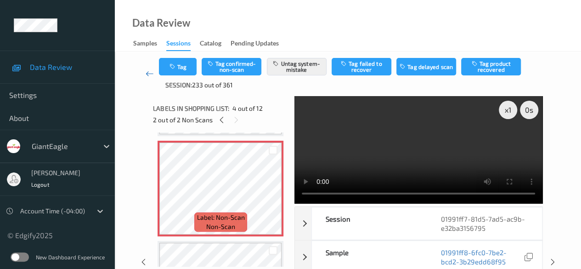
click at [152, 75] on icon at bounding box center [150, 73] width 8 height 9
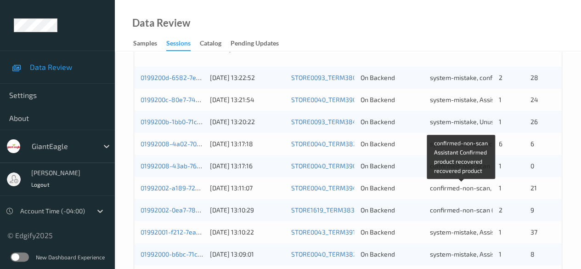
scroll to position [265, 0]
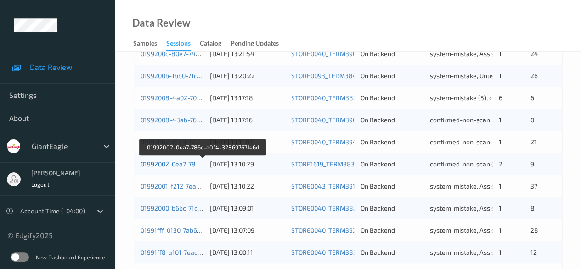
click at [154, 164] on link "01992002-0ea7-786c-a0f4-328697671e6d" at bounding box center [203, 164] width 124 height 8
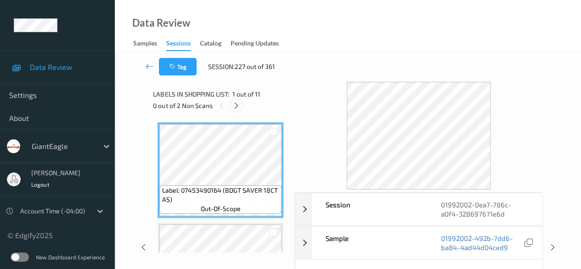
click at [239, 107] on icon at bounding box center [237, 106] width 8 height 8
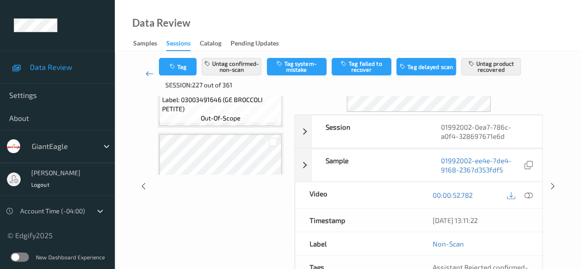
scroll to position [46, 0]
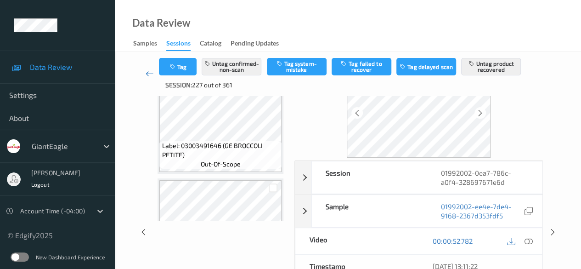
click at [150, 72] on icon at bounding box center [150, 73] width 8 height 9
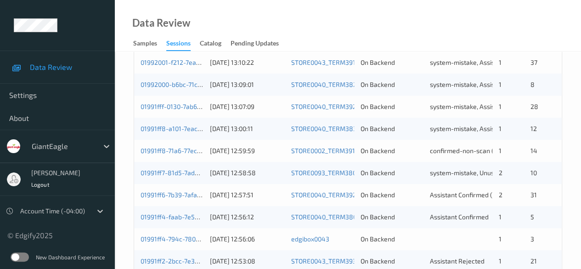
scroll to position [403, 0]
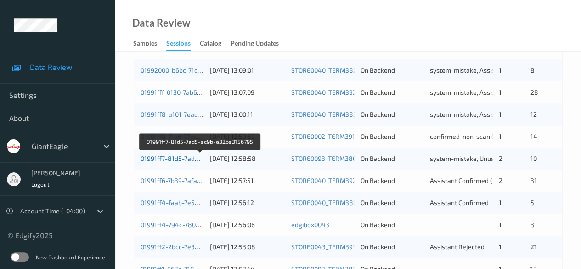
click at [180, 157] on link "01991ff7-81d5-7ad5-ac9b-e32ba3156795" at bounding box center [201, 158] width 120 height 8
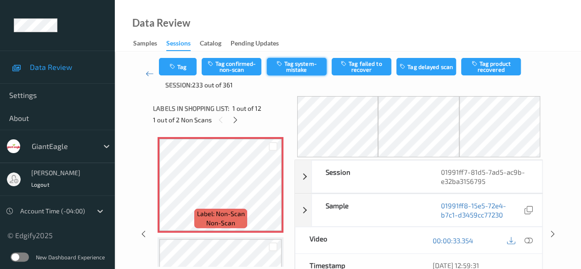
click at [286, 68] on button "Tag system-mistake" at bounding box center [297, 66] width 60 height 17
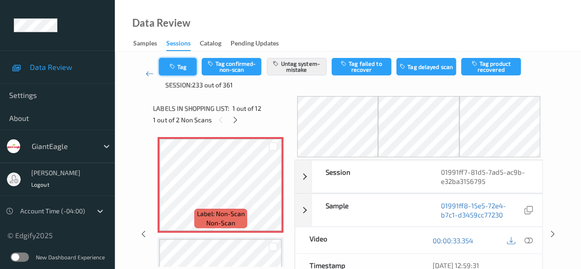
click at [187, 69] on button "Tag" at bounding box center [178, 66] width 38 height 17
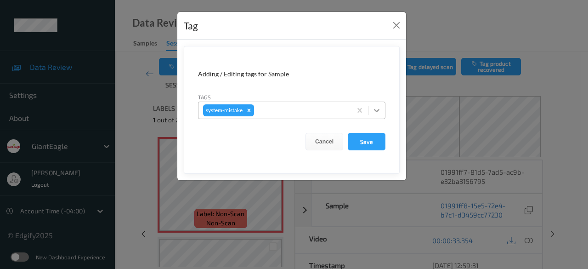
click at [378, 111] on icon at bounding box center [376, 110] width 9 height 9
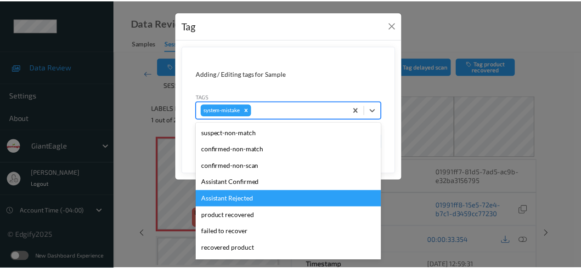
scroll to position [97, 0]
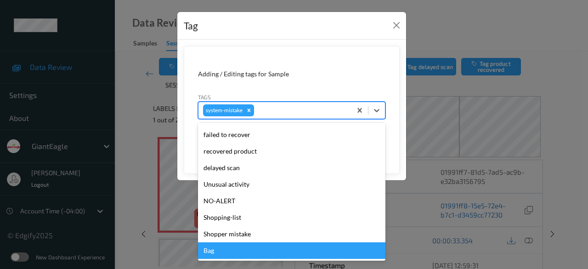
click at [243, 250] on div "Bag" at bounding box center [291, 250] width 187 height 17
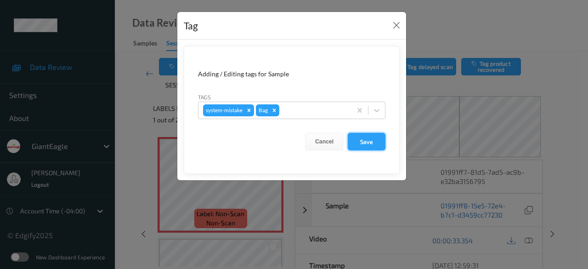
click at [369, 144] on button "Save" at bounding box center [367, 141] width 38 height 17
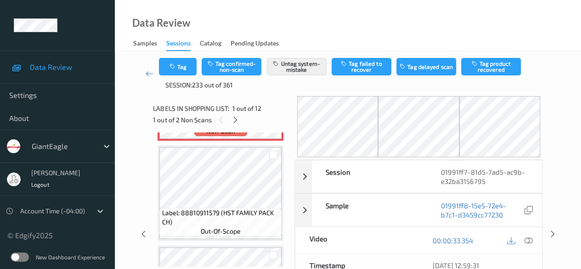
scroll to position [0, 0]
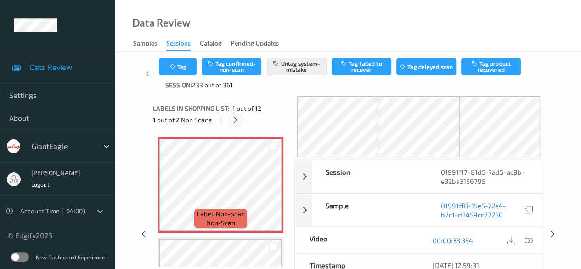
click at [237, 118] on icon at bounding box center [236, 120] width 8 height 8
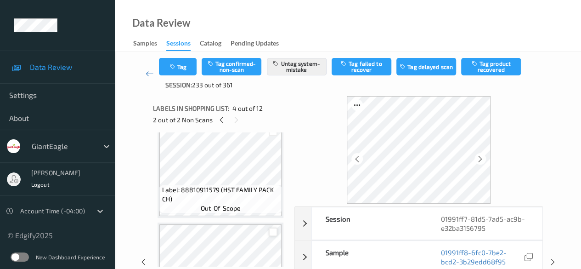
scroll to position [67, 0]
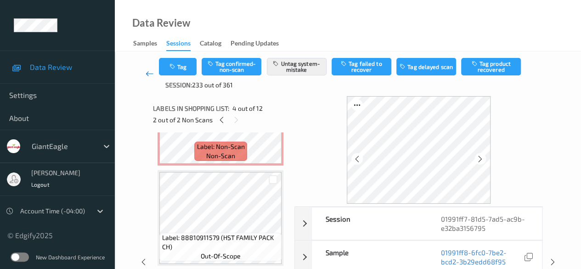
click at [149, 74] on icon at bounding box center [150, 73] width 8 height 9
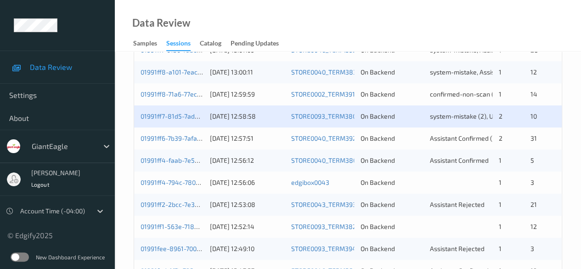
scroll to position [460, 0]
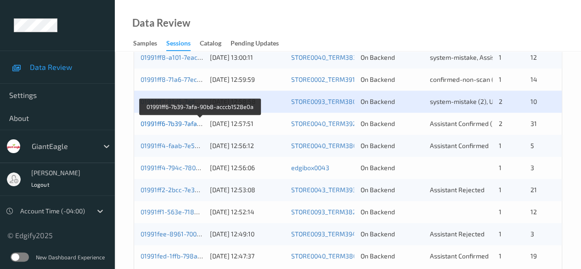
click at [179, 125] on link "01991ff6-7b39-7afa-90b8-acccb1528e0a" at bounding box center [200, 123] width 119 height 8
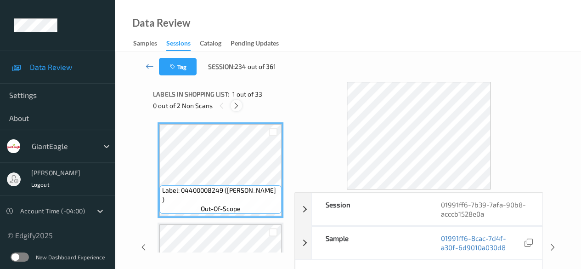
click at [238, 106] on icon at bounding box center [237, 106] width 8 height 8
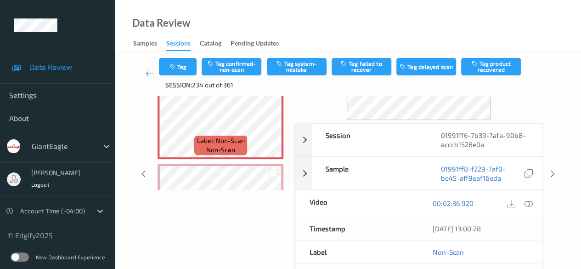
scroll to position [92, 0]
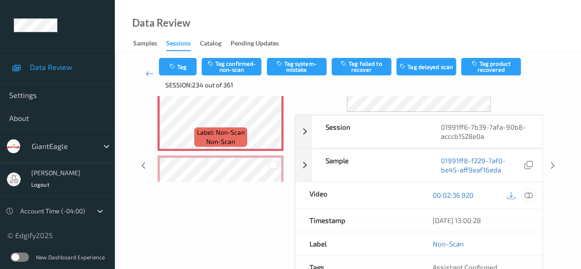
click at [469, 195] on icon at bounding box center [529, 195] width 8 height 8
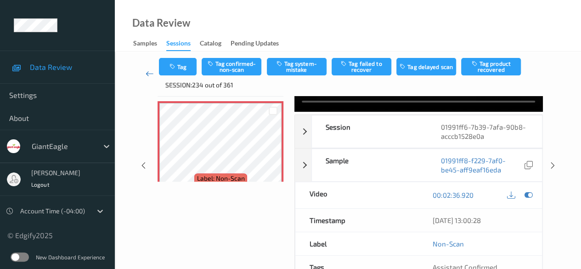
click at [149, 74] on icon at bounding box center [150, 73] width 8 height 9
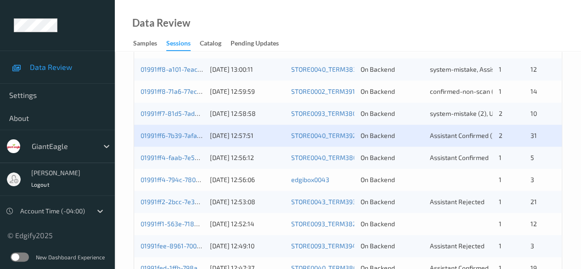
scroll to position [460, 0]
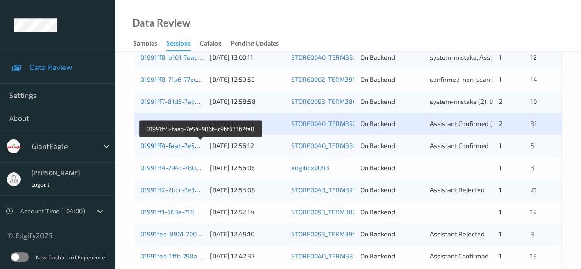
click at [176, 146] on link "01991ff4-faab-7e54-986b-c9bf63362fa8" at bounding box center [201, 146] width 120 height 8
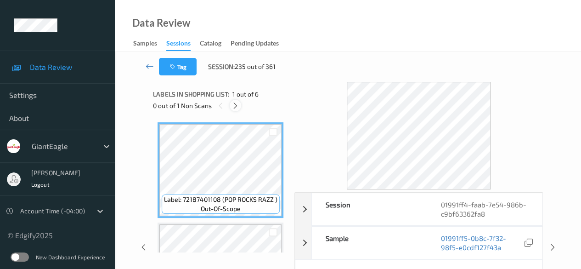
click at [238, 107] on icon at bounding box center [236, 106] width 8 height 8
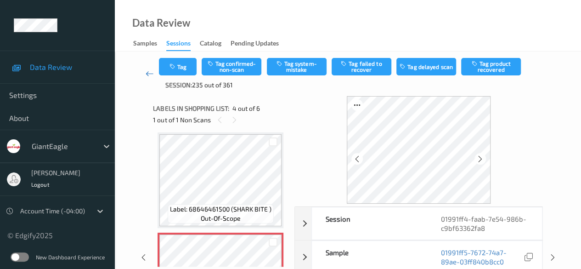
click at [146, 75] on icon at bounding box center [150, 73] width 8 height 9
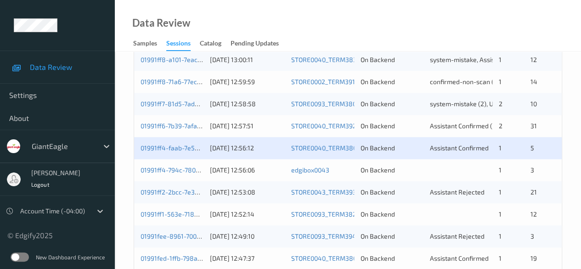
scroll to position [494, 0]
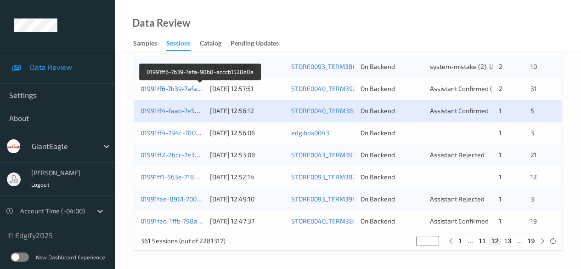
click at [185, 87] on link "01991ff6-7b39-7afa-90b8-acccb1528e0a" at bounding box center [200, 89] width 119 height 8
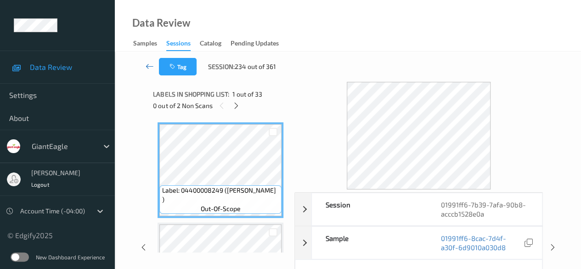
click at [148, 62] on icon at bounding box center [150, 66] width 8 height 9
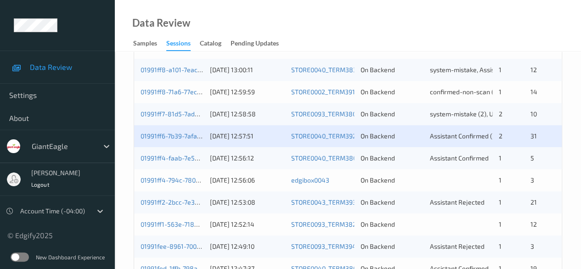
scroll to position [460, 0]
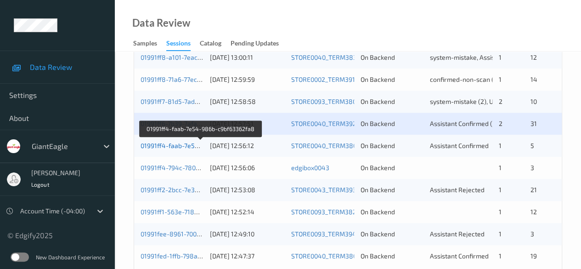
click at [150, 146] on link "01991ff4-faab-7e54-986b-c9bf63362fa8" at bounding box center [201, 146] width 120 height 8
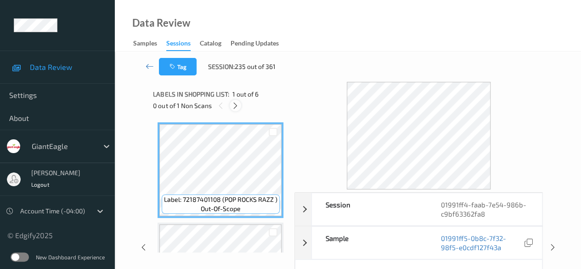
click at [236, 108] on icon at bounding box center [236, 106] width 8 height 8
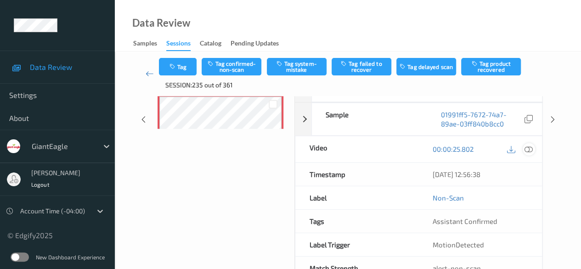
click at [469, 147] on icon at bounding box center [529, 149] width 8 height 8
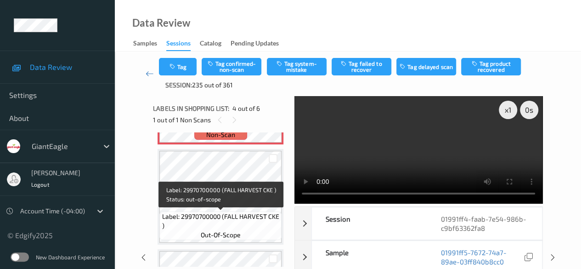
scroll to position [297, 0]
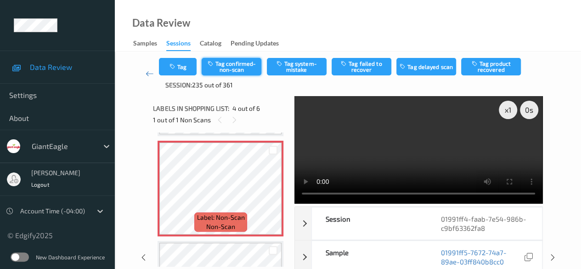
click at [241, 67] on button "Tag confirmed-non-scan" at bounding box center [232, 66] width 60 height 17
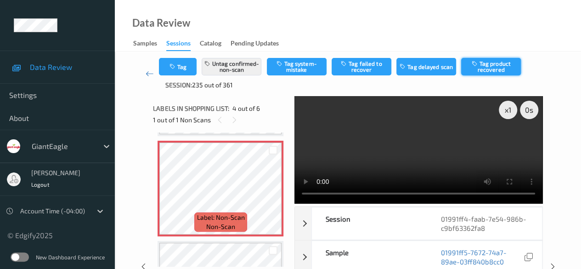
click at [469, 68] on button "Tag product recovered" at bounding box center [491, 66] width 60 height 17
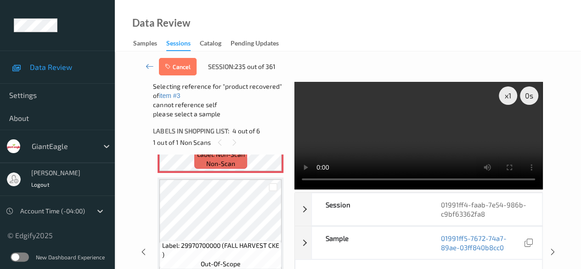
scroll to position [389, 0]
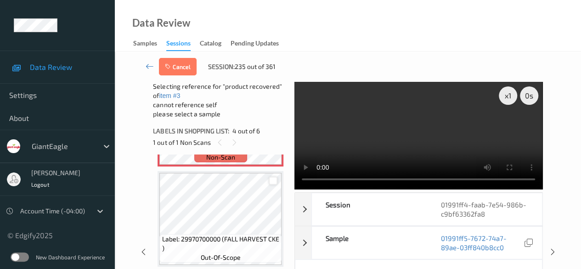
click at [275, 183] on div at bounding box center [273, 180] width 9 height 9
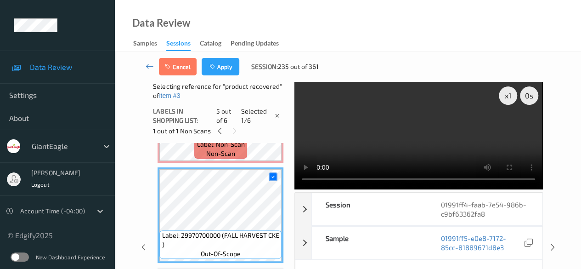
scroll to position [379, 0]
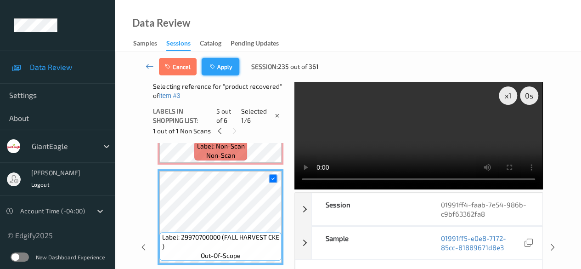
click at [226, 69] on button "Apply" at bounding box center [221, 66] width 38 height 17
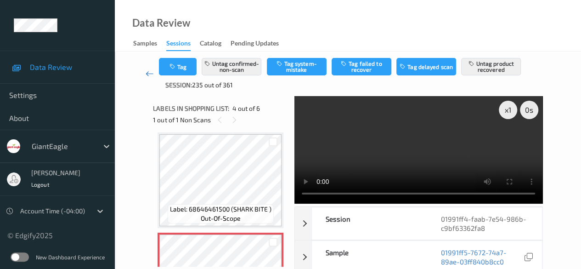
click at [146, 69] on icon at bounding box center [150, 73] width 8 height 9
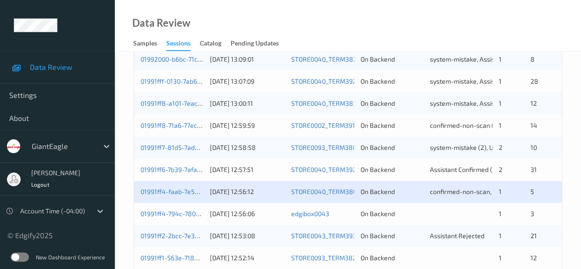
scroll to position [460, 0]
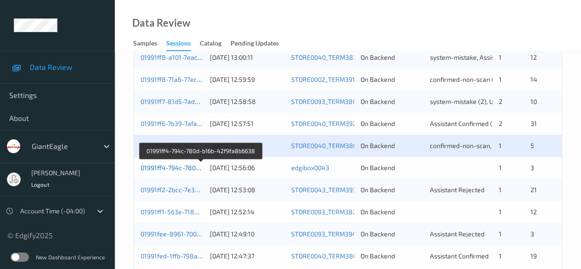
click at [175, 164] on link "01991ff4-794c-780d-b16b-42f9fa8b6638" at bounding box center [201, 168] width 121 height 8
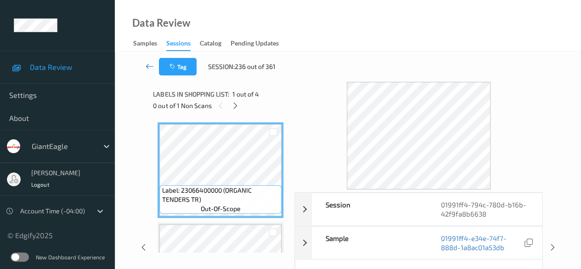
click at [146, 68] on icon at bounding box center [150, 66] width 8 height 9
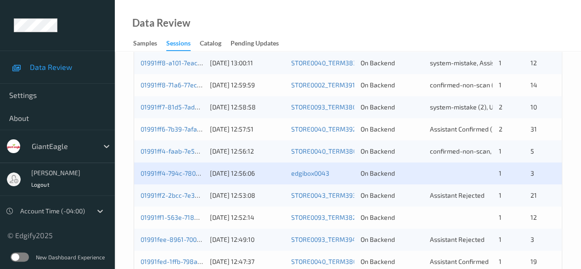
scroll to position [494, 0]
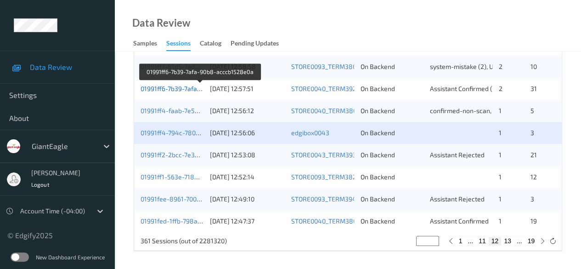
click at [182, 89] on link "01991ff6-7b39-7afa-90b8-acccb1528e0a" at bounding box center [200, 89] width 119 height 8
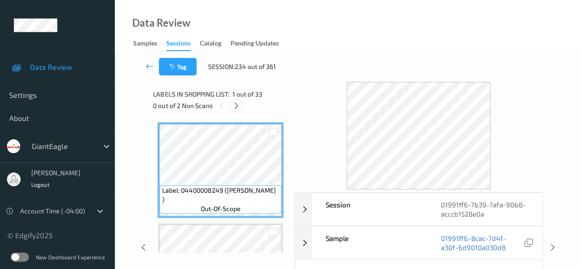
click at [239, 105] on icon at bounding box center [237, 106] width 8 height 8
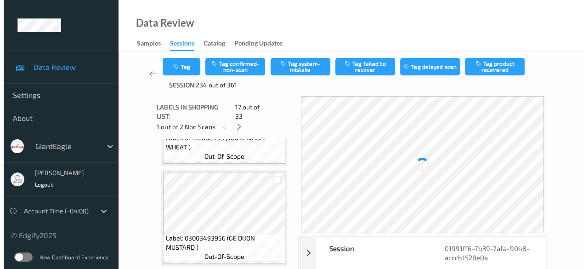
scroll to position [1369, 0]
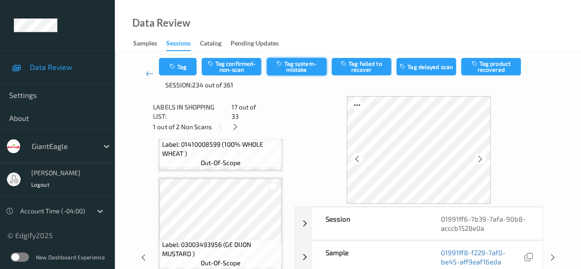
click at [295, 66] on button "Tag system-mistake" at bounding box center [297, 66] width 60 height 17
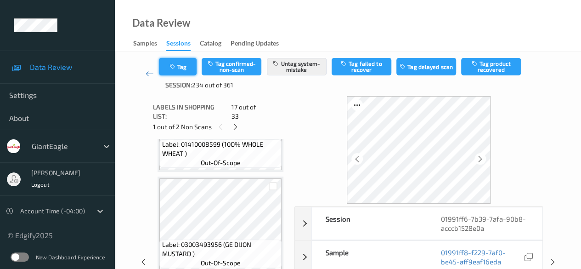
click at [181, 71] on button "Tag" at bounding box center [178, 66] width 38 height 17
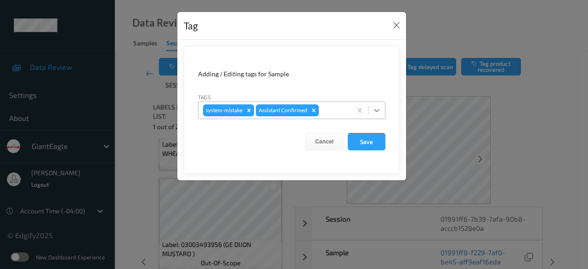
click at [375, 112] on icon at bounding box center [376, 110] width 9 height 9
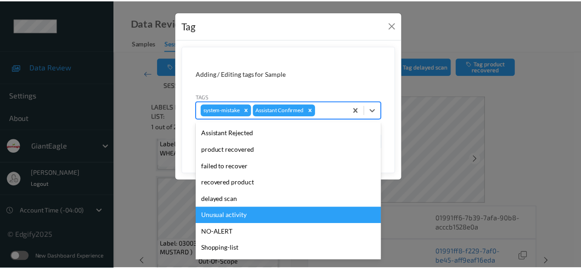
scroll to position [81, 0]
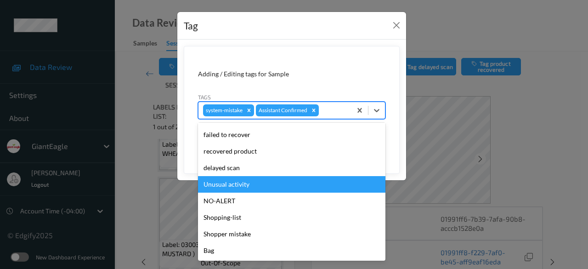
click at [250, 186] on div "Unusual activity" at bounding box center [291, 184] width 187 height 17
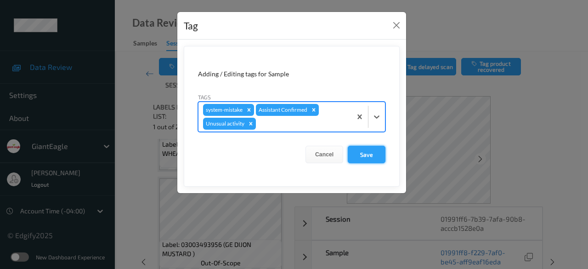
click at [373, 153] on button "Save" at bounding box center [367, 154] width 38 height 17
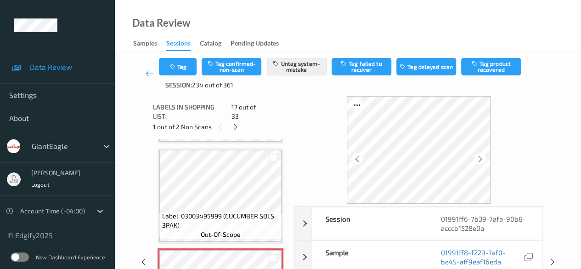
scroll to position [1507, 0]
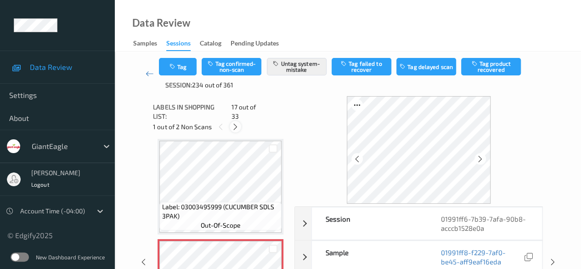
click at [234, 123] on icon at bounding box center [236, 127] width 8 height 8
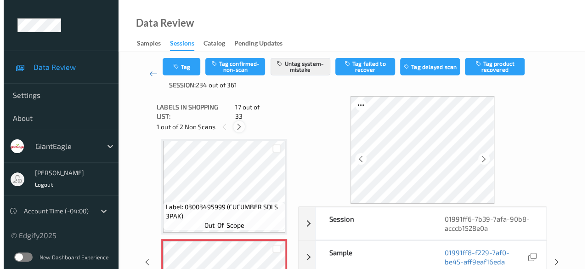
scroll to position [1608, 0]
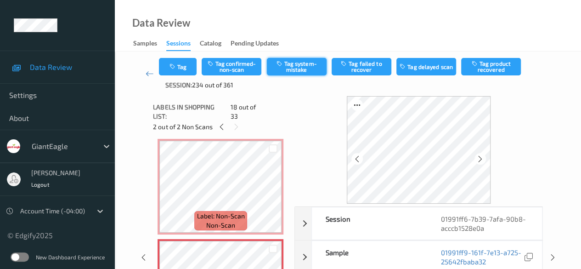
click at [301, 67] on button "Tag system-mistake" at bounding box center [297, 66] width 60 height 17
click at [187, 80] on div "Tag Tag confirmed-non-scan Untag system-mistake Tag failed to recover Tag delay…" at bounding box center [348, 74] width 378 height 32
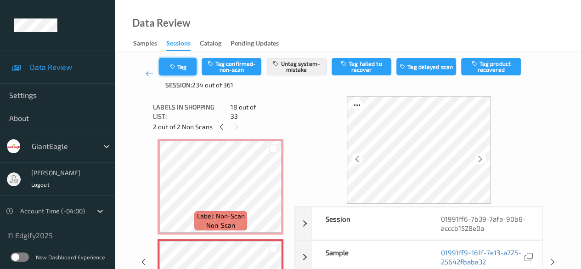
click at [179, 69] on button "Tag" at bounding box center [178, 66] width 38 height 17
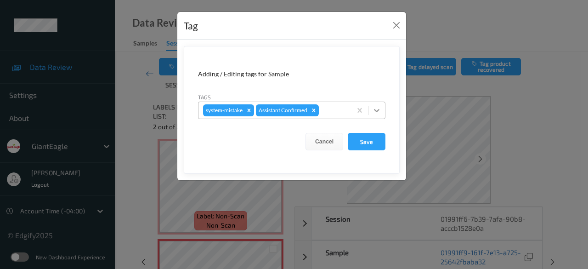
click at [380, 111] on icon at bounding box center [376, 110] width 9 height 9
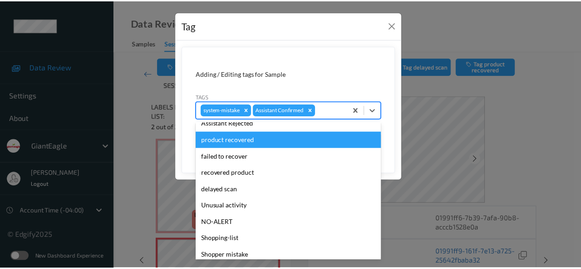
scroll to position [81, 0]
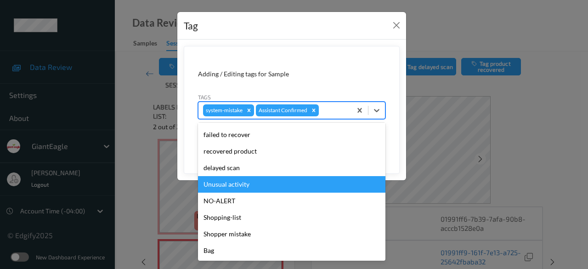
click at [255, 182] on div "Unusual activity" at bounding box center [291, 184] width 187 height 17
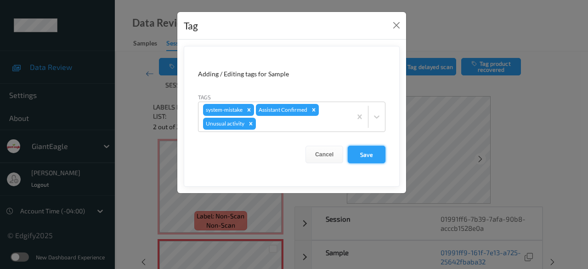
click at [370, 154] on button "Save" at bounding box center [367, 154] width 38 height 17
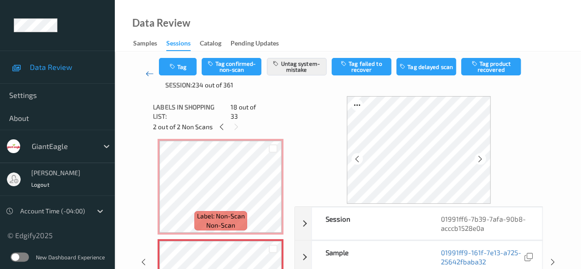
click at [146, 74] on icon at bounding box center [150, 73] width 8 height 9
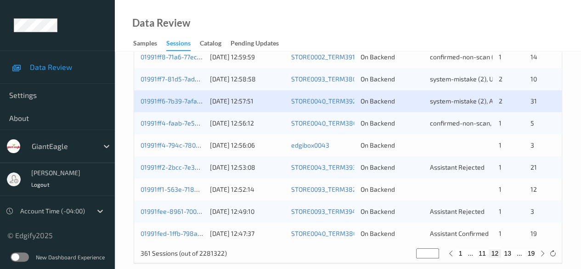
scroll to position [494, 0]
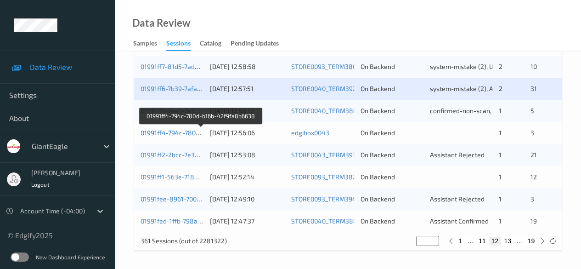
click at [174, 134] on link "01991ff4-794c-780d-b16b-42f9fa8b6638" at bounding box center [201, 133] width 121 height 8
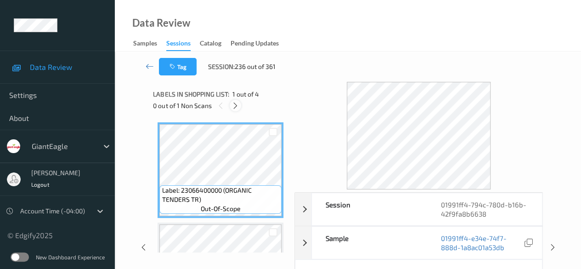
click at [236, 105] on icon at bounding box center [236, 106] width 8 height 8
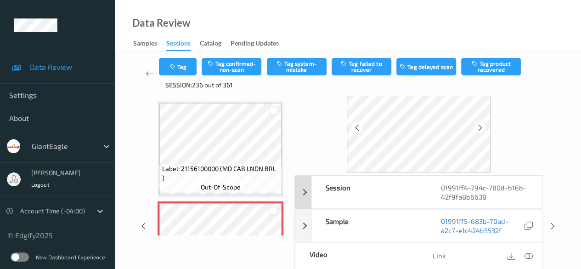
scroll to position [46, 0]
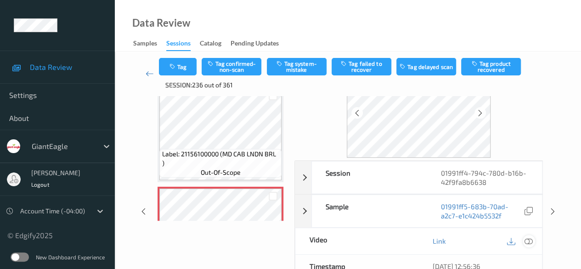
click at [469, 239] on icon at bounding box center [529, 241] width 8 height 8
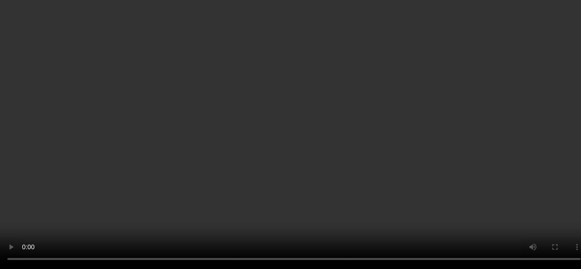
scroll to position [159, 0]
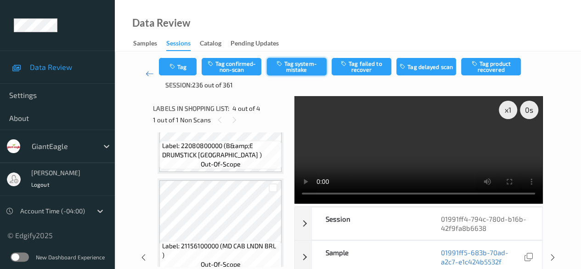
click at [301, 66] on button "Tag system-mistake" at bounding box center [297, 66] width 60 height 17
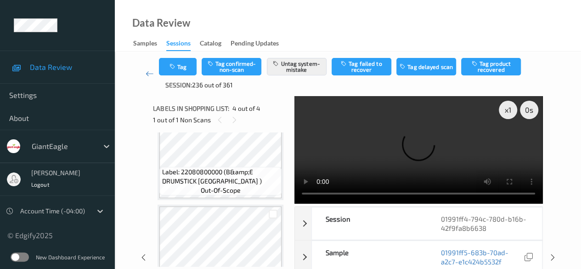
scroll to position [271, 0]
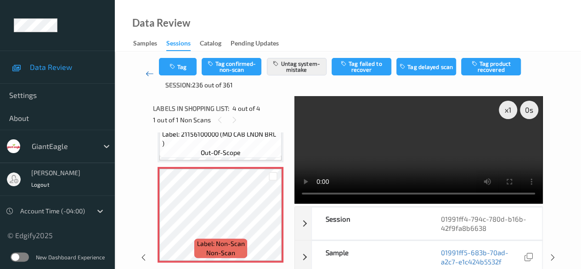
click at [153, 76] on icon at bounding box center [150, 73] width 8 height 9
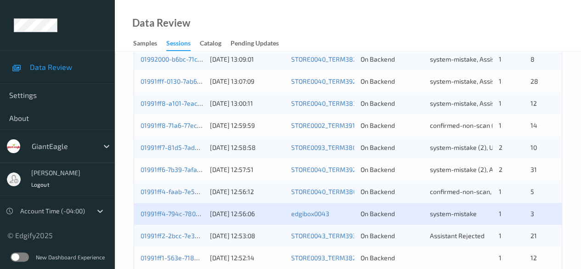
scroll to position [494, 0]
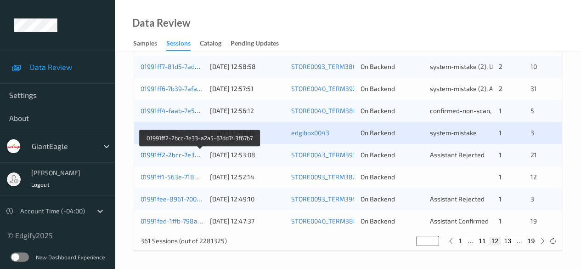
click at [170, 155] on link "01991ff2-2bcc-7e33-a2a5-67dd743f67b7" at bounding box center [200, 155] width 119 height 8
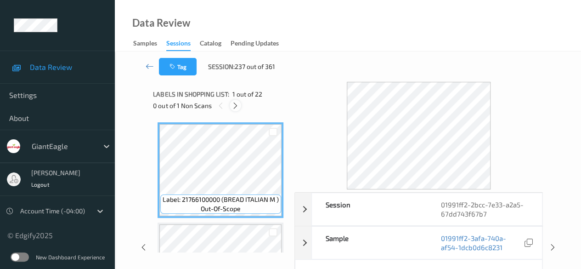
click at [239, 106] on icon at bounding box center [236, 106] width 8 height 8
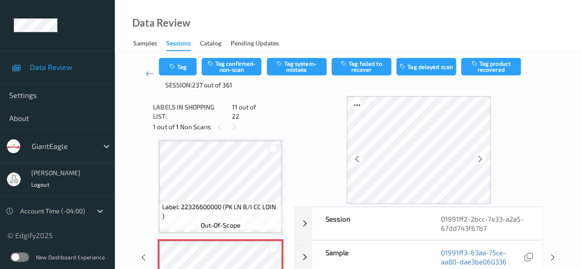
scroll to position [46, 0]
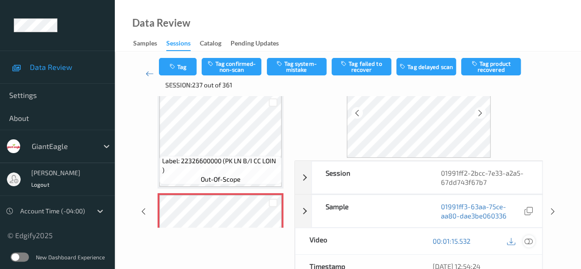
click at [469, 239] on icon at bounding box center [529, 241] width 8 height 8
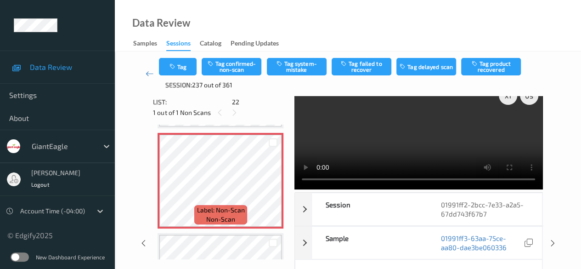
scroll to position [0, 0]
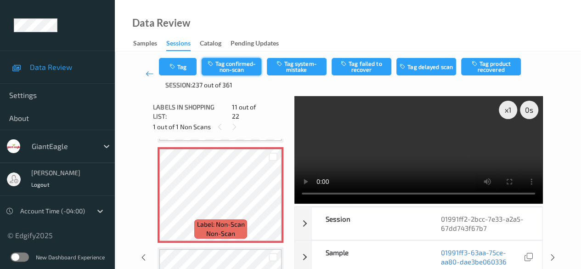
click at [228, 69] on button "Tag confirmed-non-scan" at bounding box center [232, 66] width 60 height 17
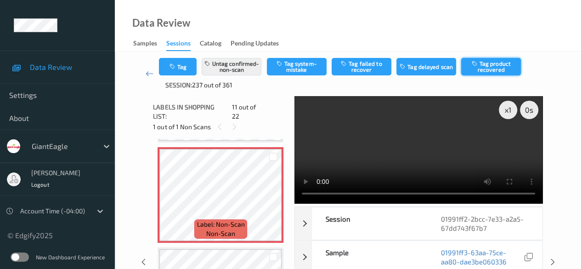
click at [469, 70] on button "Tag product recovered" at bounding box center [491, 66] width 60 height 17
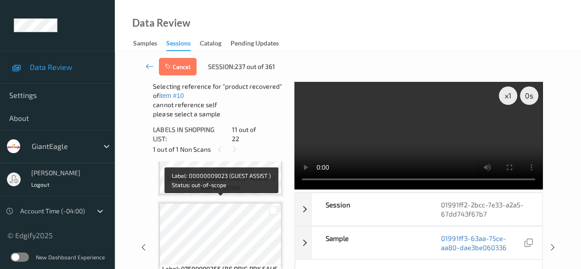
scroll to position [1182, 0]
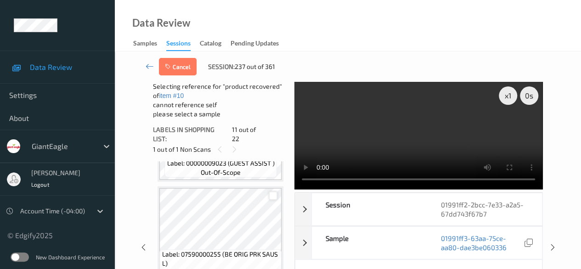
click at [273, 191] on div at bounding box center [273, 195] width 9 height 9
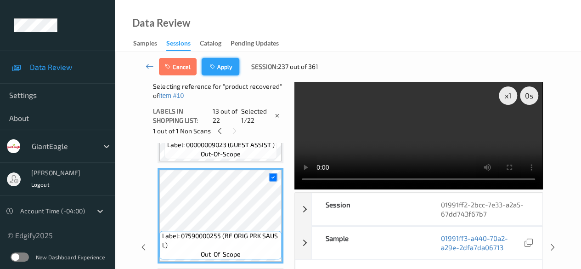
click at [222, 68] on button "Apply" at bounding box center [221, 66] width 38 height 17
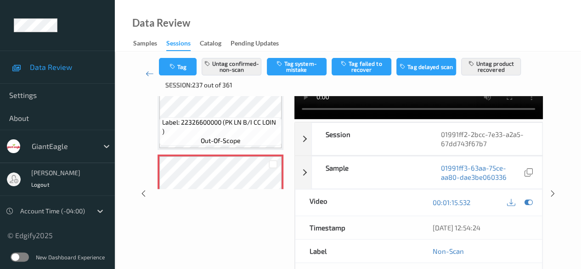
scroll to position [92, 0]
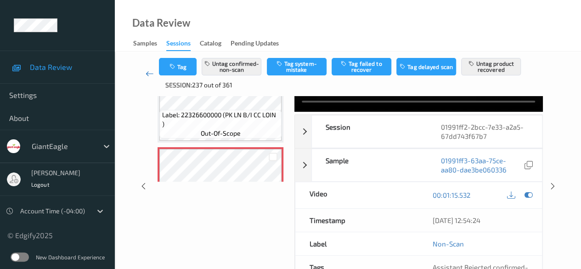
click at [147, 71] on icon at bounding box center [150, 73] width 8 height 9
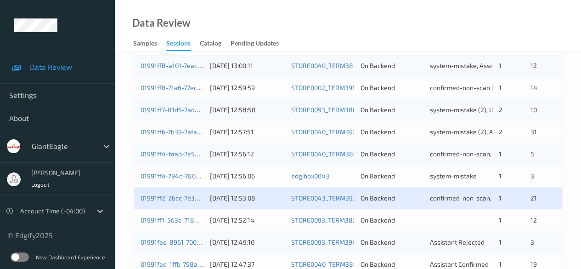
scroll to position [494, 0]
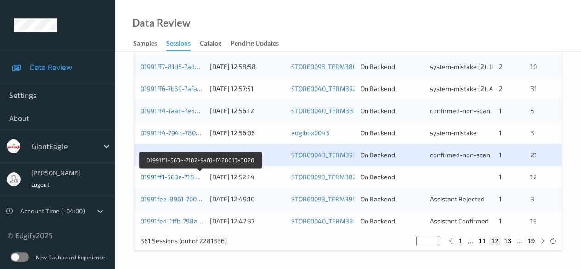
click at [183, 176] on link "01991ff1-563e-7182-9af8-f428013a3028" at bounding box center [201, 177] width 120 height 8
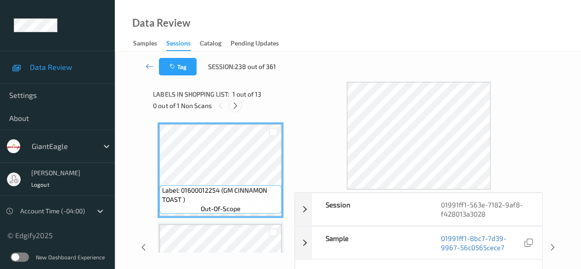
click at [239, 107] on icon at bounding box center [236, 106] width 8 height 8
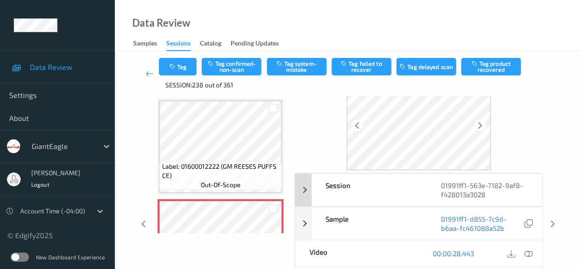
scroll to position [46, 0]
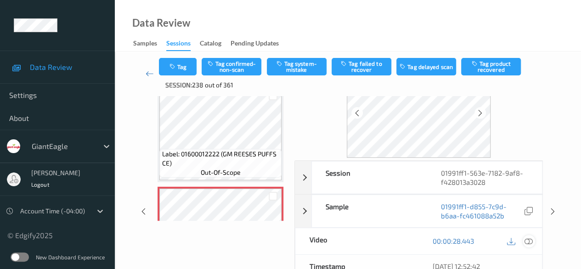
click at [469, 239] on icon at bounding box center [529, 241] width 8 height 8
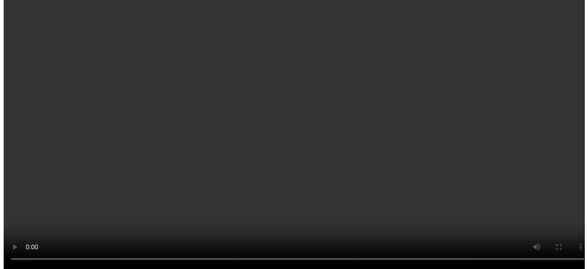
scroll to position [243, 0]
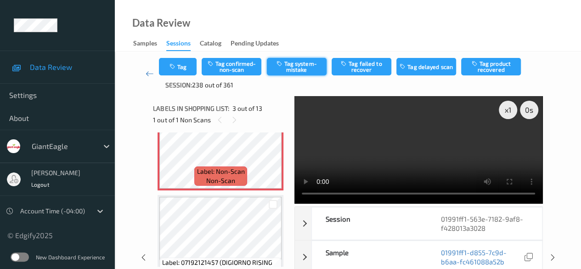
click at [298, 69] on button "Tag system-mistake" at bounding box center [297, 66] width 60 height 17
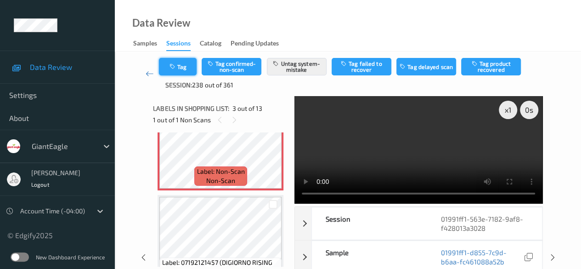
click at [180, 67] on button "Tag" at bounding box center [178, 66] width 38 height 17
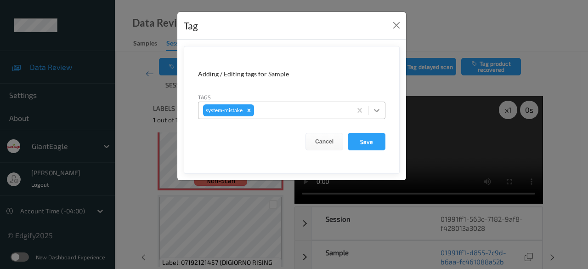
click at [378, 112] on icon at bounding box center [376, 110] width 9 height 9
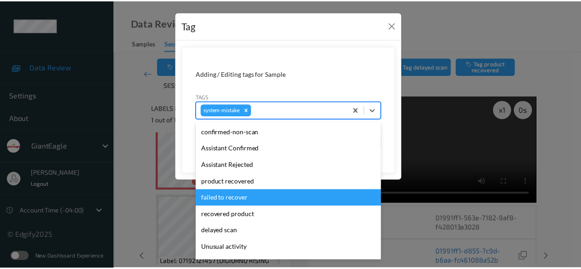
scroll to position [46, 0]
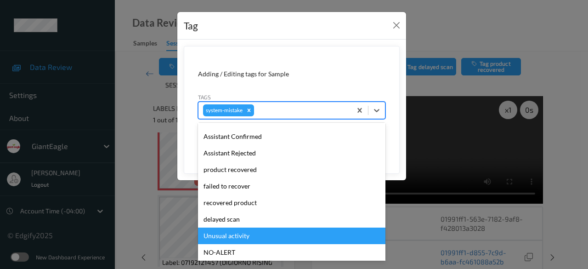
click at [264, 234] on div "Unusual activity" at bounding box center [291, 235] width 187 height 17
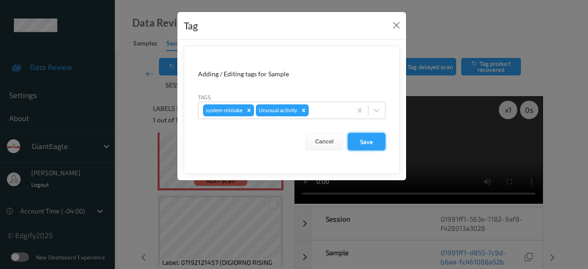
click at [371, 142] on button "Save" at bounding box center [367, 141] width 38 height 17
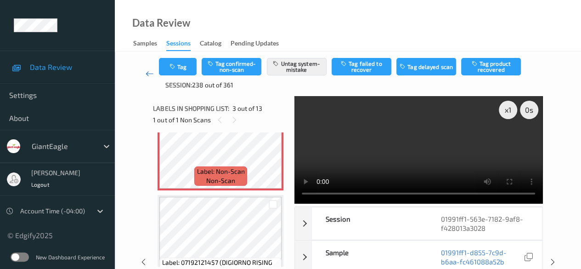
click at [146, 74] on icon at bounding box center [150, 73] width 8 height 9
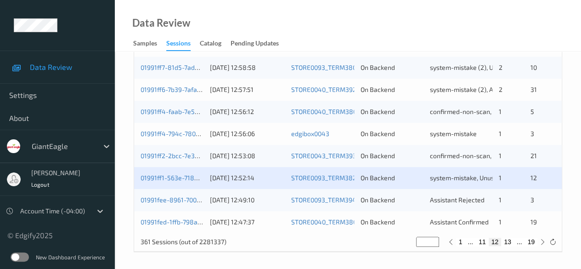
scroll to position [494, 0]
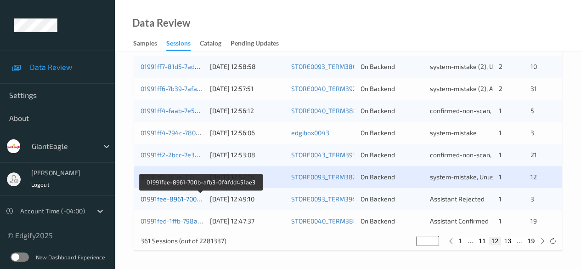
click at [183, 198] on link "01991fee-8961-700b-afb3-0f4fdd451ae3" at bounding box center [201, 199] width 120 height 8
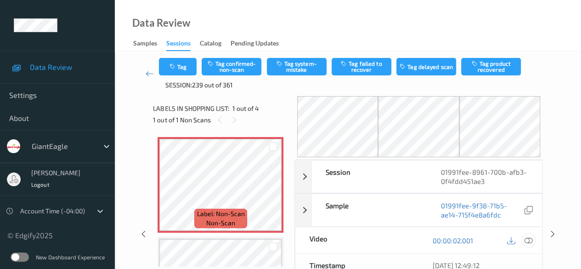
click at [469, 239] on icon at bounding box center [529, 240] width 8 height 8
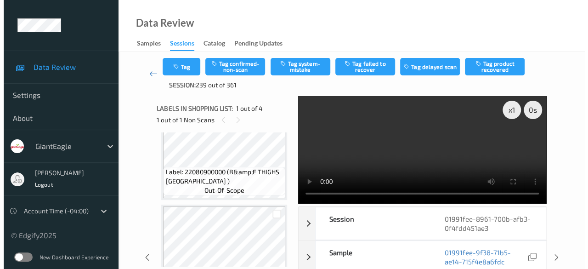
scroll to position [87, 0]
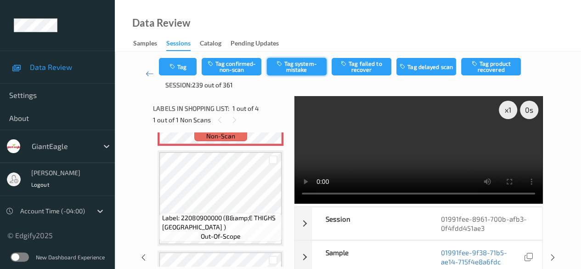
click at [303, 67] on button "Tag system-mistake" at bounding box center [297, 66] width 60 height 17
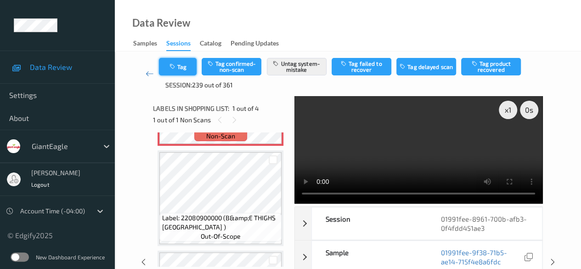
click at [184, 68] on button "Tag" at bounding box center [178, 66] width 38 height 17
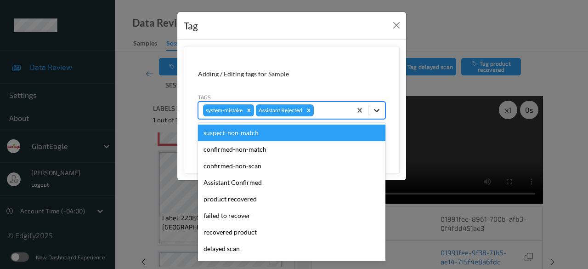
click at [375, 110] on icon at bounding box center [376, 110] width 9 height 9
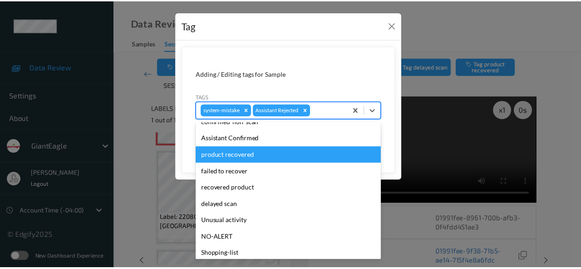
scroll to position [81, 0]
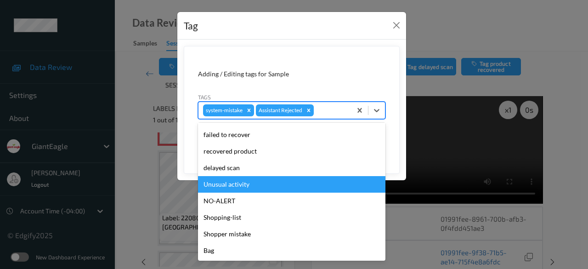
click at [254, 184] on div "Unusual activity" at bounding box center [291, 184] width 187 height 17
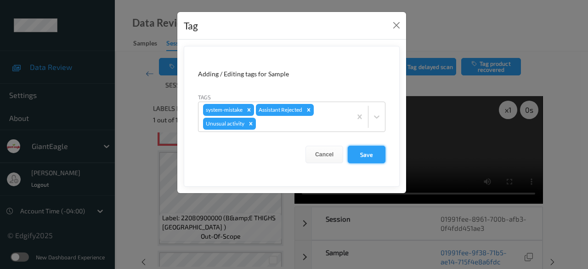
click at [370, 157] on button "Save" at bounding box center [367, 154] width 38 height 17
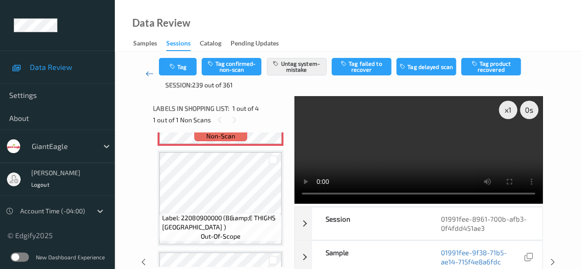
click at [148, 75] on icon at bounding box center [150, 73] width 8 height 9
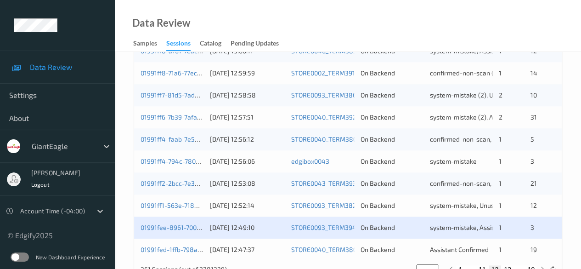
scroll to position [494, 0]
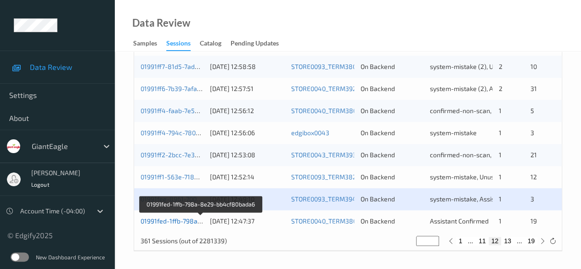
click at [176, 219] on link "01991fed-1ffb-798a-8e29-bb4cf80bada6" at bounding box center [201, 221] width 121 height 8
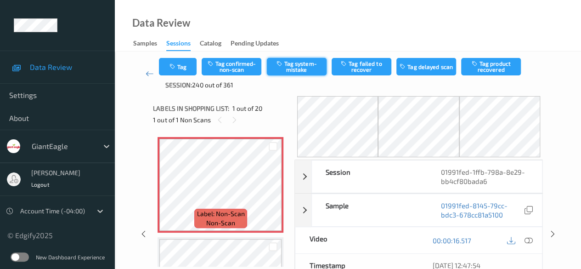
click at [287, 67] on button "Tag system-mistake" at bounding box center [297, 66] width 60 height 17
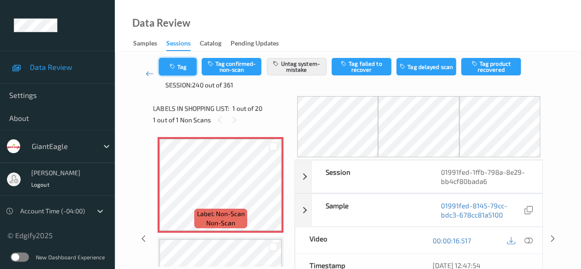
click at [185, 69] on button "Tag" at bounding box center [178, 66] width 38 height 17
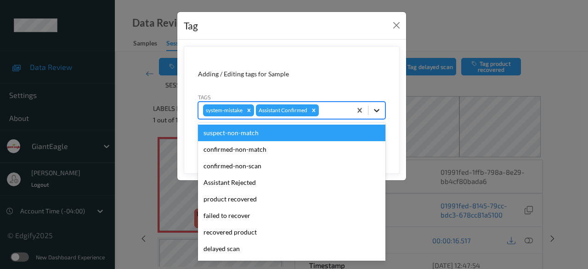
click at [376, 113] on icon at bounding box center [376, 110] width 9 height 9
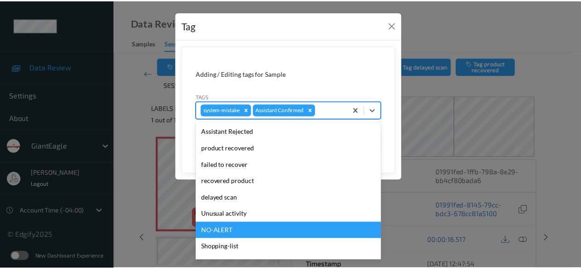
scroll to position [81, 0]
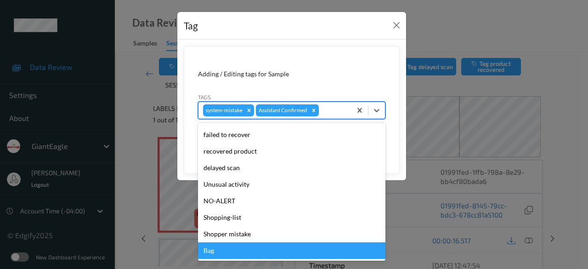
click at [270, 248] on div "Bag" at bounding box center [291, 250] width 187 height 17
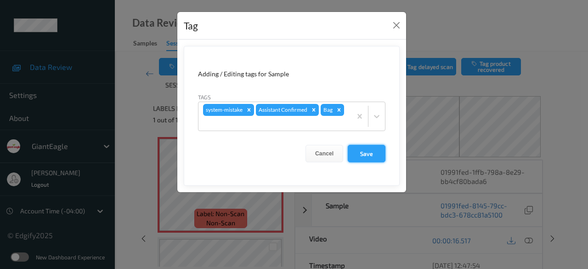
click at [364, 153] on button "Save" at bounding box center [367, 153] width 38 height 17
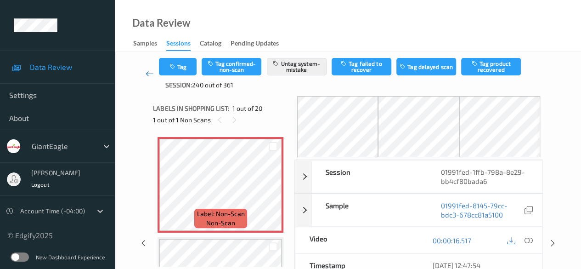
click at [148, 73] on icon at bounding box center [150, 73] width 8 height 9
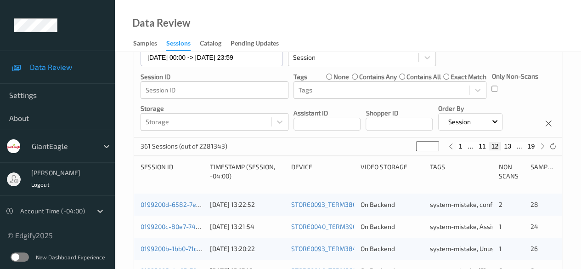
click at [469, 147] on button "13" at bounding box center [507, 146] width 13 height 8
type input "**"
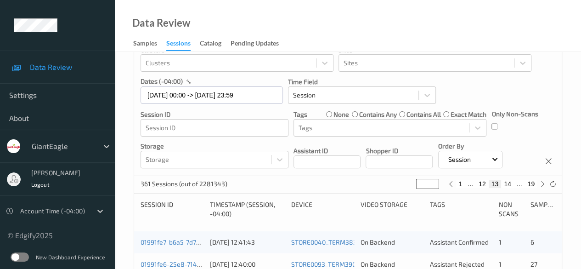
scroll to position [138, 0]
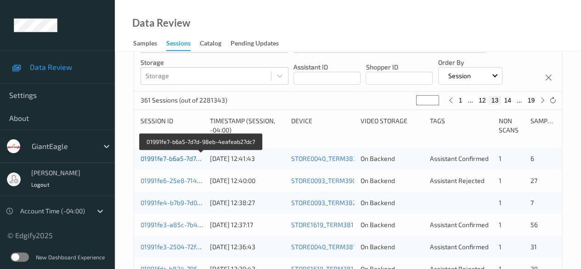
click at [159, 158] on link "01991fe7-b6a5-7d7d-98eb-4eafeab27dc7" at bounding box center [202, 158] width 122 height 8
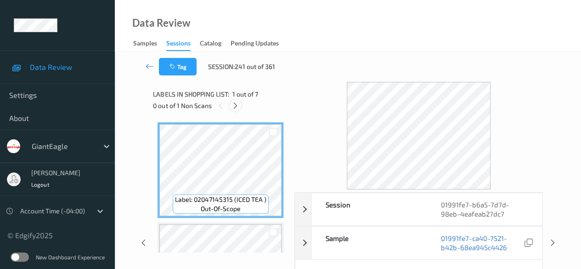
click at [237, 109] on icon at bounding box center [236, 106] width 8 height 8
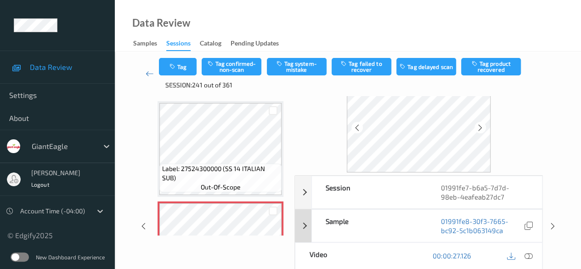
scroll to position [46, 0]
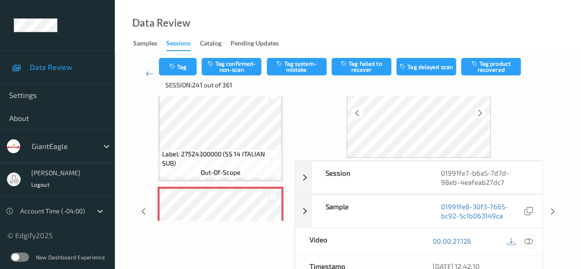
click at [469, 241] on icon at bounding box center [529, 241] width 8 height 8
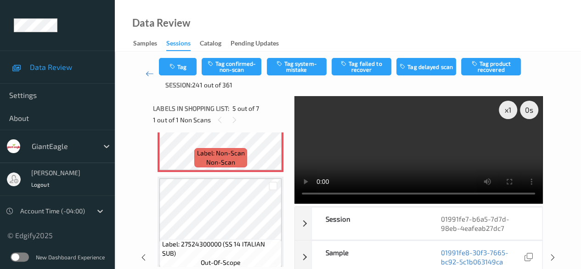
scroll to position [489, 0]
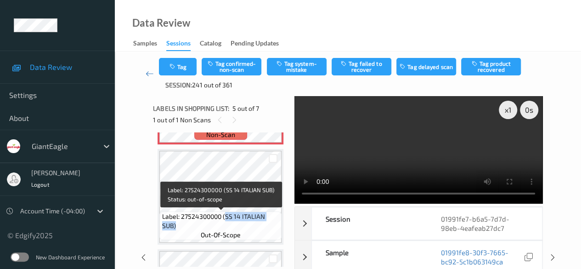
drag, startPoint x: 225, startPoint y: 217, endPoint x: 267, endPoint y: 225, distance: 43.0
click at [267, 225] on span "Label: 27524300000 (SS 14 ITALIAN SUB)" at bounding box center [221, 221] width 118 height 18
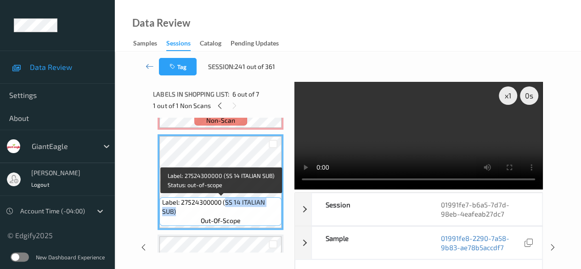
copy span "SS 14 ITALIAN SUB)"
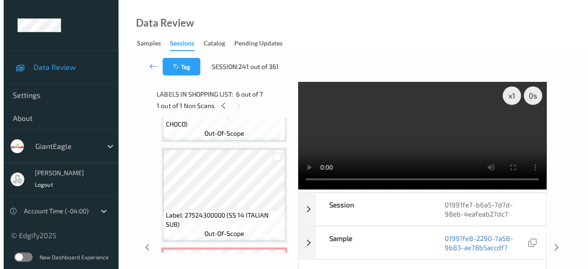
scroll to position [368, 0]
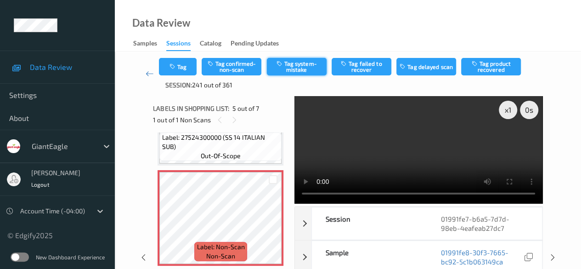
click at [297, 68] on button "Tag system-mistake" at bounding box center [297, 66] width 60 height 17
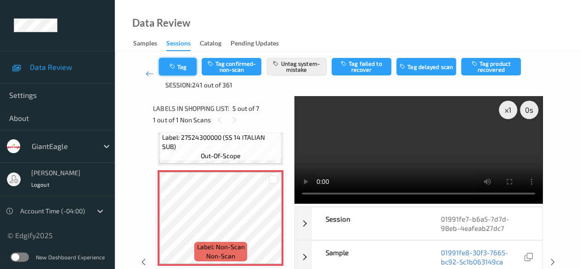
click at [176, 64] on icon "button" at bounding box center [173, 66] width 8 height 6
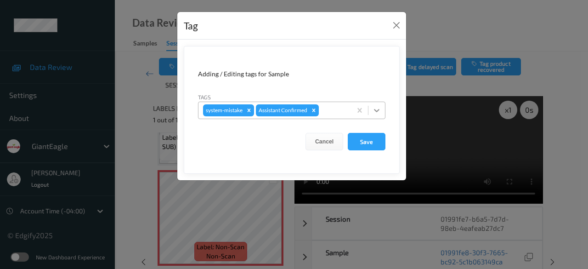
click at [376, 107] on icon at bounding box center [376, 110] width 9 height 9
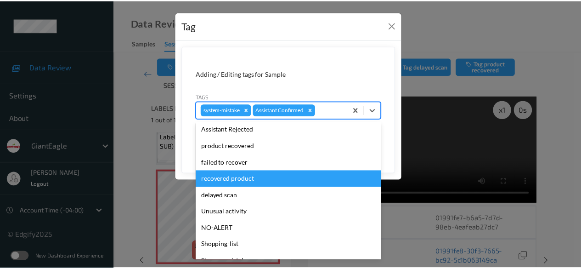
scroll to position [81, 0]
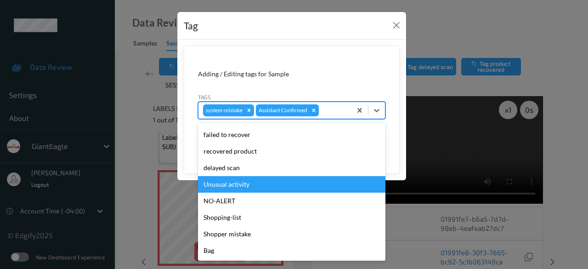
click at [249, 183] on div "Unusual activity" at bounding box center [291, 184] width 187 height 17
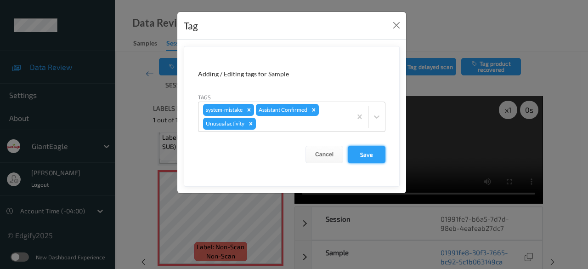
click at [381, 153] on button "Save" at bounding box center [367, 154] width 38 height 17
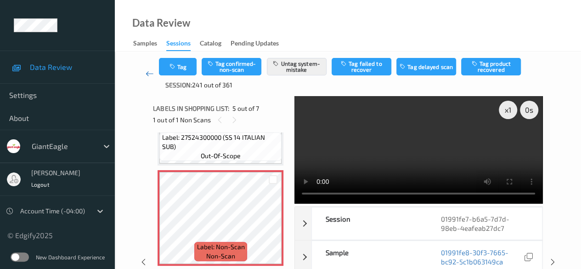
click at [147, 74] on icon at bounding box center [150, 73] width 8 height 9
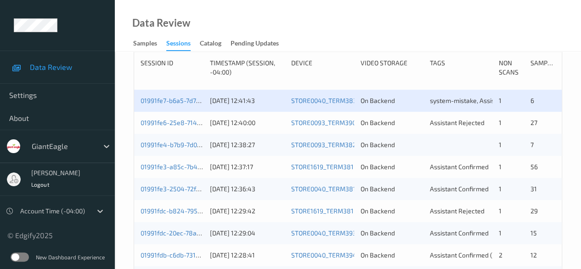
scroll to position [184, 0]
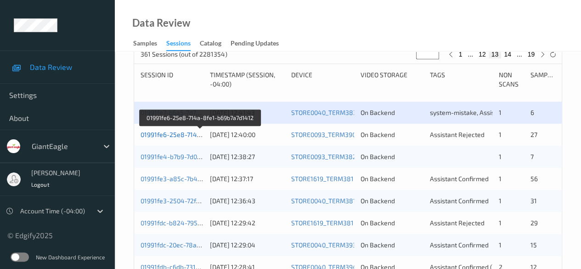
click at [179, 133] on link "01991fe6-25e8-714a-8fe1-b69b7a7d1412" at bounding box center [201, 135] width 120 height 8
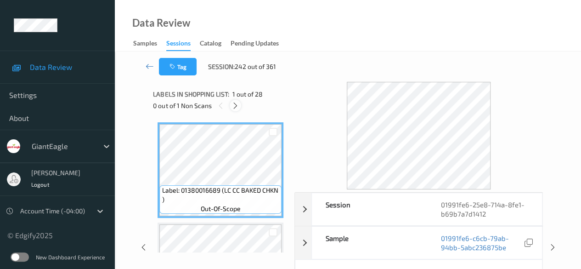
click at [236, 105] on icon at bounding box center [236, 106] width 8 height 8
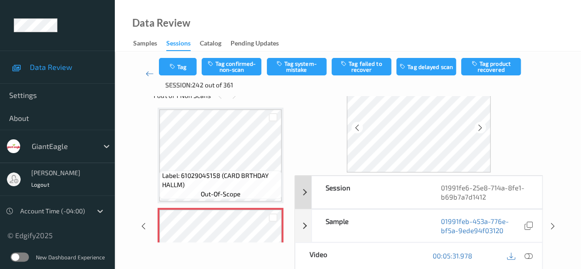
scroll to position [46, 0]
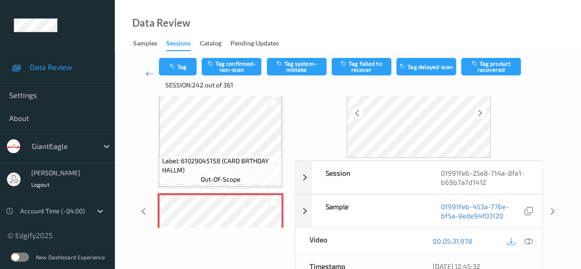
click at [469, 239] on icon at bounding box center [529, 241] width 8 height 8
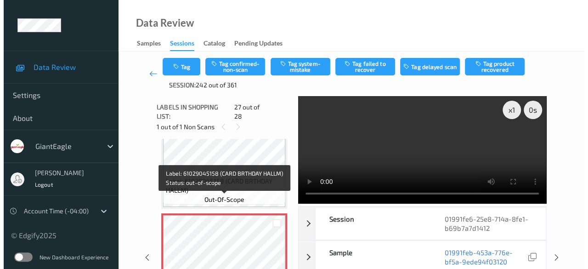
scroll to position [2555, 0]
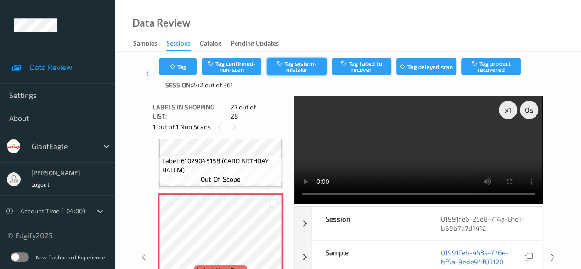
click at [305, 68] on button "Tag system-mistake" at bounding box center [297, 66] width 60 height 17
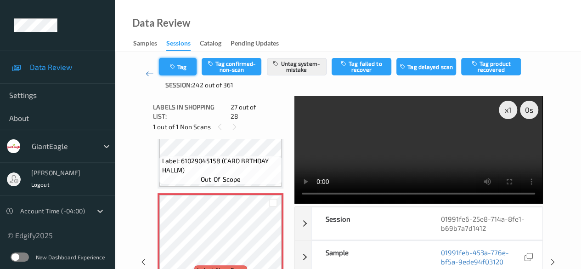
click at [177, 70] on button "Tag" at bounding box center [178, 66] width 38 height 17
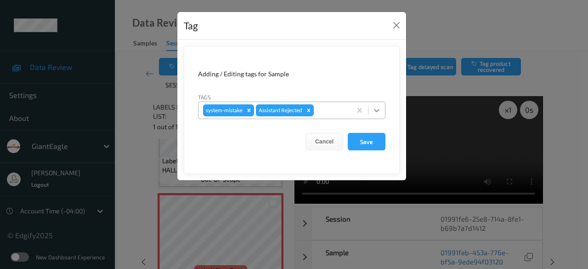
click at [378, 113] on icon at bounding box center [376, 110] width 9 height 9
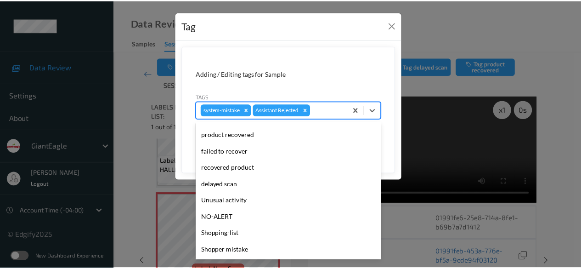
scroll to position [81, 0]
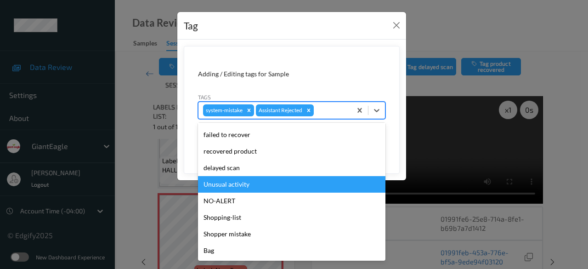
click at [249, 188] on div "Unusual activity" at bounding box center [291, 184] width 187 height 17
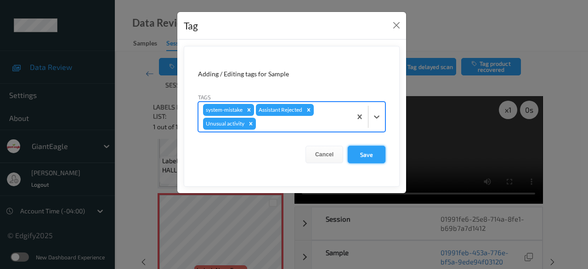
click at [362, 156] on button "Save" at bounding box center [367, 154] width 38 height 17
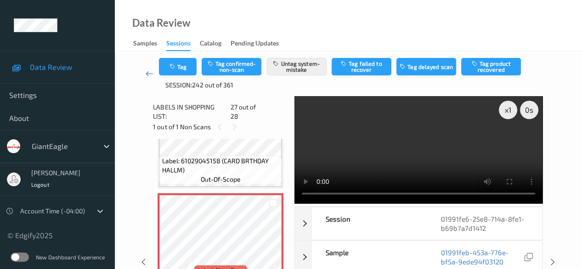
click at [146, 73] on icon at bounding box center [150, 73] width 8 height 9
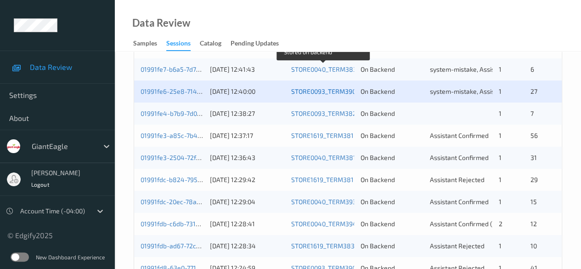
scroll to position [230, 0]
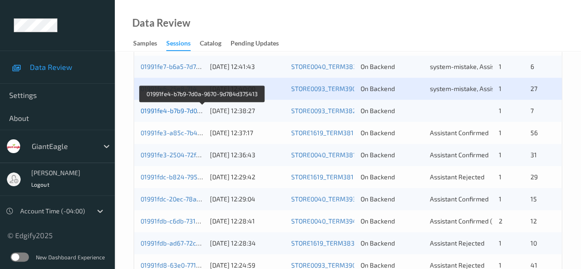
click at [168, 112] on link "01991fe4-b7b9-7d0a-9670-9d784d375413" at bounding box center [203, 111] width 124 height 8
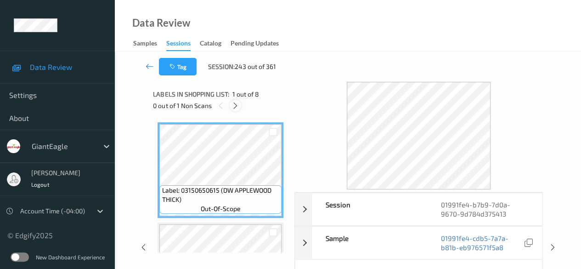
click at [236, 108] on icon at bounding box center [236, 106] width 8 height 8
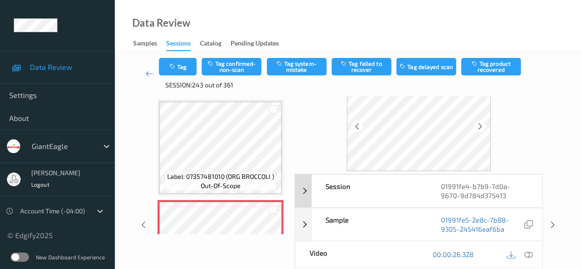
scroll to position [46, 0]
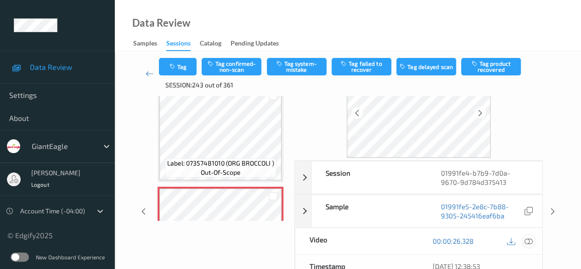
click at [469, 239] on icon at bounding box center [529, 241] width 8 height 8
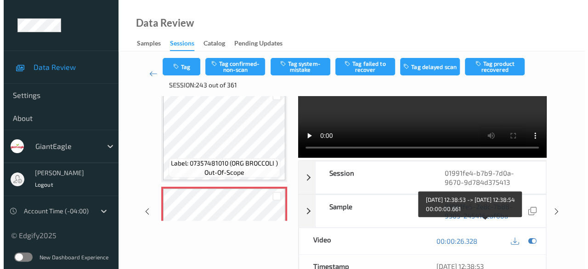
scroll to position [0, 0]
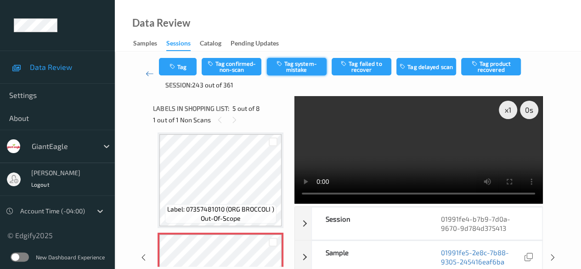
click at [300, 65] on button "Tag system-mistake" at bounding box center [297, 66] width 60 height 17
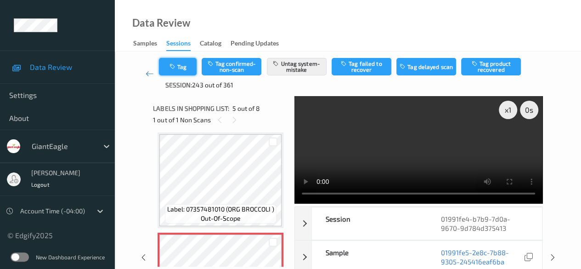
click at [187, 70] on button "Tag" at bounding box center [178, 66] width 38 height 17
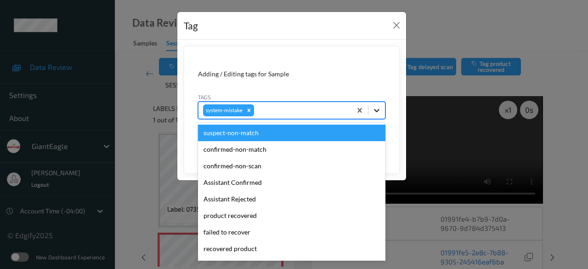
click at [373, 111] on icon at bounding box center [376, 110] width 9 height 9
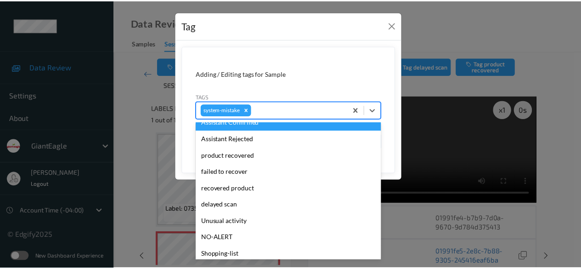
scroll to position [97, 0]
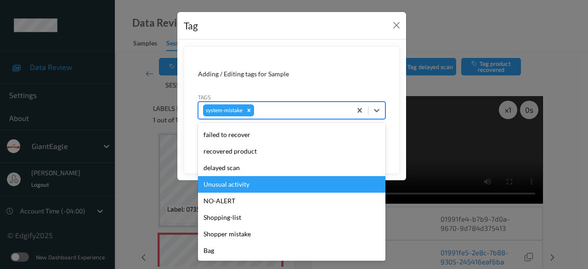
click at [251, 189] on div "Unusual activity" at bounding box center [291, 184] width 187 height 17
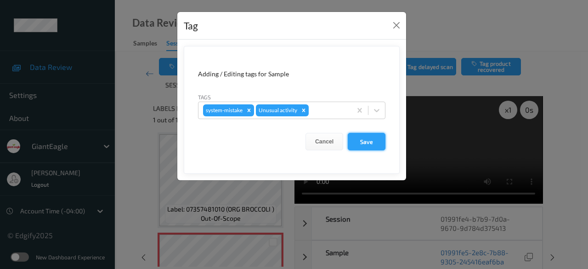
click at [374, 140] on button "Save" at bounding box center [367, 141] width 38 height 17
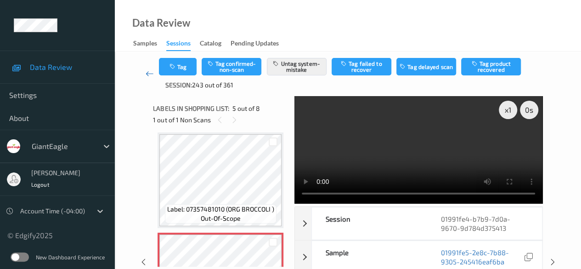
click at [146, 72] on icon at bounding box center [150, 73] width 8 height 9
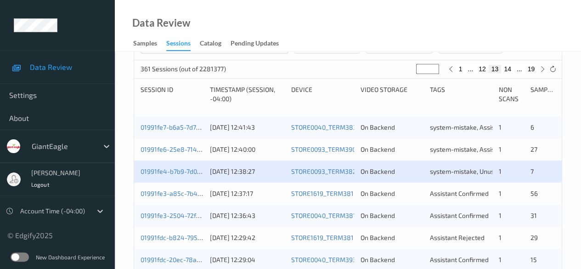
scroll to position [184, 0]
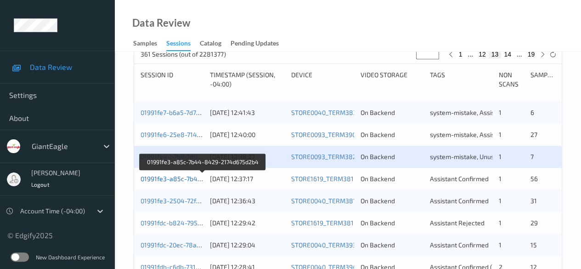
click at [166, 179] on link "01991fe3-a85c-7b44-8429-2174d675d2b4" at bounding box center [203, 179] width 125 height 8
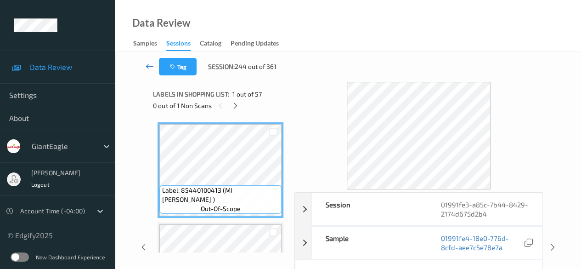
click at [148, 67] on icon at bounding box center [150, 66] width 8 height 9
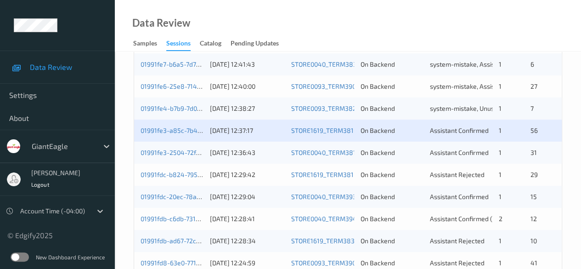
scroll to position [230, 0]
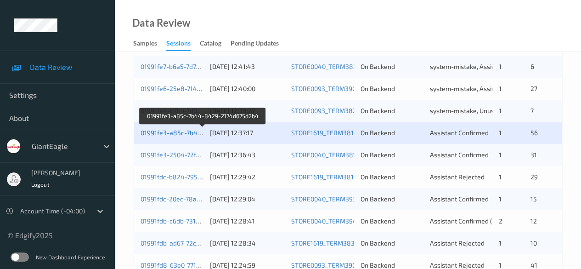
click at [176, 134] on link "01991fe3-a85c-7b44-8429-2174d675d2b4" at bounding box center [203, 133] width 125 height 8
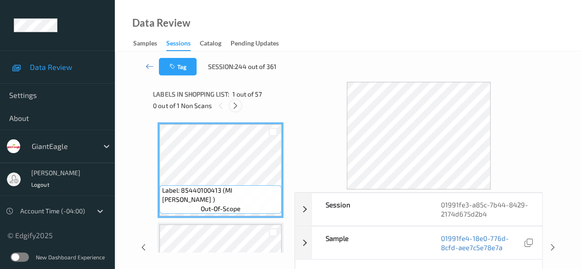
click at [230, 107] on div at bounding box center [235, 105] width 11 height 11
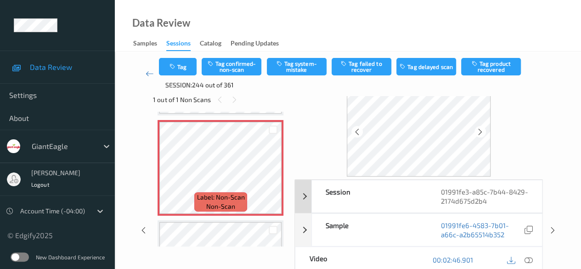
scroll to position [46, 0]
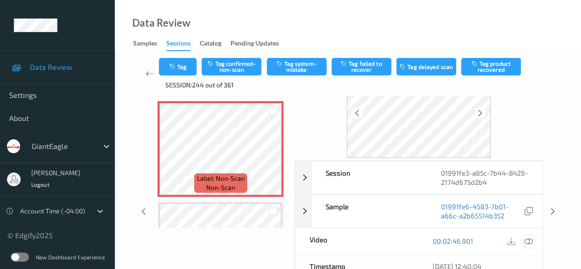
click at [469, 240] on icon at bounding box center [529, 241] width 8 height 8
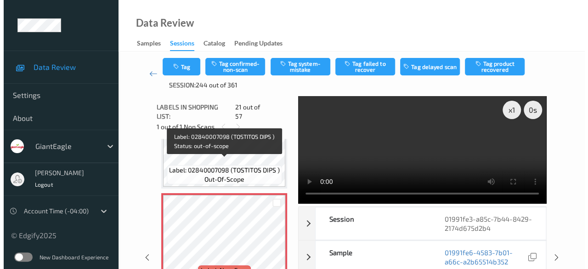
scroll to position [2046, 0]
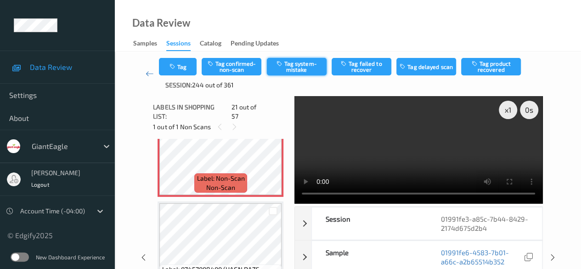
click at [307, 69] on button "Tag system-mistake" at bounding box center [297, 66] width 60 height 17
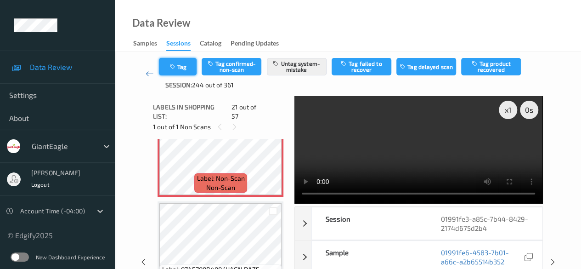
click at [183, 68] on button "Tag" at bounding box center [178, 66] width 38 height 17
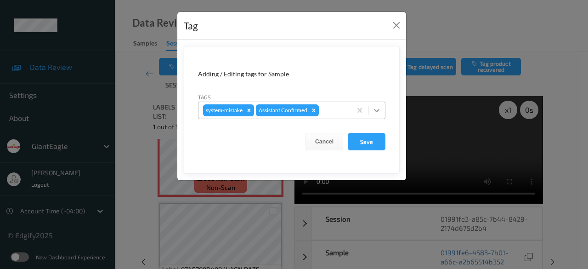
click at [375, 108] on icon at bounding box center [376, 110] width 9 height 9
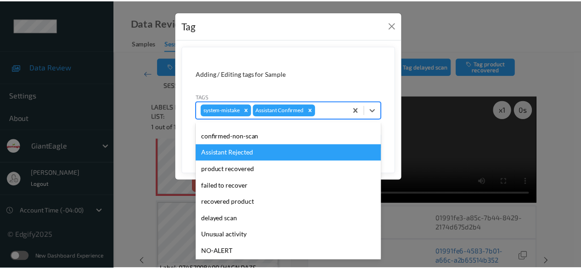
scroll to position [81, 0]
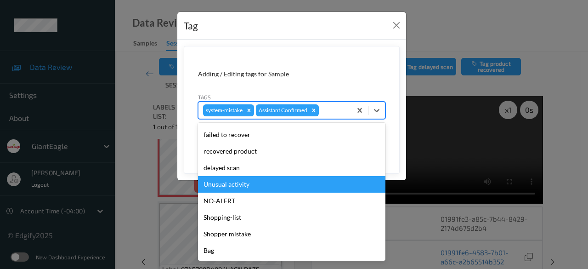
click at [257, 185] on div "Unusual activity" at bounding box center [291, 184] width 187 height 17
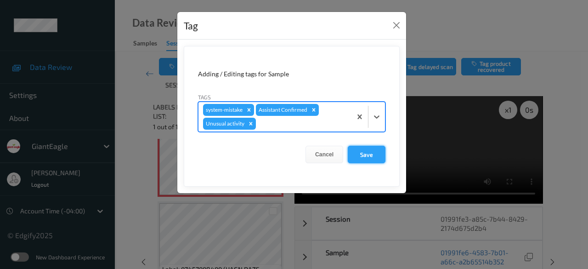
click at [363, 156] on button "Save" at bounding box center [367, 154] width 38 height 17
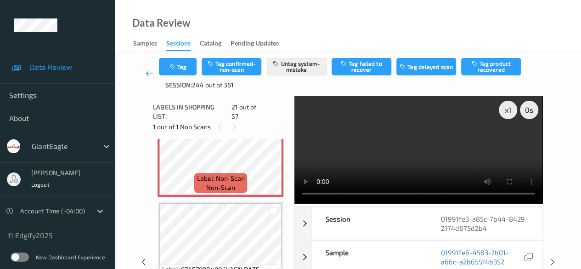
click at [149, 74] on icon at bounding box center [150, 73] width 8 height 9
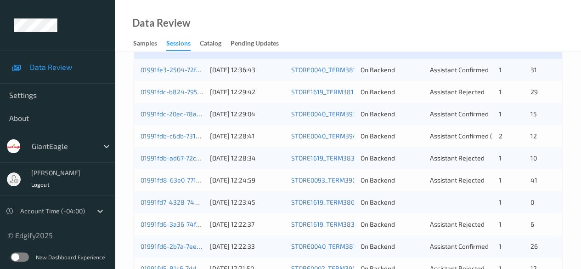
scroll to position [230, 0]
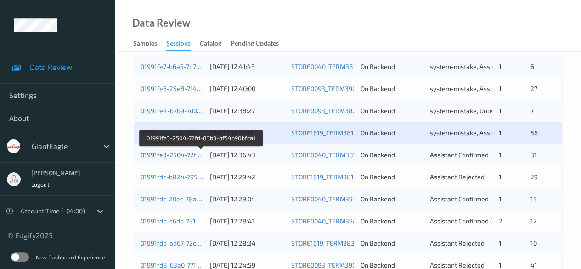
click at [171, 153] on link "01991fe3-2504-72fd-83b3-bf54b90bfca1" at bounding box center [201, 155] width 120 height 8
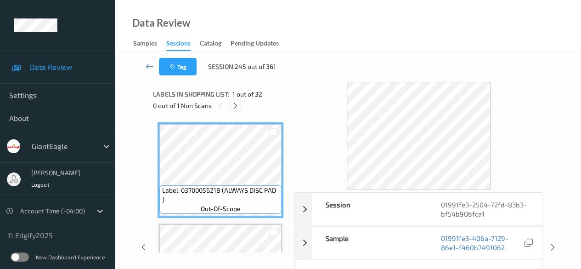
click at [238, 105] on icon at bounding box center [236, 106] width 8 height 8
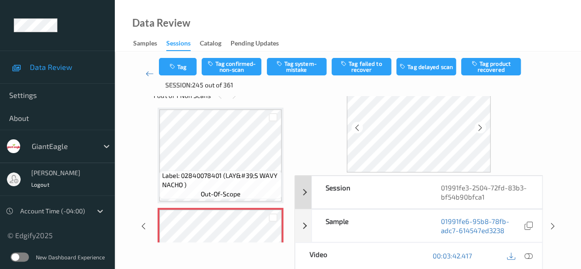
scroll to position [46, 0]
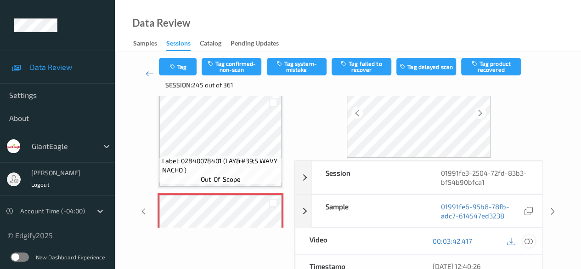
click at [469, 242] on icon at bounding box center [529, 241] width 8 height 8
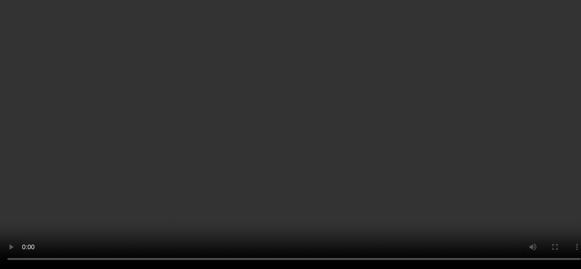
scroll to position [2418, 0]
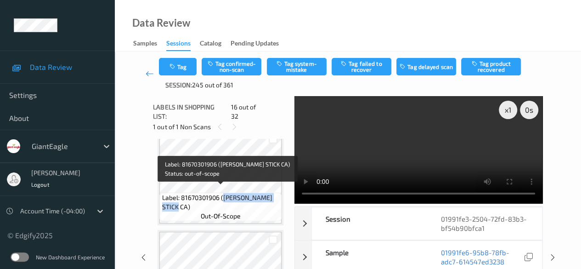
drag, startPoint x: 223, startPoint y: 191, endPoint x: 277, endPoint y: 198, distance: 54.2
click at [277, 198] on span "Label: 81670301906 ([PERSON_NAME] STICK CA)" at bounding box center [221, 202] width 118 height 18
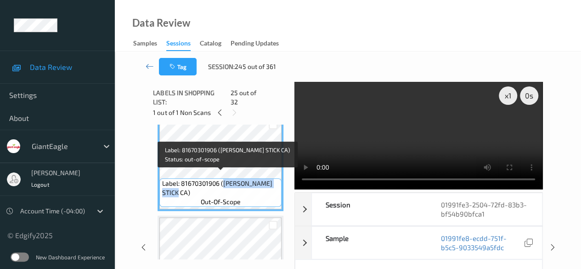
copy span "[PERSON_NAME] STICK CA)"
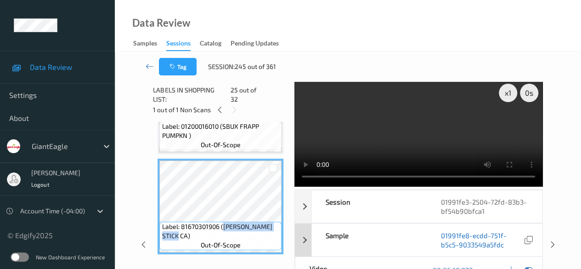
scroll to position [92, 0]
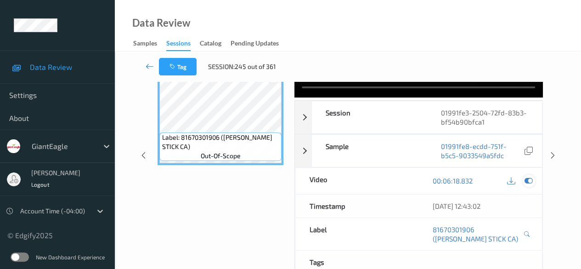
click at [469, 180] on icon at bounding box center [529, 180] width 8 height 8
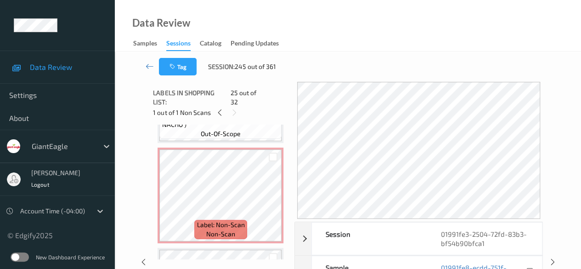
scroll to position [1499, 0]
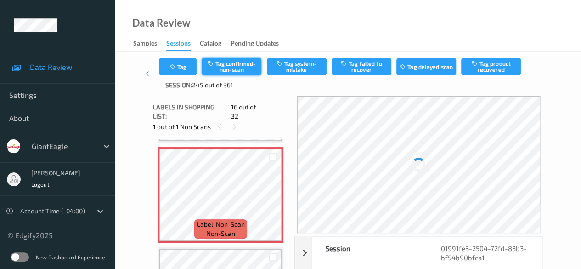
click at [241, 63] on button "Tag confirmed-non-scan" at bounding box center [232, 66] width 60 height 17
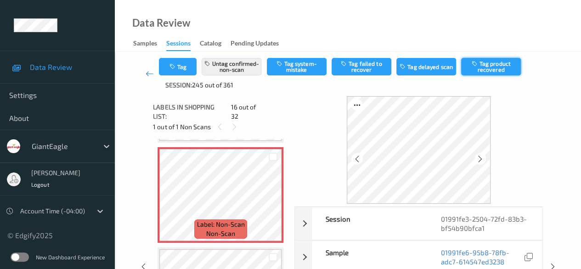
click at [469, 64] on button "Tag product recovered" at bounding box center [491, 66] width 60 height 17
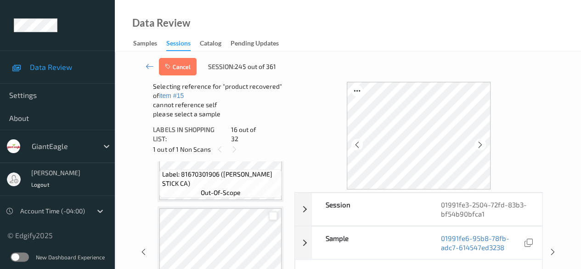
scroll to position [2418, 0]
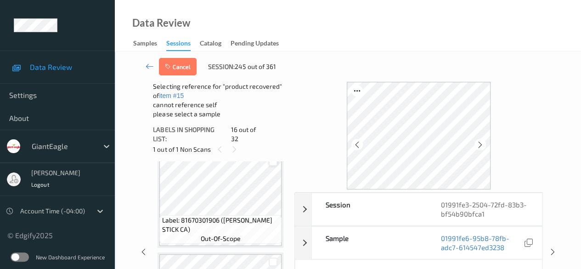
click at [274, 158] on div at bounding box center [273, 161] width 9 height 9
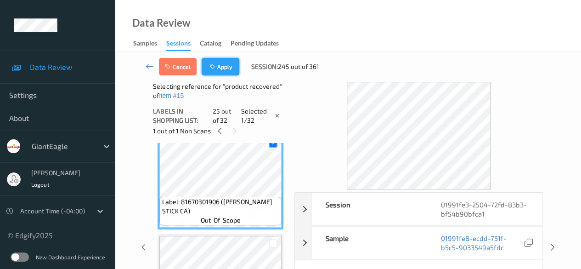
click at [225, 67] on button "Apply" at bounding box center [221, 66] width 38 height 17
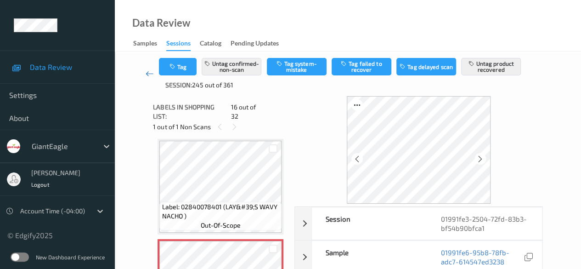
click at [150, 74] on icon at bounding box center [150, 73] width 8 height 9
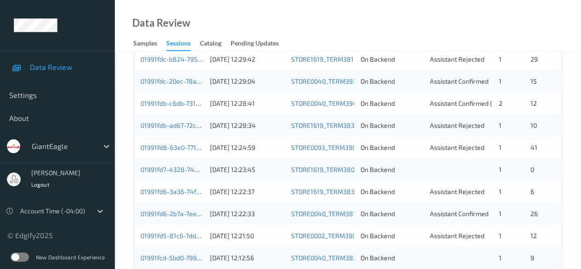
scroll to position [276, 0]
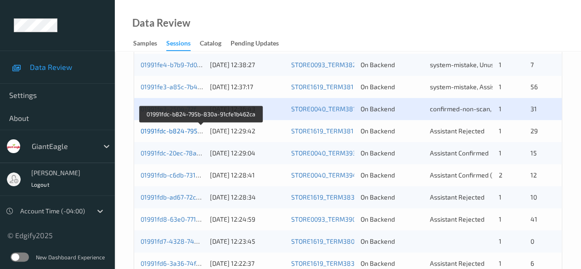
click at [184, 131] on link "01991fdc-b824-795b-830a-91cfe1b462ca" at bounding box center [202, 131] width 122 height 8
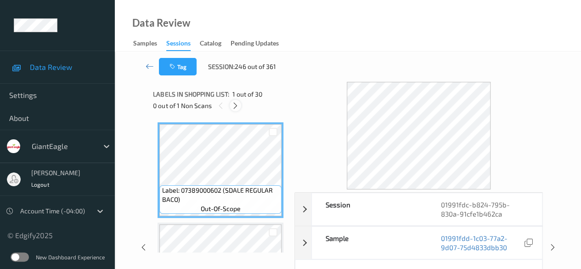
click at [235, 105] on icon at bounding box center [236, 106] width 8 height 8
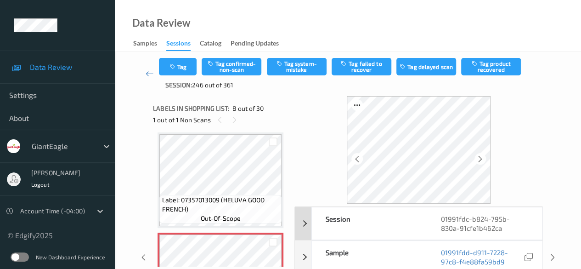
scroll to position [46, 0]
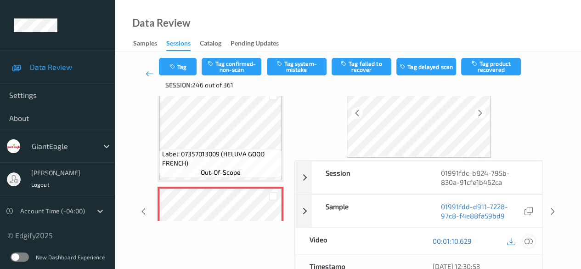
click at [469, 239] on icon at bounding box center [529, 241] width 8 height 8
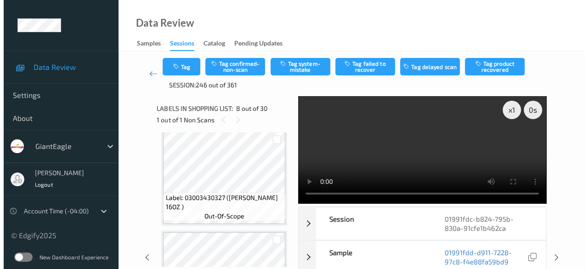
scroll to position [790, 0]
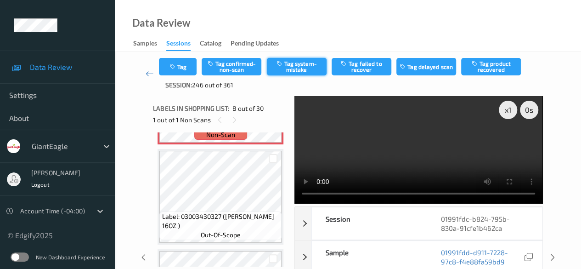
click at [304, 68] on button "Tag system-mistake" at bounding box center [297, 66] width 60 height 17
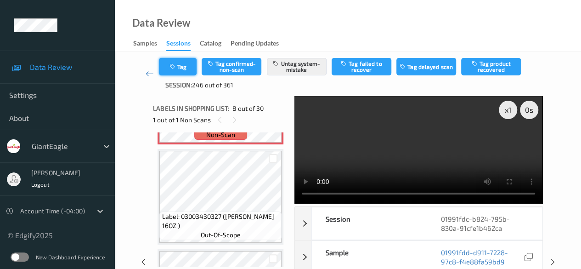
click at [189, 67] on button "Tag" at bounding box center [178, 66] width 38 height 17
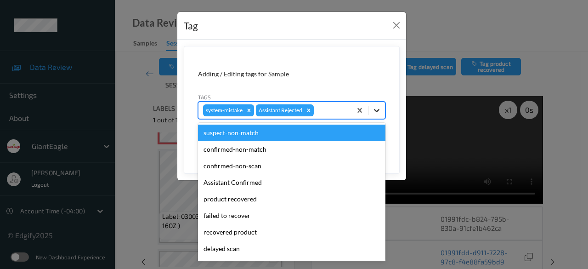
click at [375, 111] on icon at bounding box center [376, 110] width 9 height 9
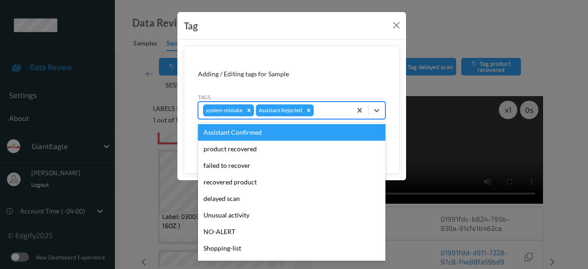
scroll to position [81, 0]
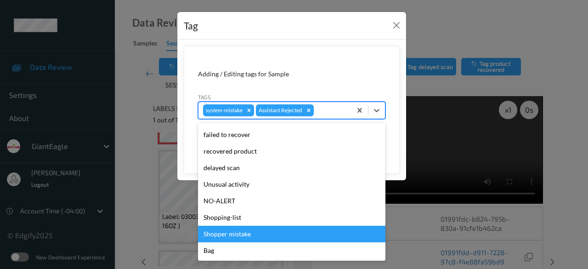
click at [254, 234] on div "Shopper mistake" at bounding box center [291, 234] width 187 height 17
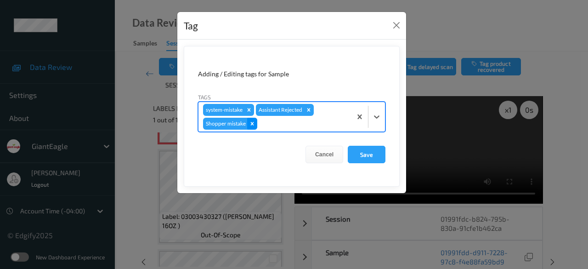
click at [252, 122] on icon "Remove Shopper mistake" at bounding box center [252, 123] width 3 height 3
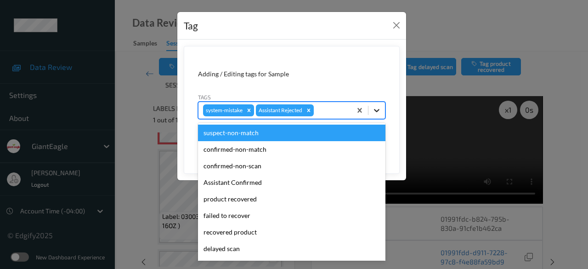
click at [376, 109] on icon at bounding box center [376, 110] width 9 height 9
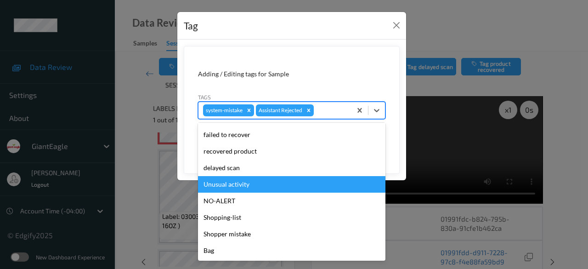
click at [253, 180] on div "Unusual activity" at bounding box center [291, 184] width 187 height 17
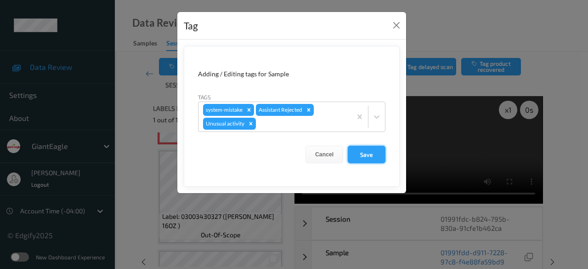
click at [371, 155] on button "Save" at bounding box center [367, 154] width 38 height 17
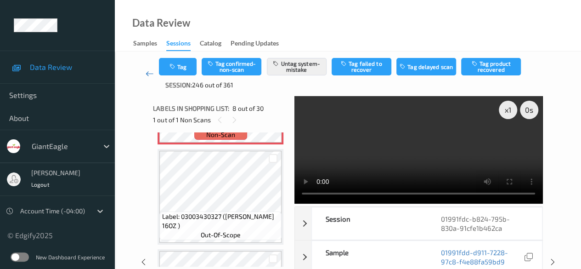
click at [149, 75] on icon at bounding box center [150, 73] width 8 height 9
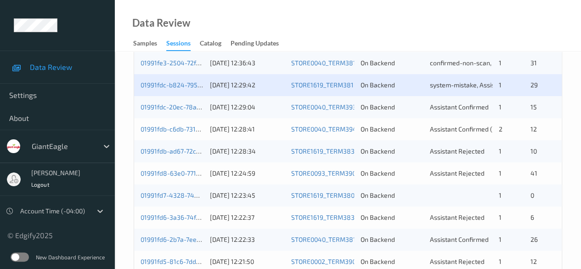
scroll to position [276, 0]
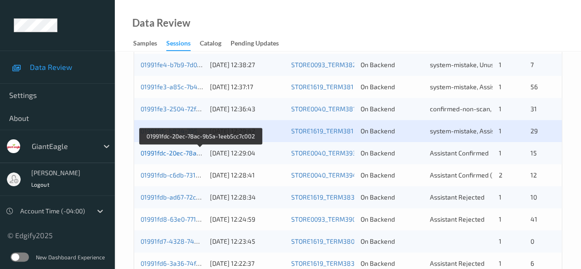
click at [181, 151] on link "01991fdc-20ec-78ac-9b5a-1eeb5cc7c002" at bounding box center [201, 153] width 121 height 8
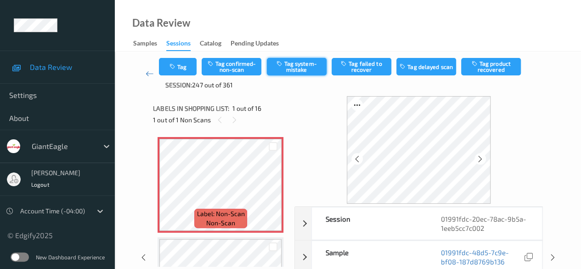
click at [288, 71] on button "Tag system-mistake" at bounding box center [297, 66] width 60 height 17
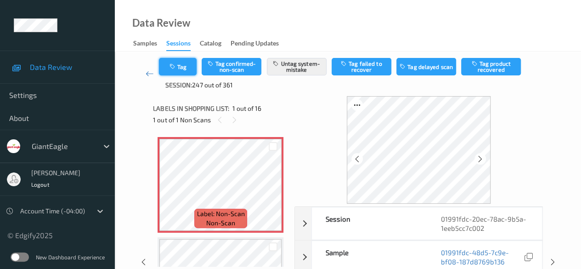
click at [188, 68] on button "Tag" at bounding box center [178, 66] width 38 height 17
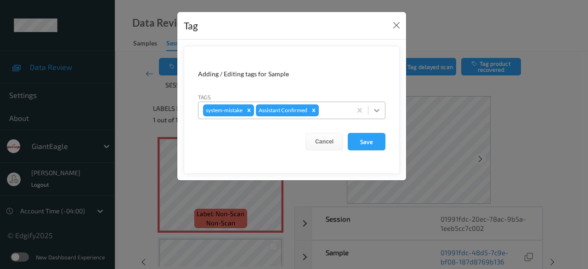
click at [378, 111] on icon at bounding box center [377, 110] width 6 height 3
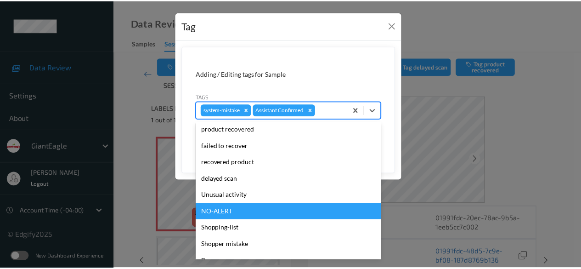
scroll to position [81, 0]
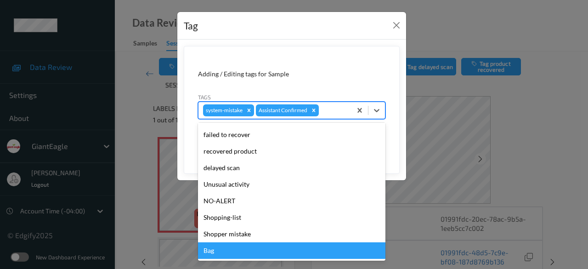
click at [253, 248] on div "Bag" at bounding box center [291, 250] width 187 height 17
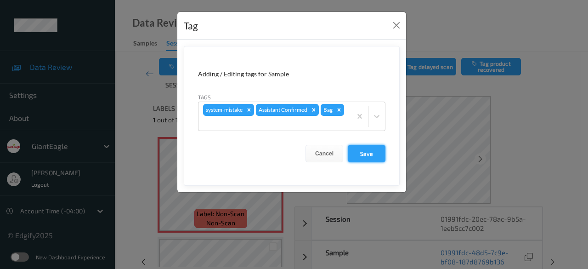
click at [366, 152] on button "Save" at bounding box center [367, 153] width 38 height 17
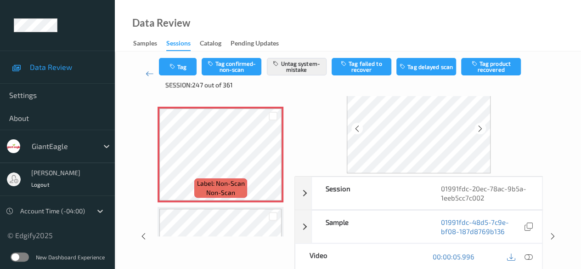
scroll to position [0, 0]
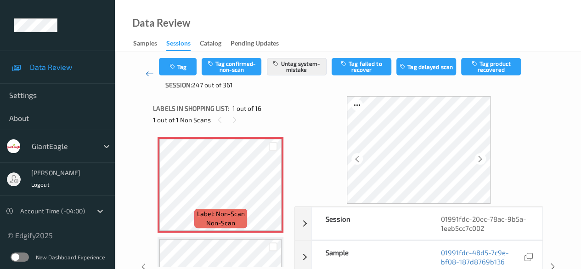
click at [144, 74] on link at bounding box center [149, 74] width 19 height 32
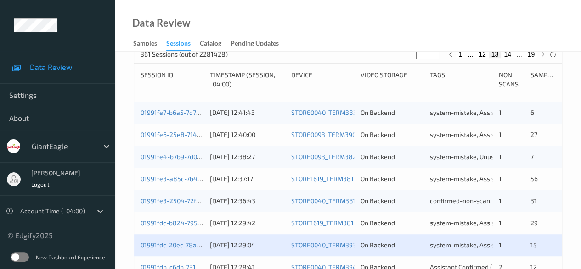
scroll to position [322, 0]
